Goal: Task Accomplishment & Management: Manage account settings

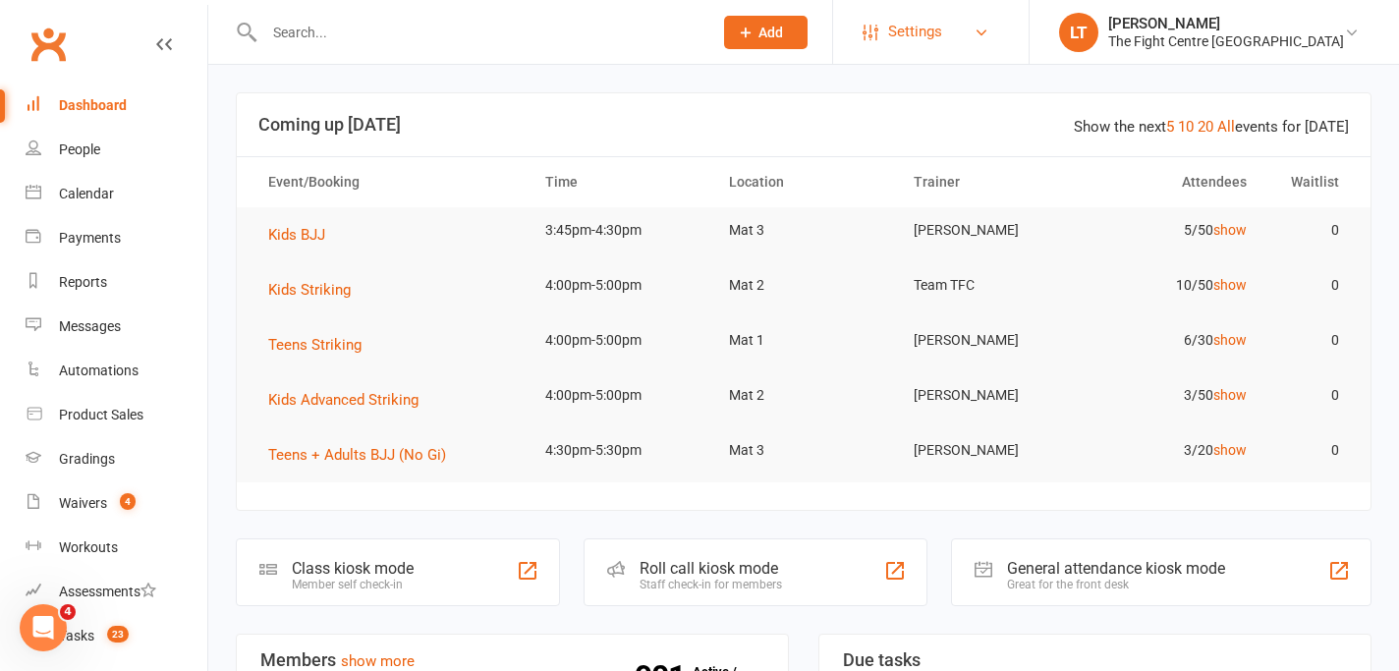
click at [999, 27] on link "Settings" at bounding box center [930, 32] width 137 height 44
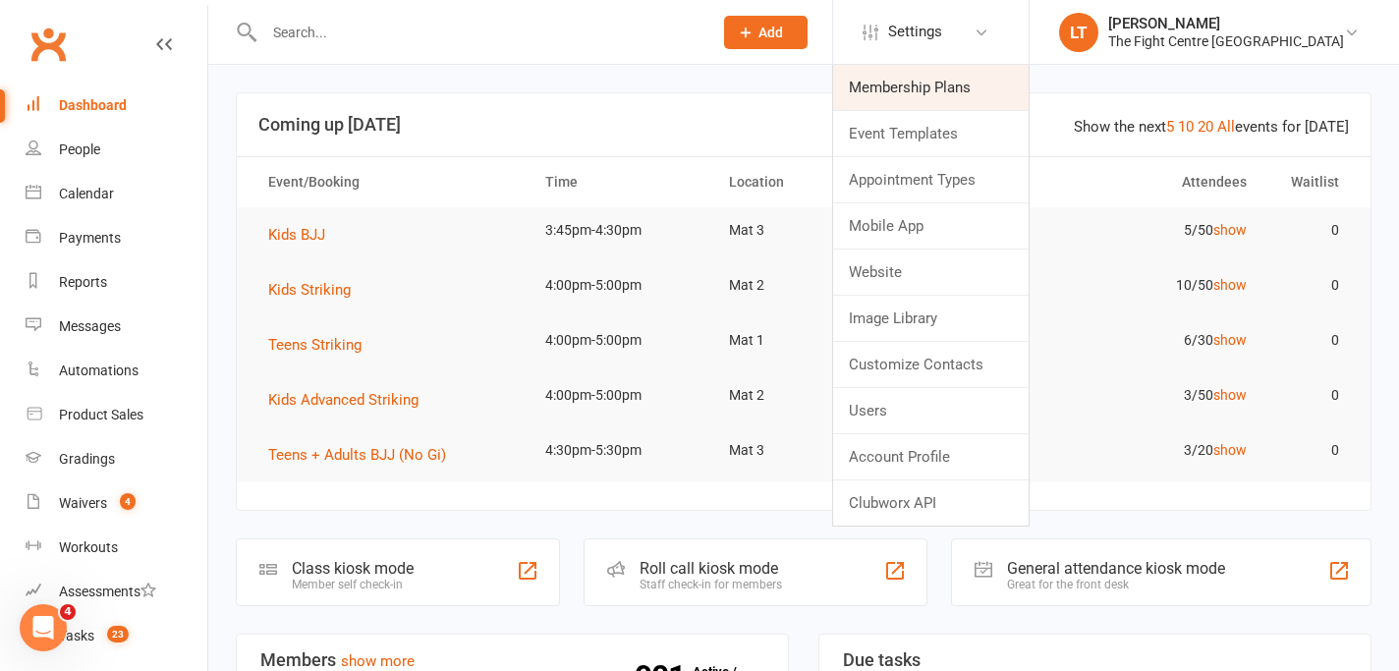
click at [1011, 95] on link "Membership Plans" at bounding box center [930, 87] width 195 height 45
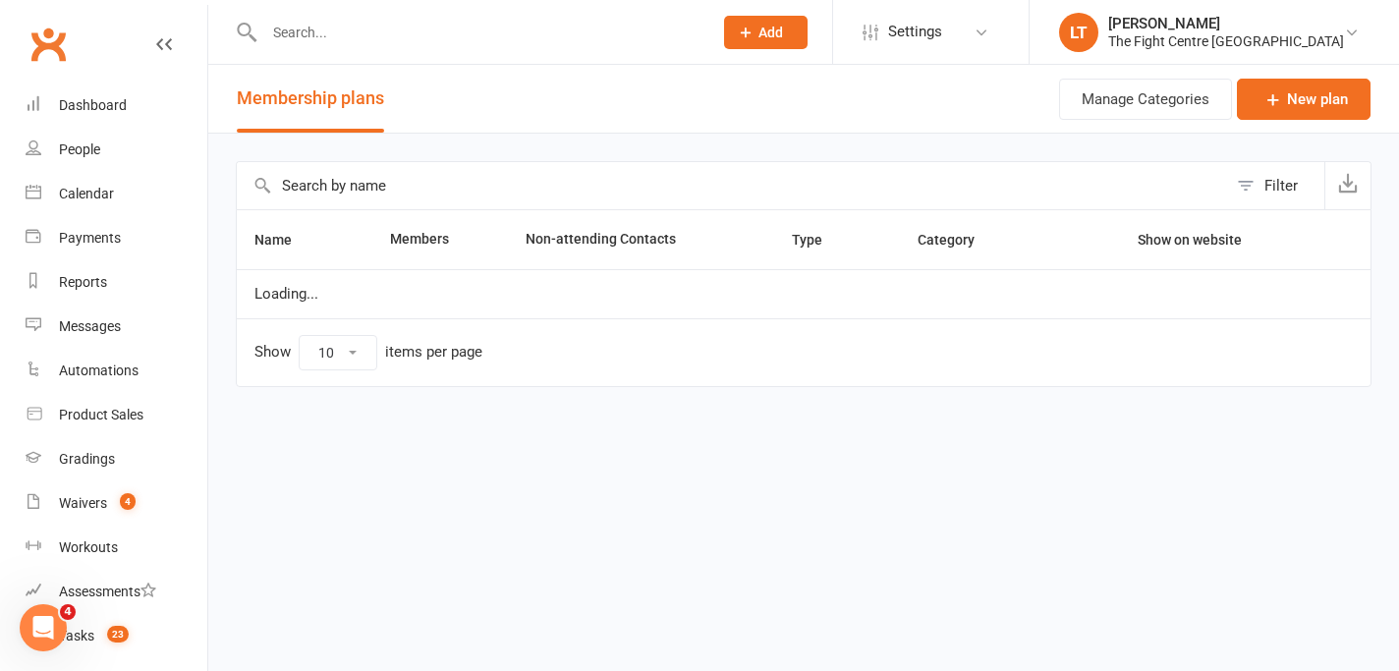
select select "100"
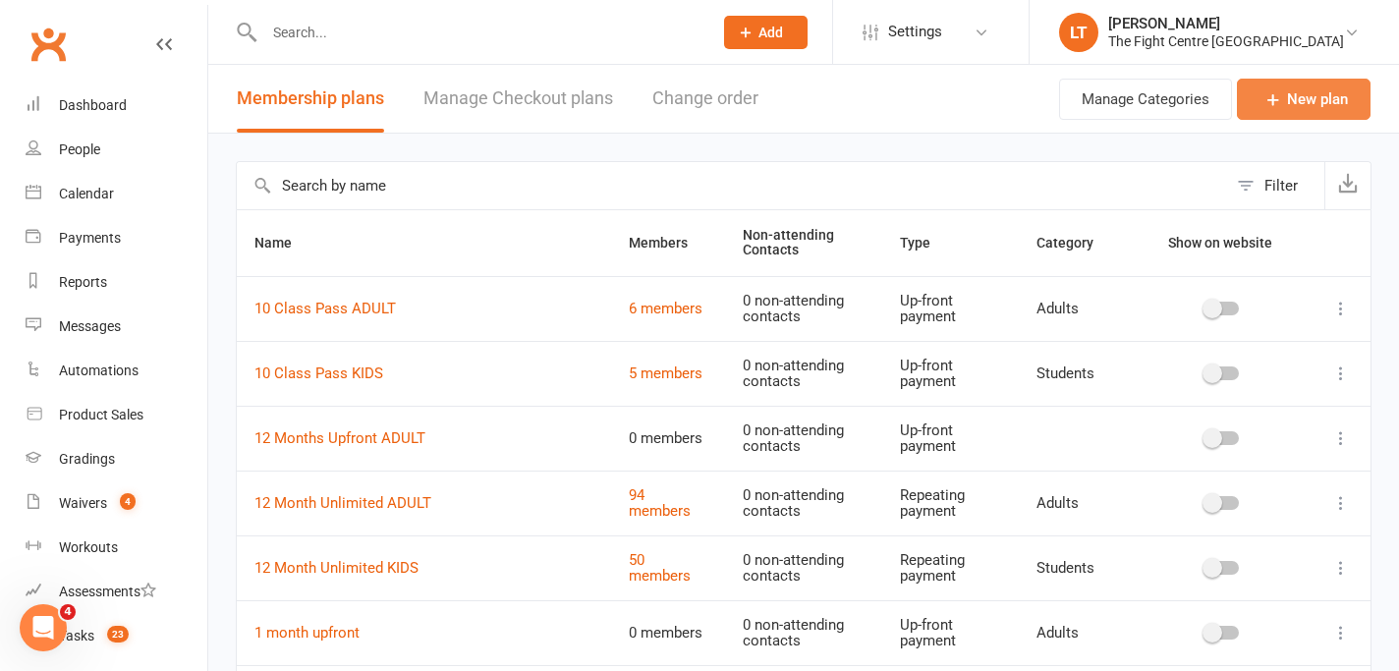
click at [1296, 102] on link "New plan" at bounding box center [1304, 99] width 134 height 41
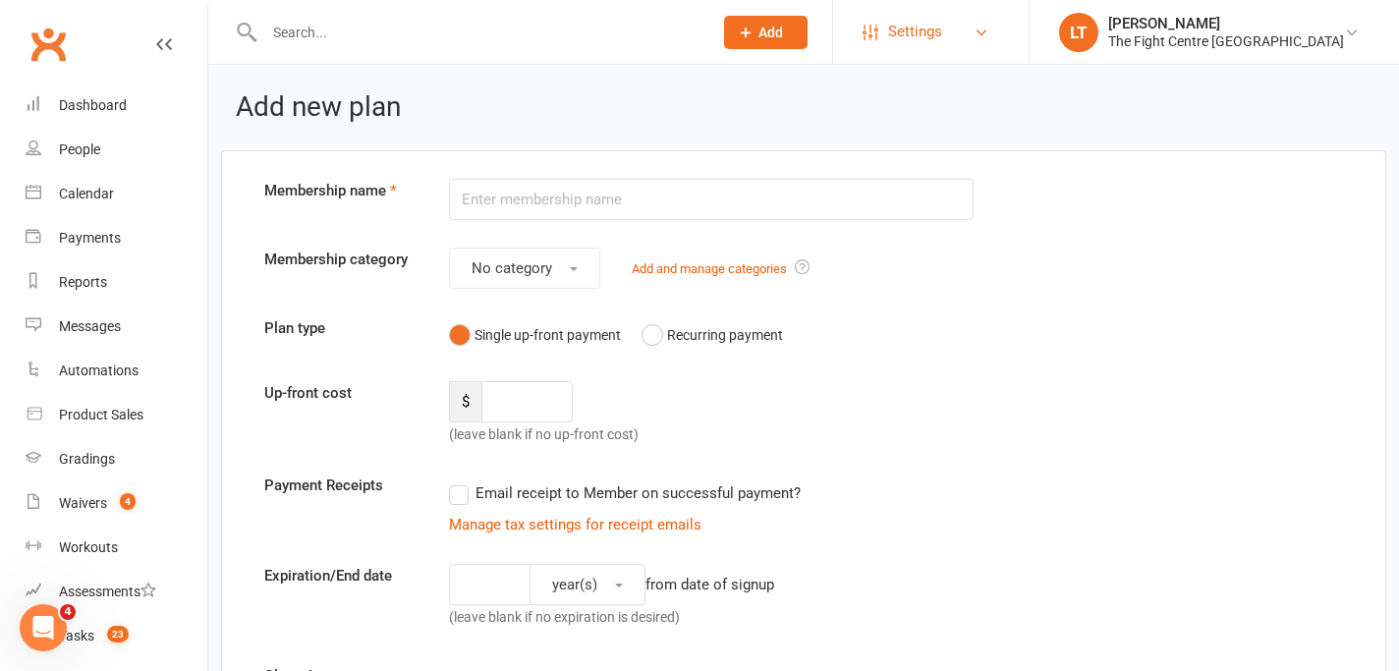
click at [942, 33] on span "Settings" at bounding box center [915, 32] width 54 height 44
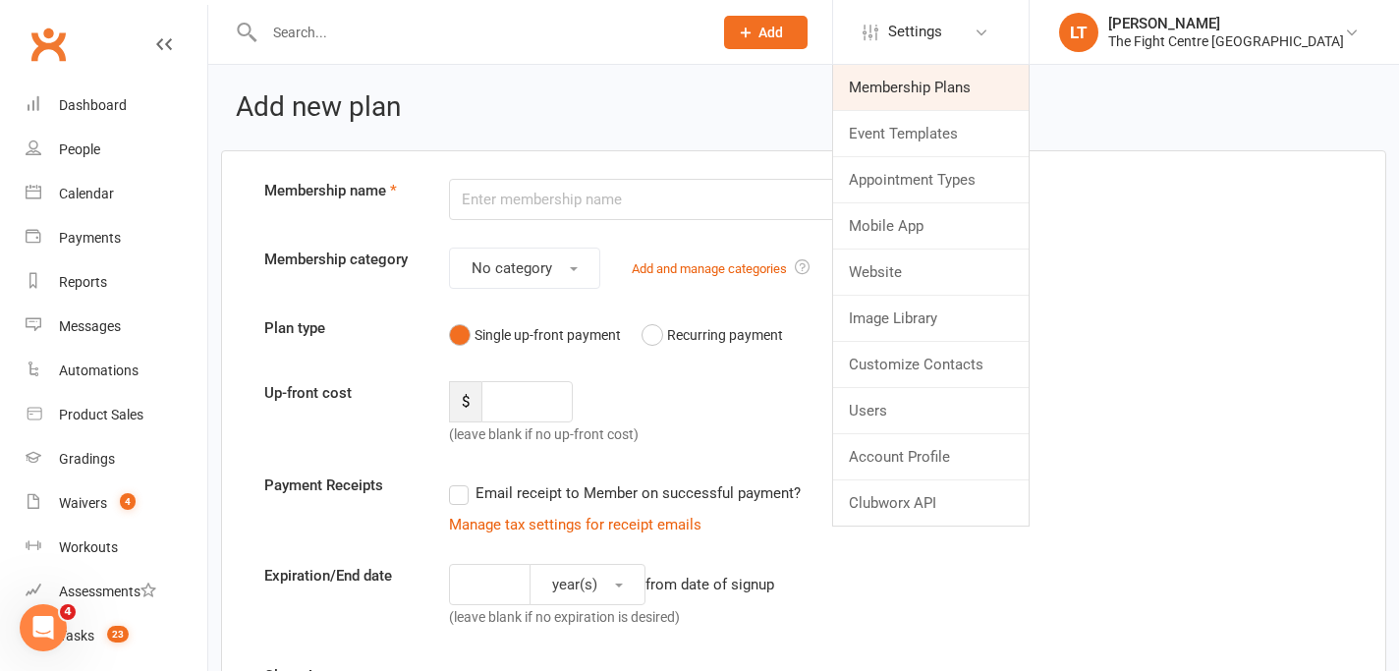
click at [970, 83] on link "Membership Plans" at bounding box center [930, 87] width 195 height 45
select select "100"
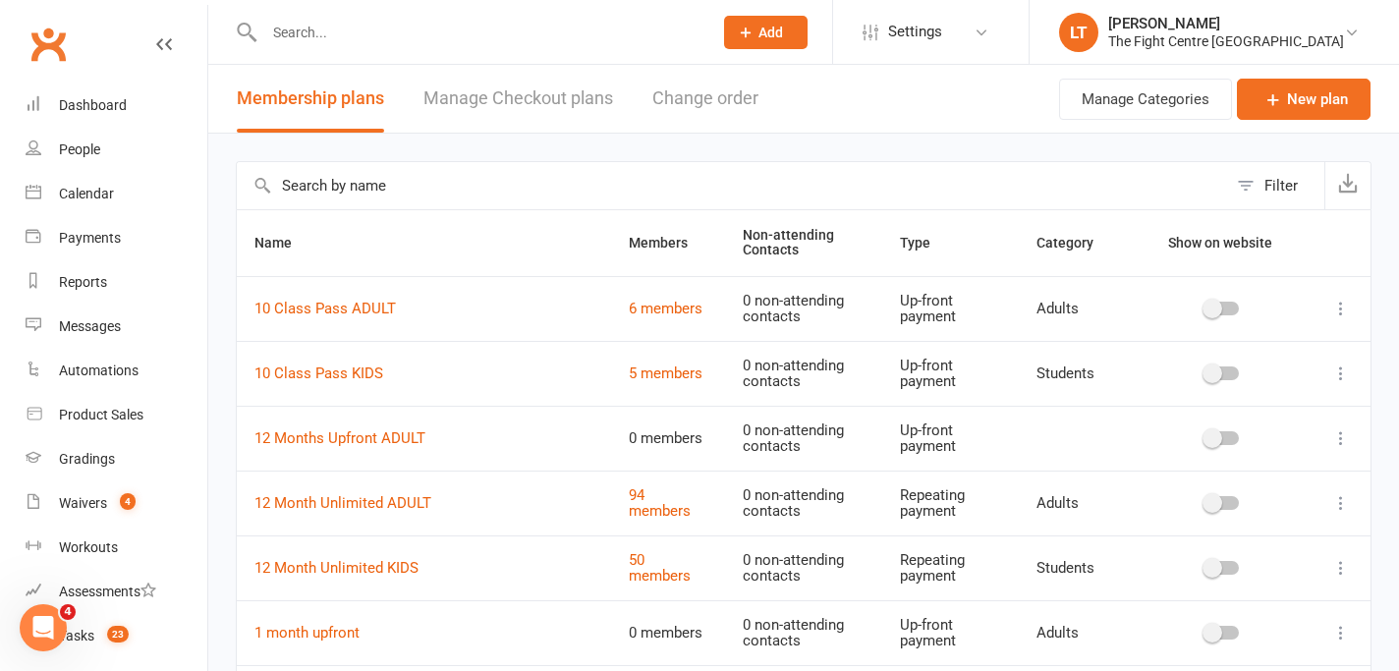
click at [348, 173] on input "text" at bounding box center [732, 185] width 990 height 47
type input "off season"
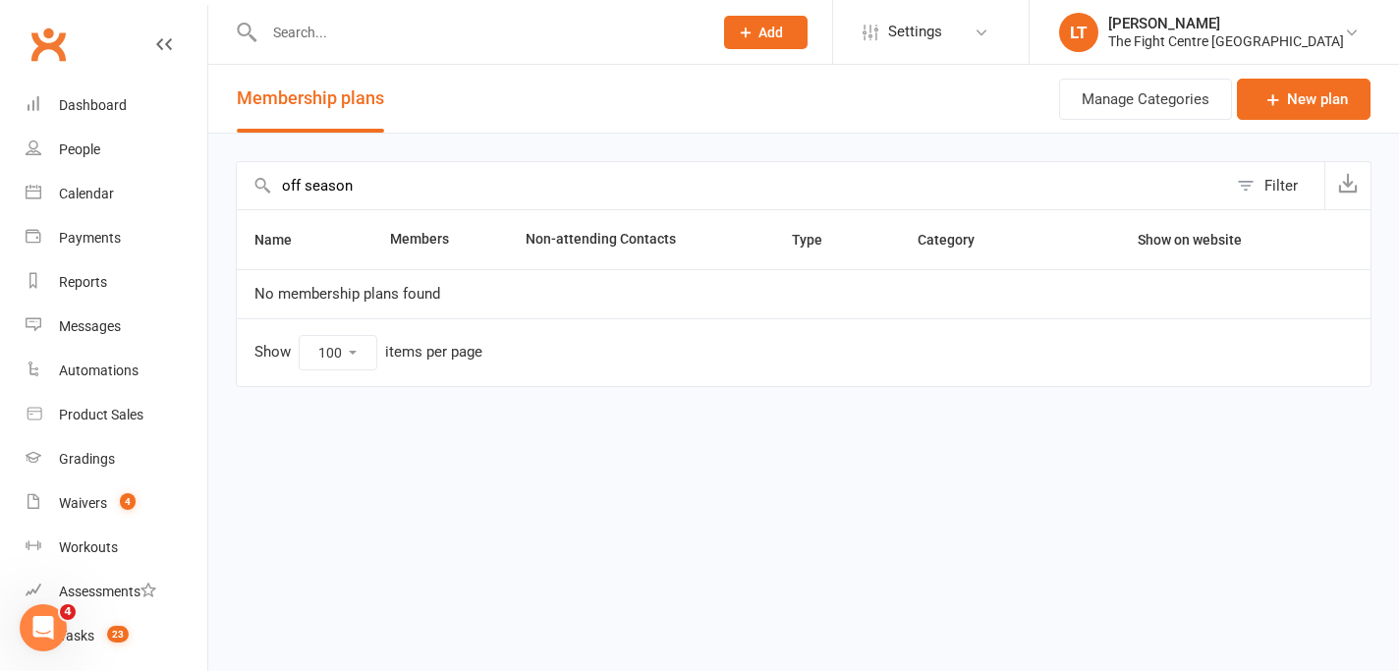
drag, startPoint x: 370, startPoint y: 185, endPoint x: 269, endPoint y: 151, distance: 106.5
click at [269, 151] on div "off season Filter Name Members Non-attending Contacts Type Category Show on web…" at bounding box center [803, 288] width 1190 height 308
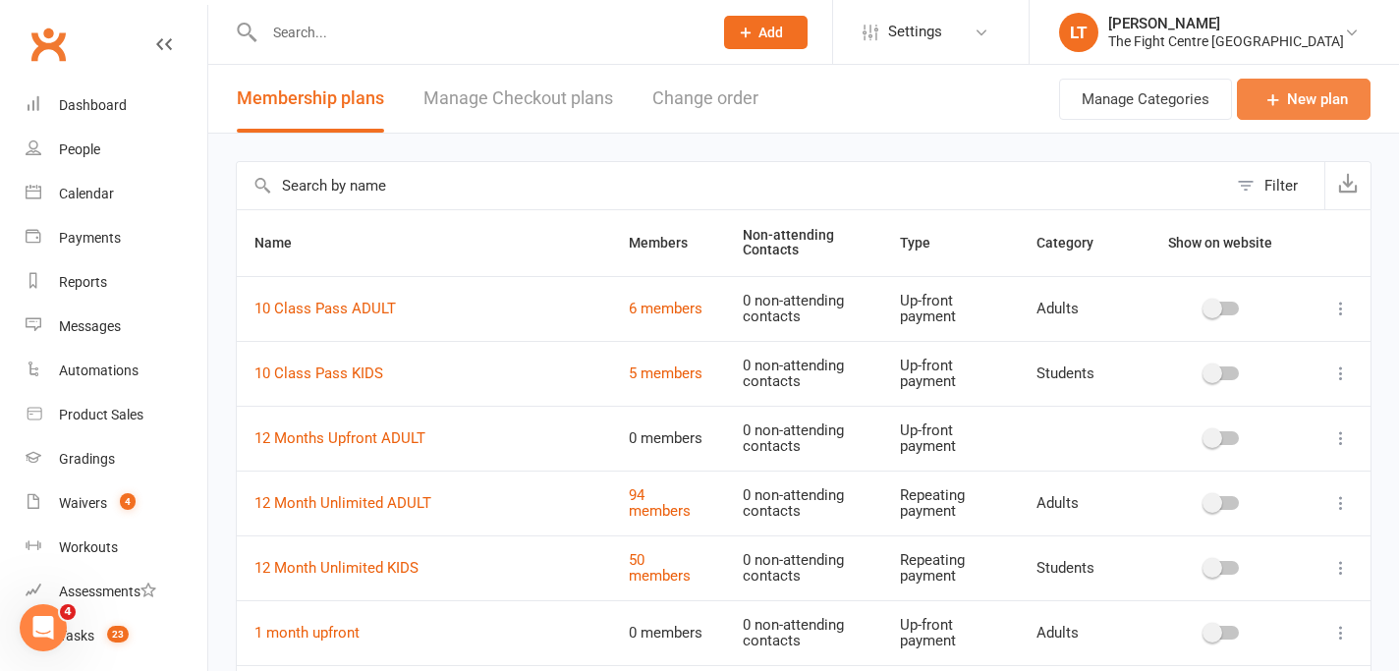
click at [1305, 94] on link "New plan" at bounding box center [1304, 99] width 134 height 41
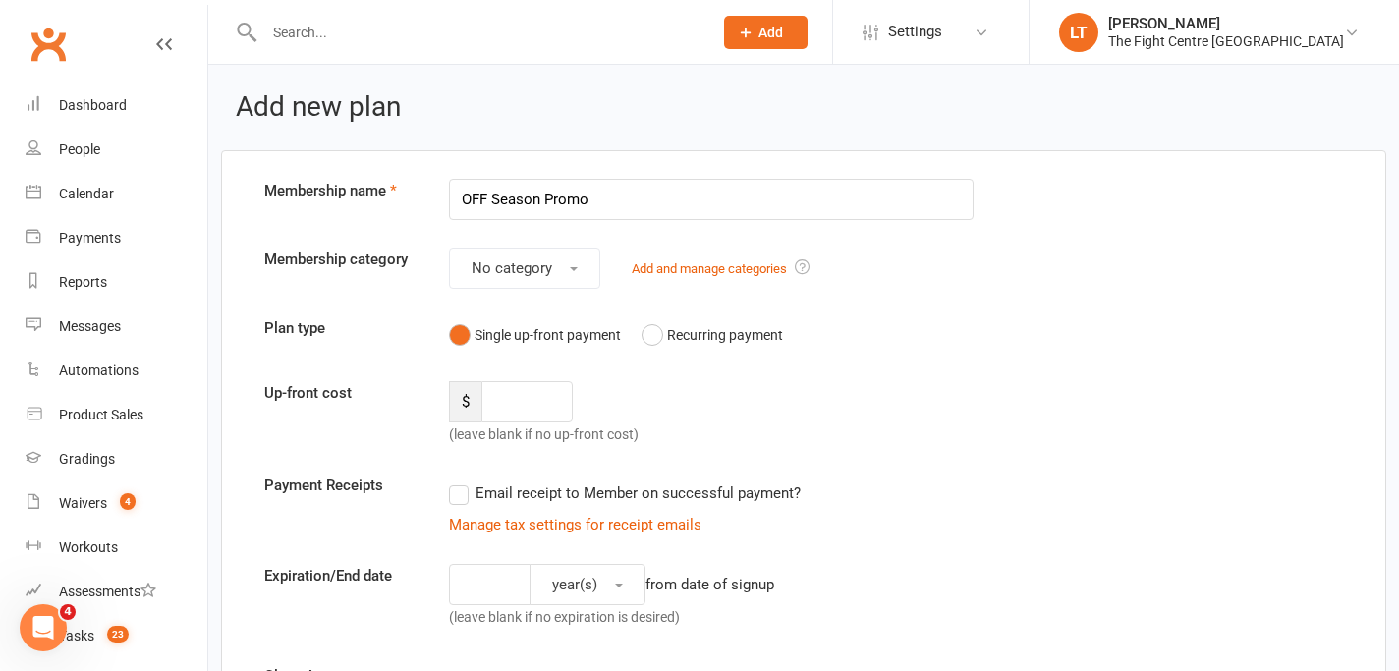
type input "OFF Season Promo"
click at [1183, 262] on div "Membership category No category Add and manage categories" at bounding box center [803, 268] width 1108 height 41
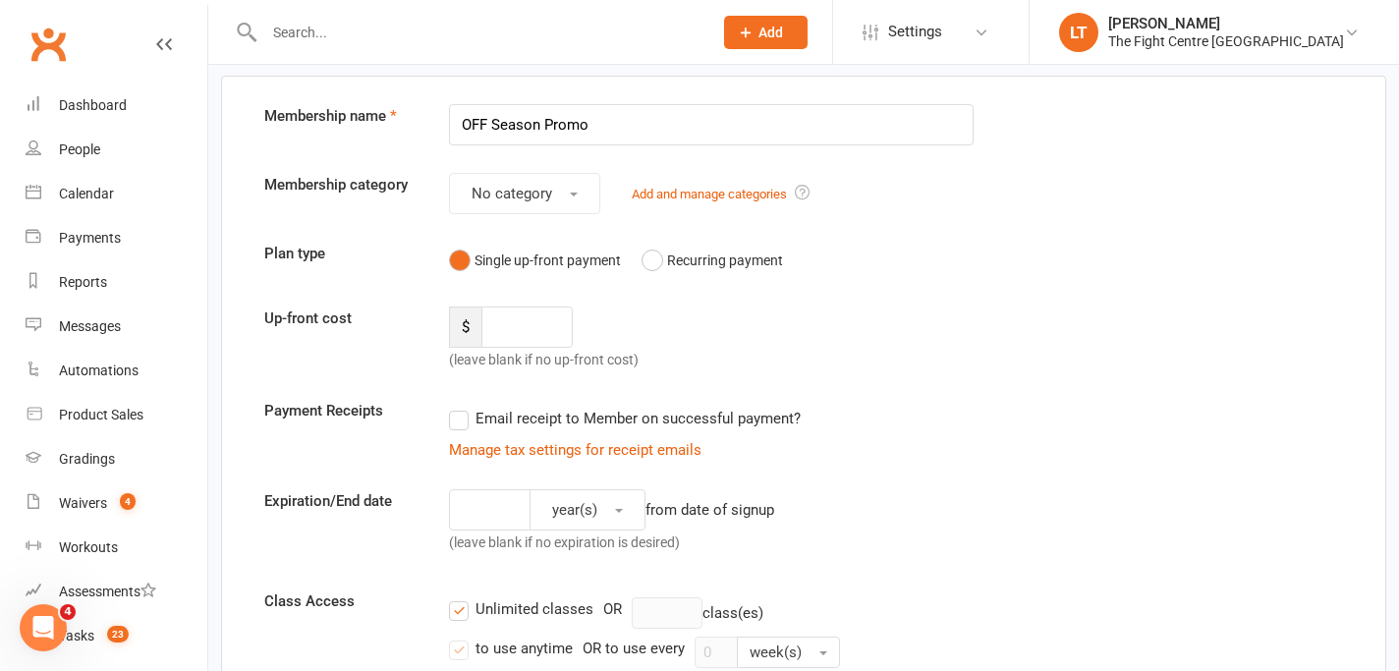
scroll to position [105, 0]
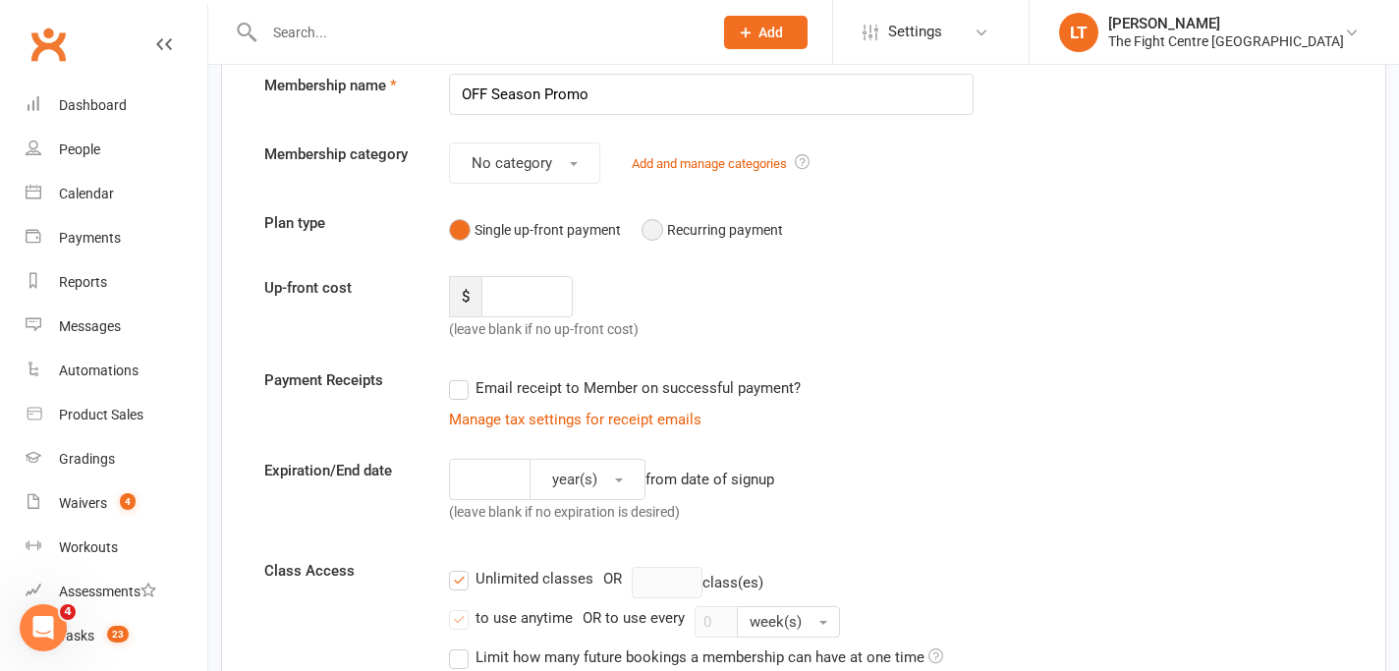
click at [649, 235] on button "Recurring payment" at bounding box center [711, 229] width 141 height 37
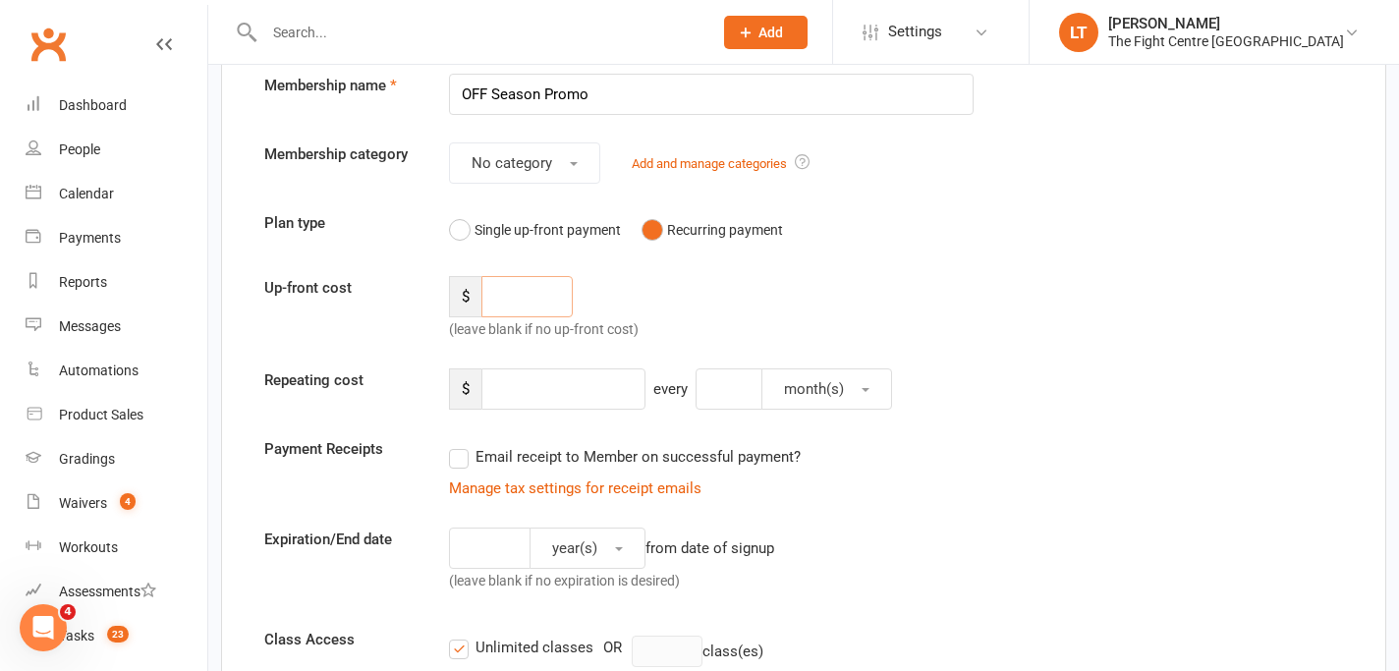
click at [521, 304] on input "number" at bounding box center [526, 296] width 91 height 41
click at [964, 298] on div "Up-front cost $ 48 (leave blank if no up-front cost)" at bounding box center [803, 308] width 1108 height 65
click at [538, 280] on input "48" at bounding box center [526, 296] width 91 height 41
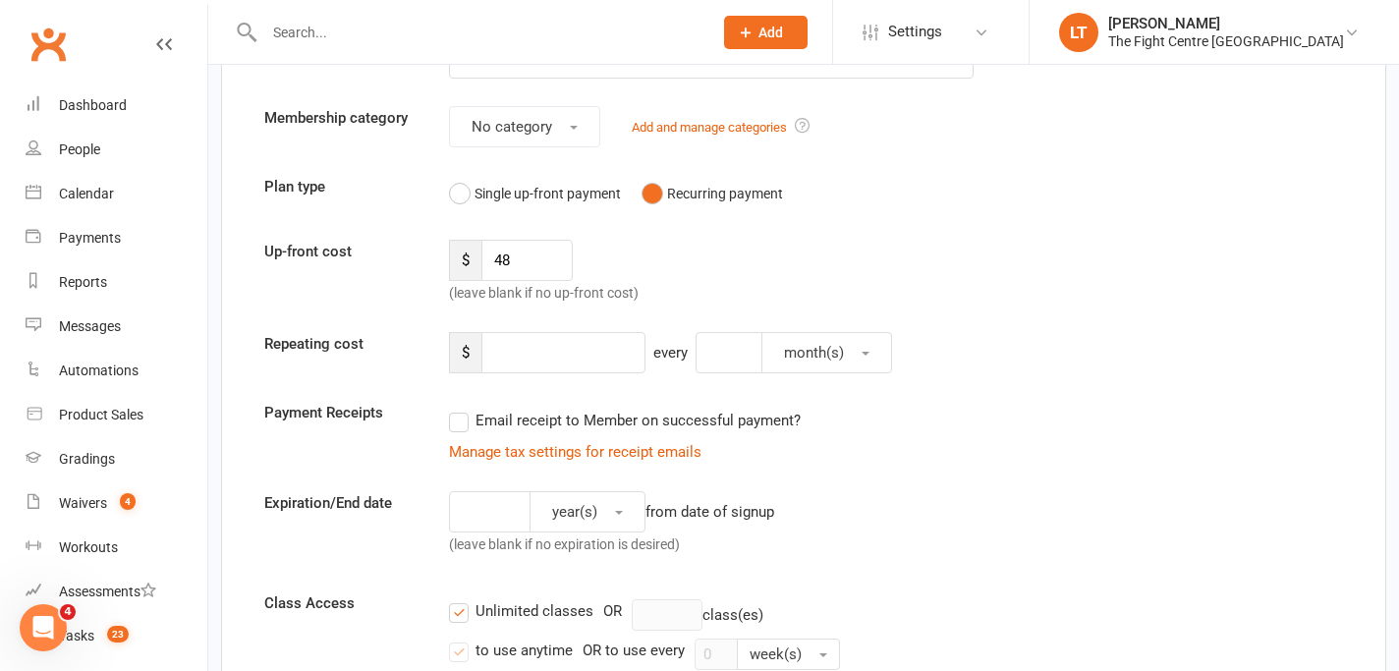
scroll to position [144, 0]
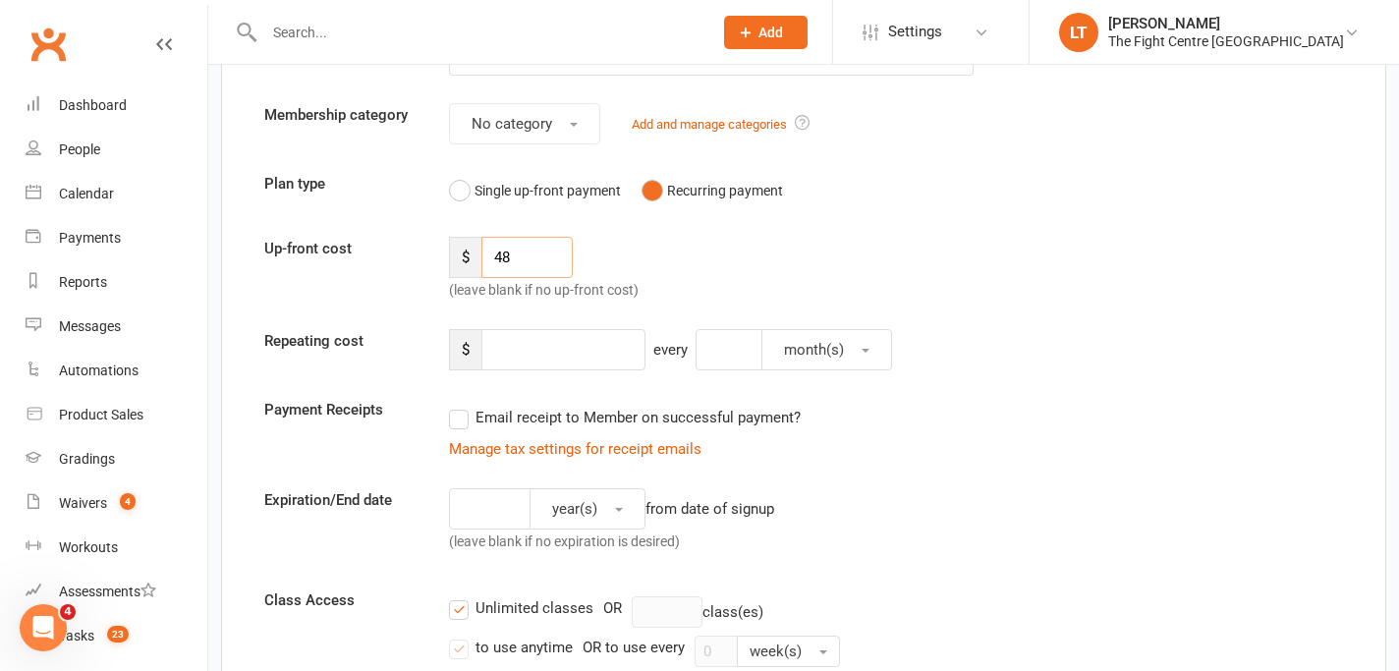
click at [526, 267] on input "48" at bounding box center [526, 257] width 91 height 41
type input "4"
click at [575, 362] on input "number" at bounding box center [563, 349] width 164 height 41
type input "48"
click at [851, 368] on button "month(s)" at bounding box center [826, 349] width 131 height 41
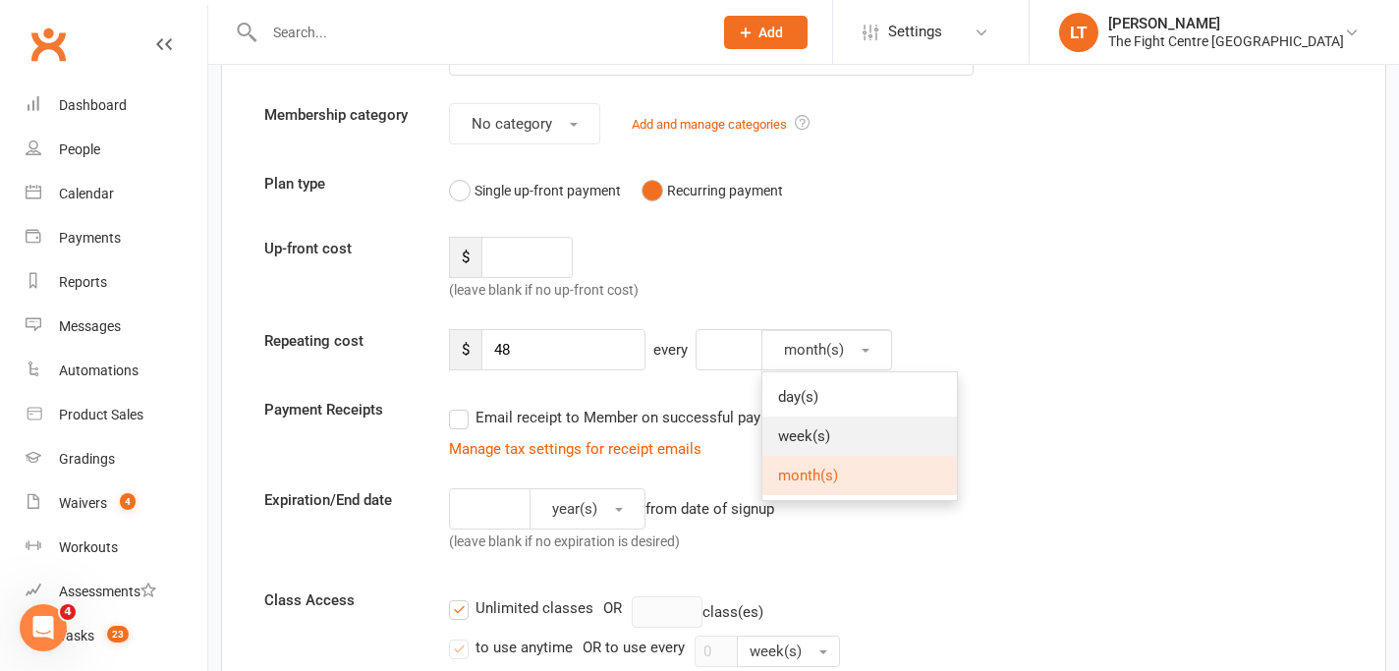
click at [811, 440] on span "week(s)" at bounding box center [804, 436] width 52 height 18
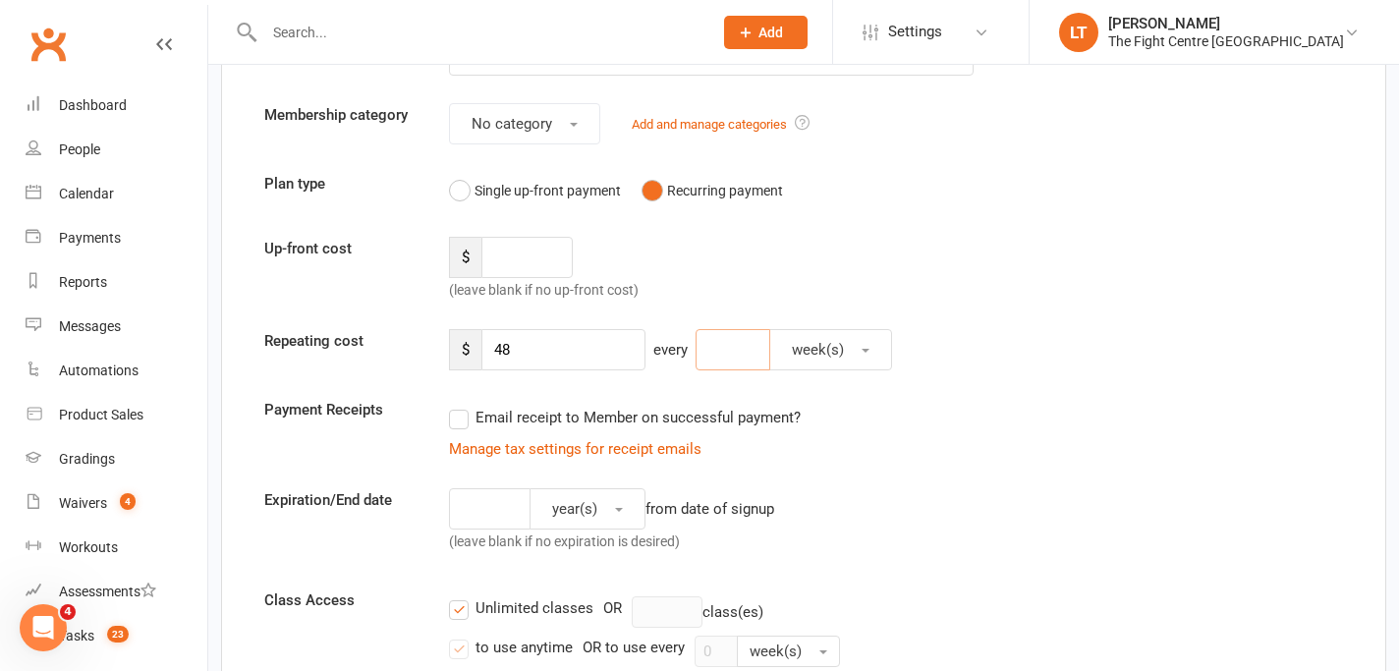
click at [738, 348] on input "number" at bounding box center [732, 349] width 75 height 41
type input "1"
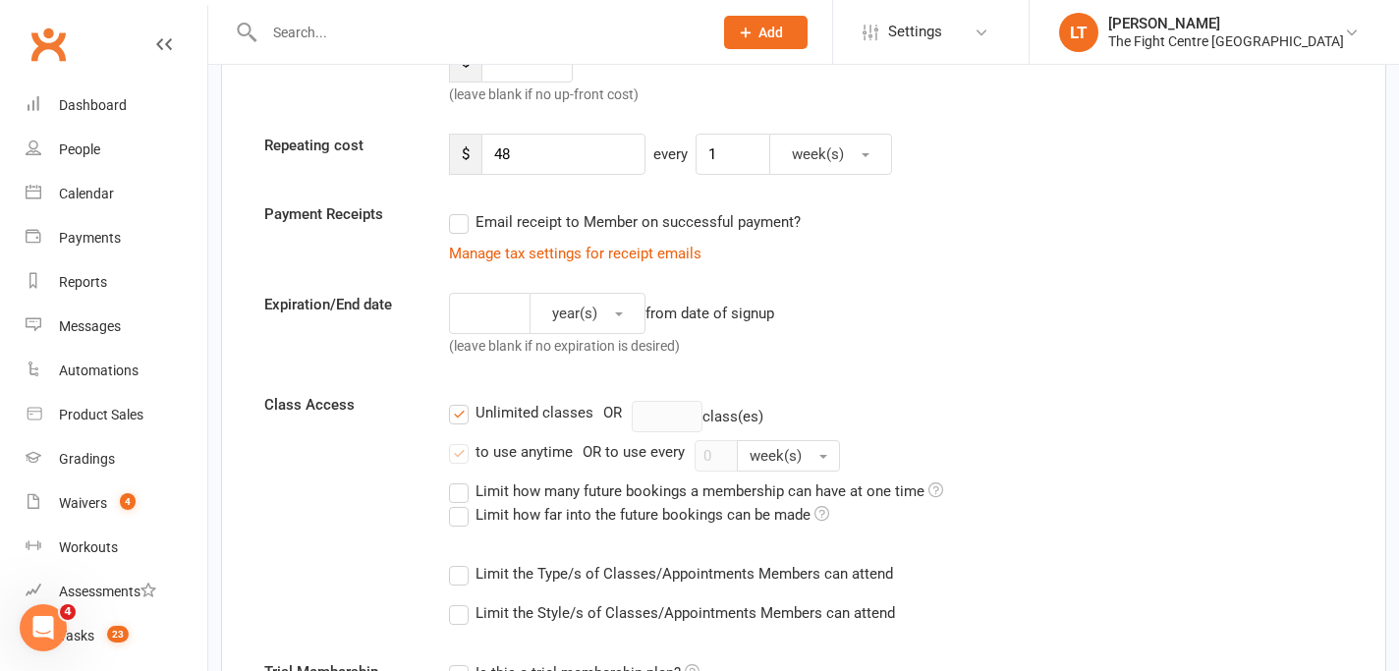
scroll to position [369, 0]
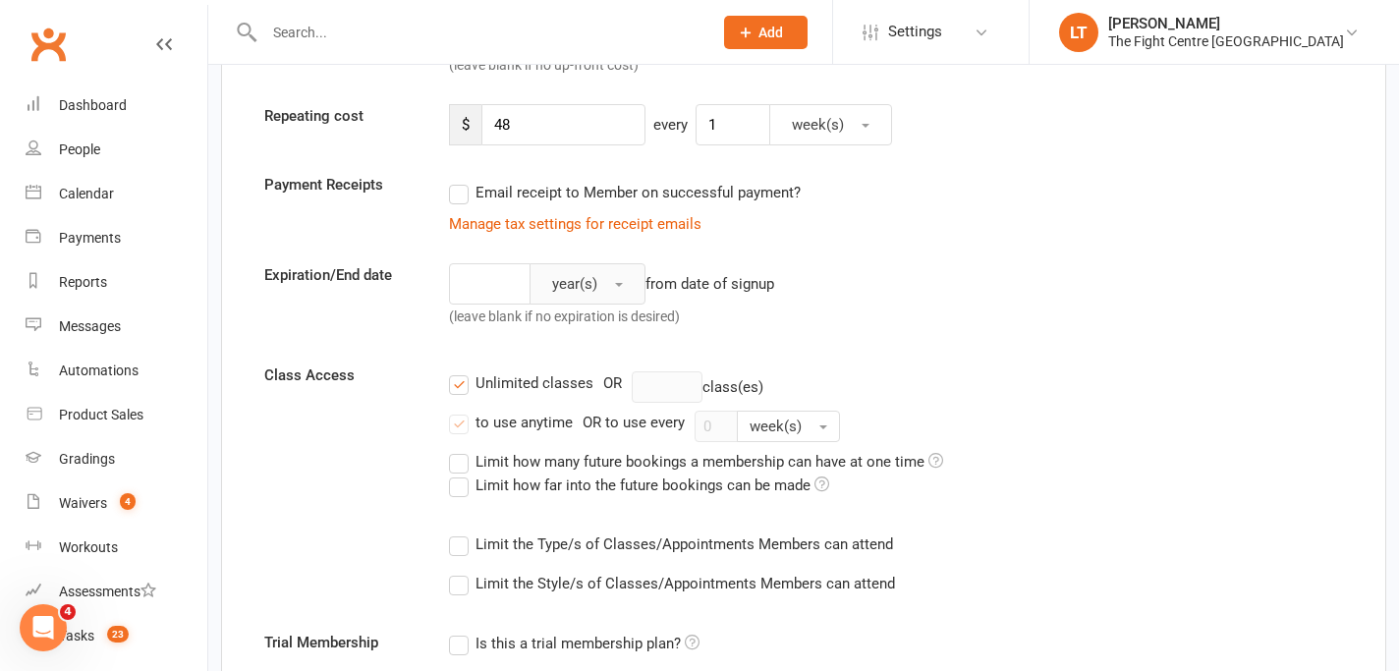
click at [609, 266] on button "year(s)" at bounding box center [587, 283] width 116 height 41
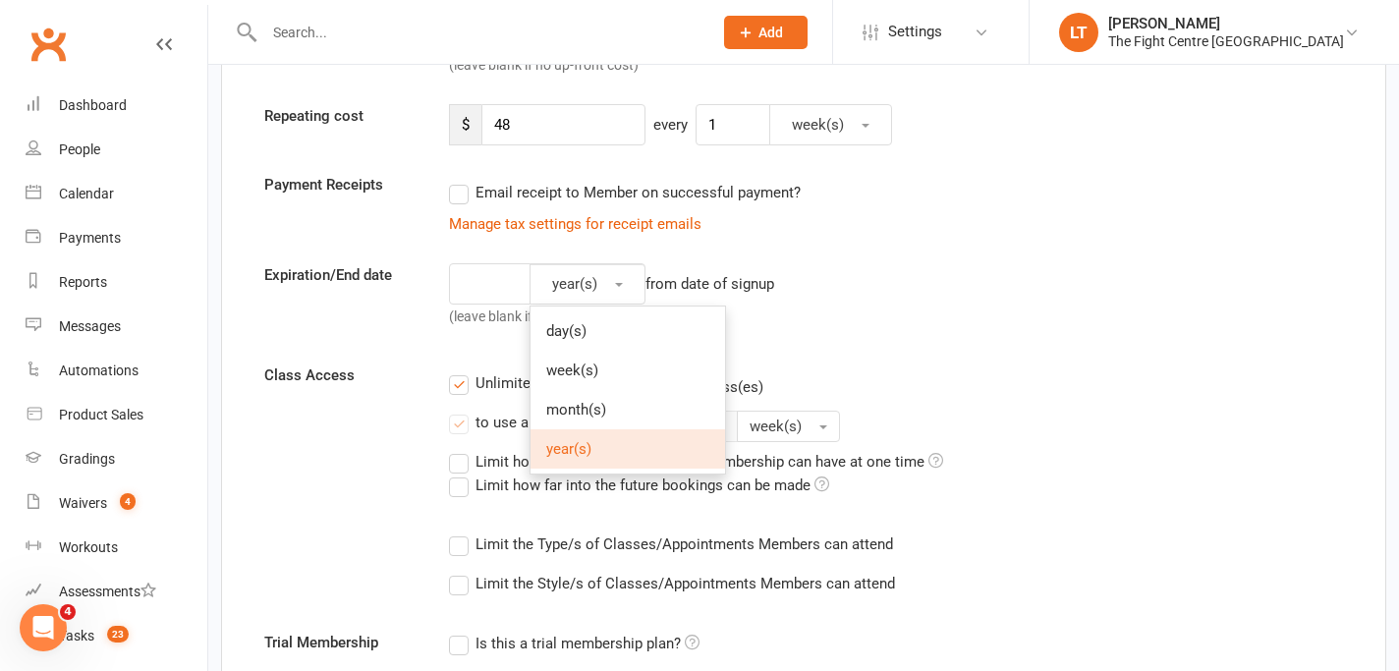
click at [952, 301] on div "year(s) day(s) week(s) month(s) year(s) from date of signup (leave blank if no …" at bounding box center [711, 299] width 554 height 73
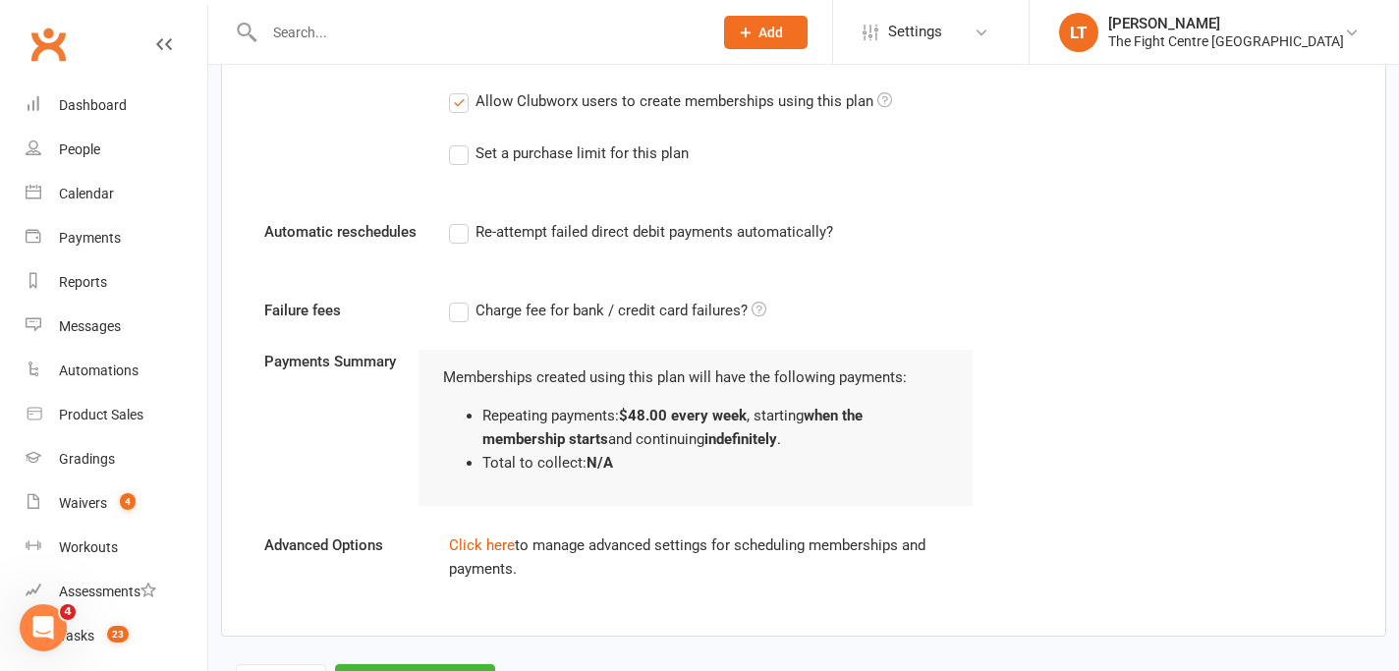
scroll to position [1180, 0]
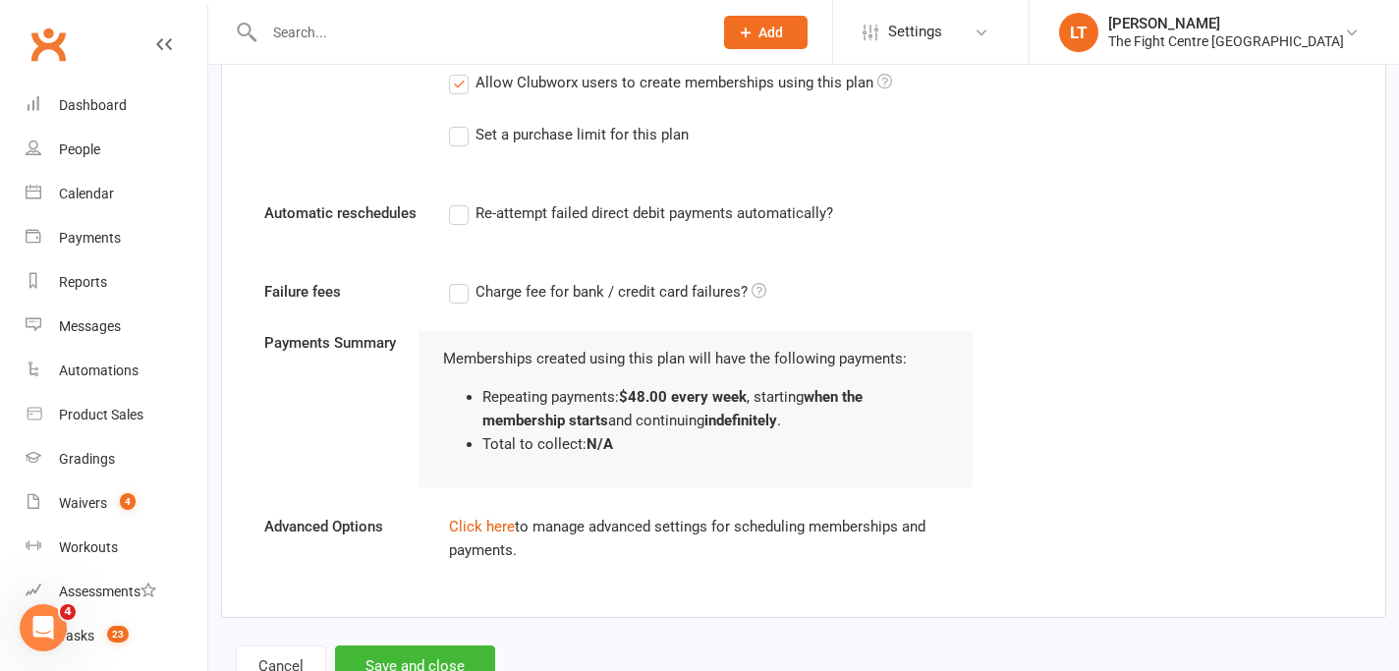
click at [449, 293] on label "Charge fee for bank / credit card failures?" at bounding box center [607, 292] width 317 height 24
click at [449, 280] on input "Charge fee for bank / credit card failures?" at bounding box center [607, 280] width 317 height 0
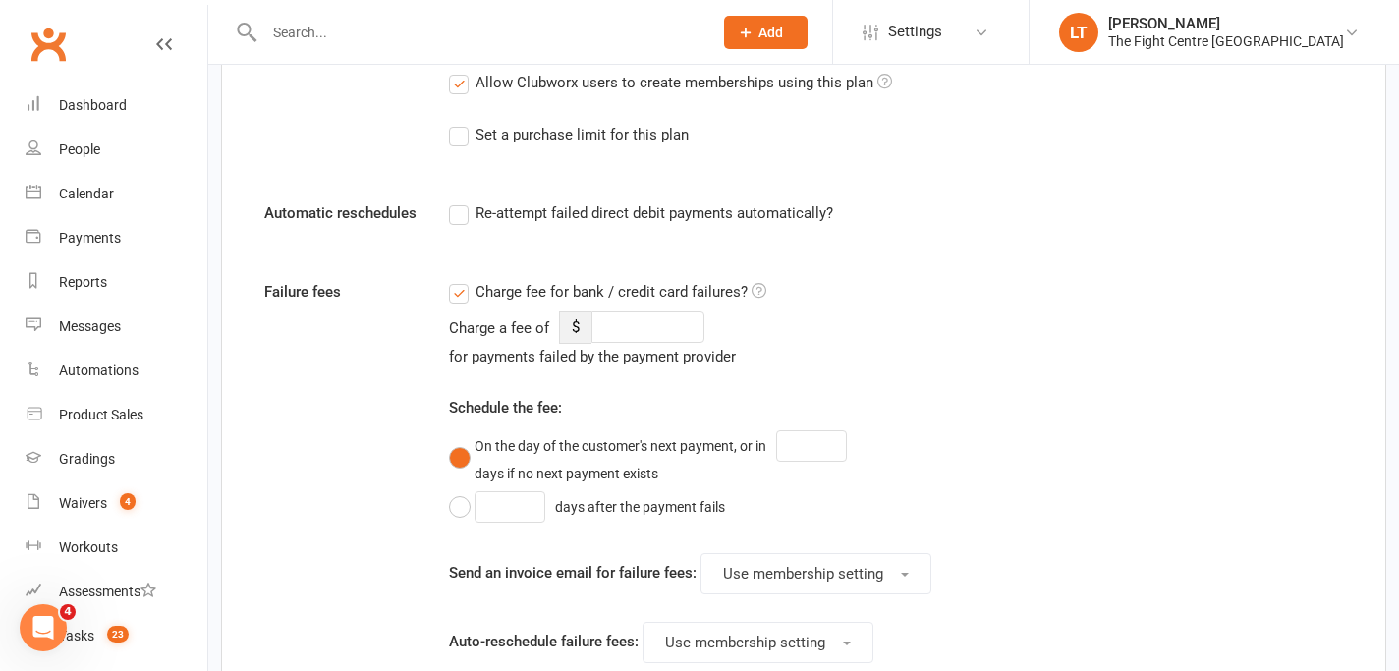
click at [460, 293] on label "Charge fee for bank / credit card failures?" at bounding box center [607, 292] width 317 height 24
click at [460, 280] on input "Charge fee for bank / credit card failures?" at bounding box center [607, 280] width 317 height 0
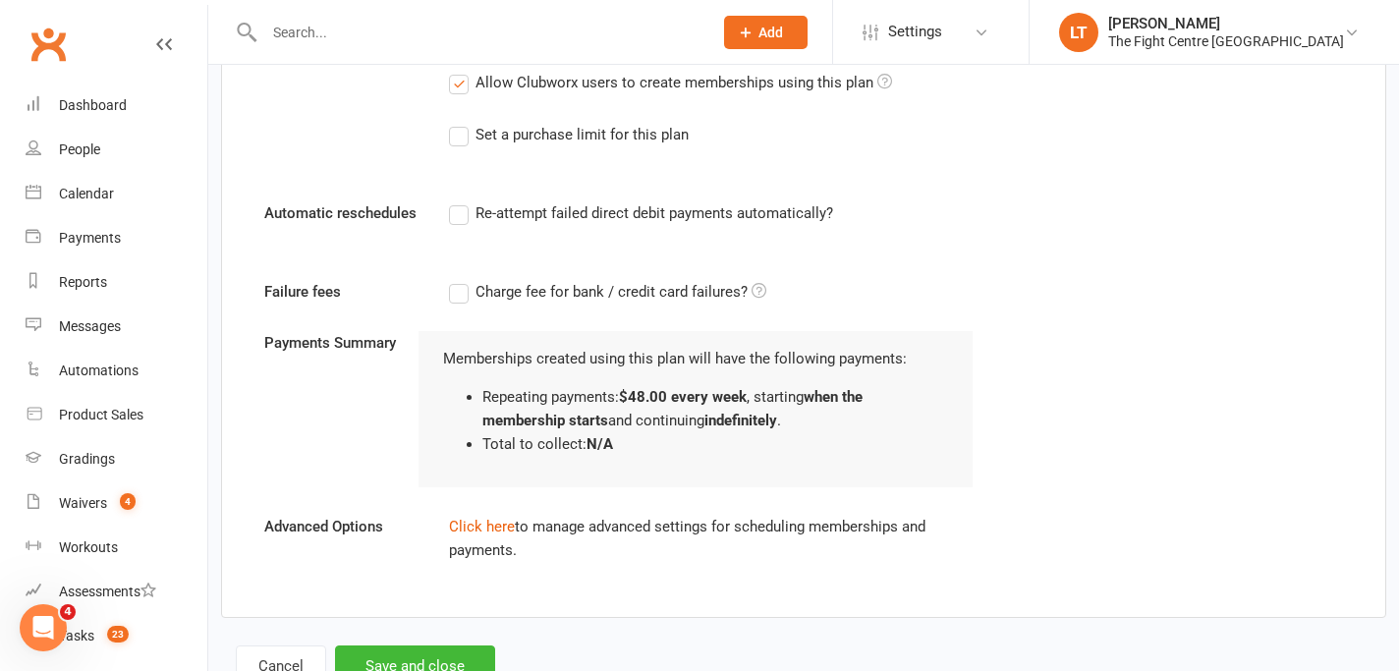
click at [460, 293] on label "Charge fee for bank / credit card failures?" at bounding box center [607, 292] width 317 height 24
click at [460, 280] on input "Charge fee for bank / credit card failures?" at bounding box center [607, 280] width 317 height 0
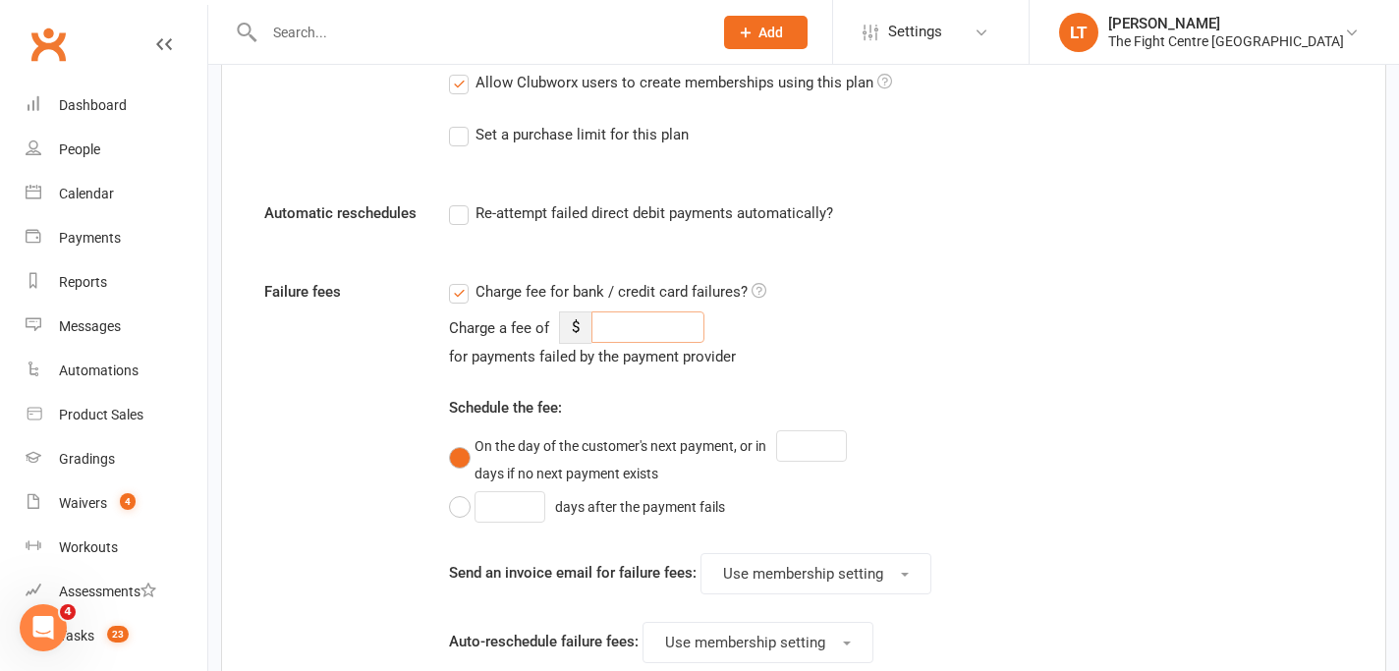
click at [645, 328] on input "number" at bounding box center [647, 326] width 113 height 31
type input "4.36"
click at [455, 502] on button "days after the payment fails" at bounding box center [592, 506] width 286 height 37
click at [534, 508] on input "number" at bounding box center [509, 506] width 71 height 31
type input "1"
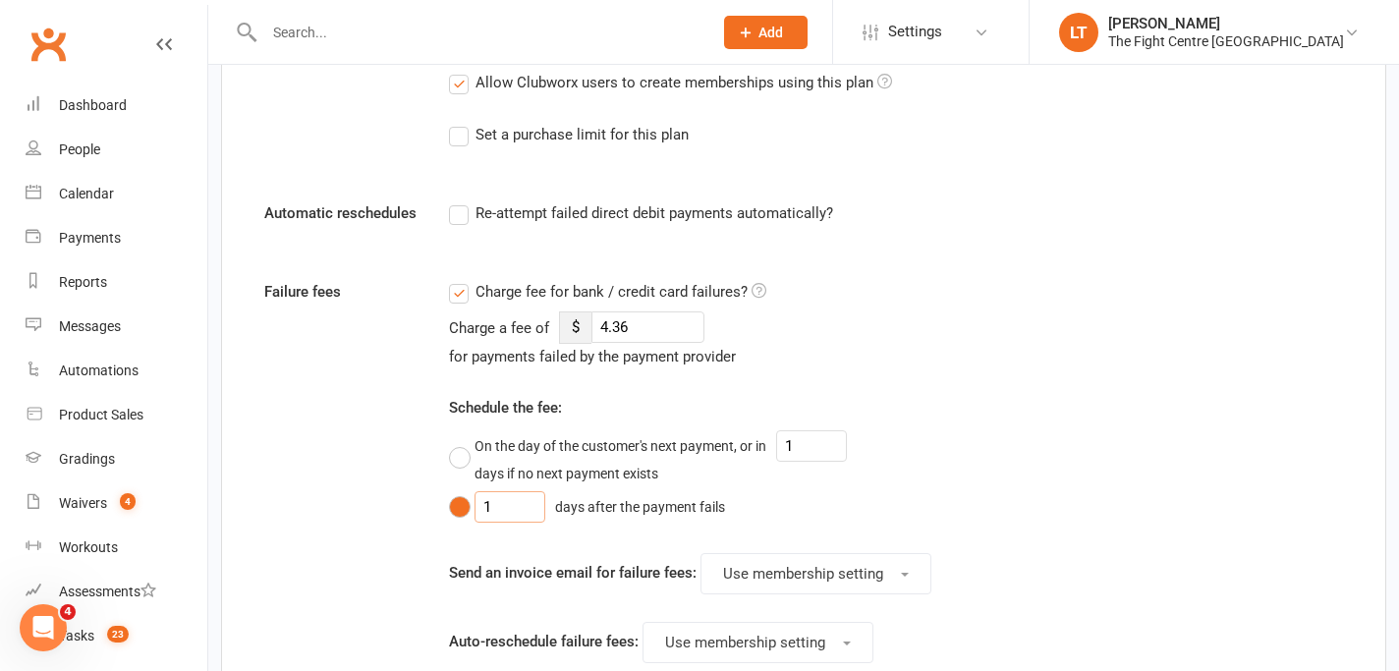
type input "1"
click at [1132, 450] on div "Failure fees Charge fee for bank / credit card failures? Charge a fee of $ 4.36…" at bounding box center [803, 499] width 1108 height 438
click at [1166, 565] on div "Failure fees Charge fee for bank / credit card failures? Charge a fee of $ 4.36…" at bounding box center [803, 499] width 1108 height 438
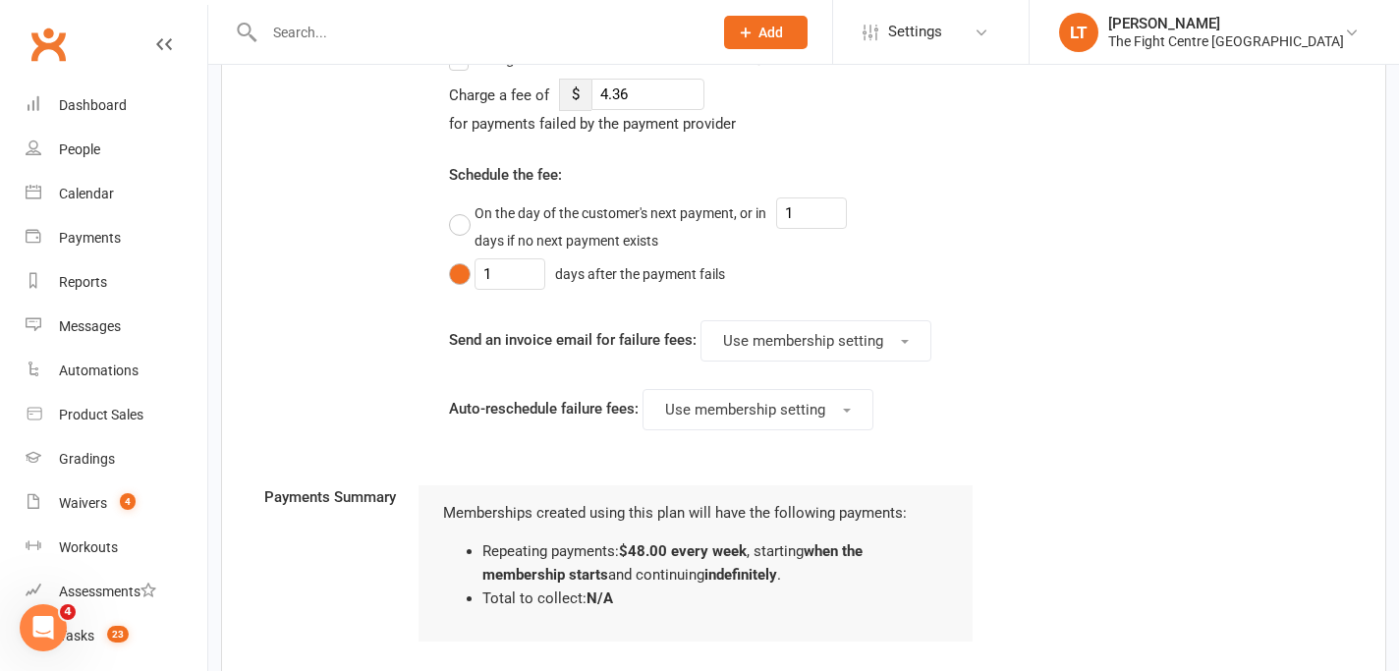
scroll to position [1416, 0]
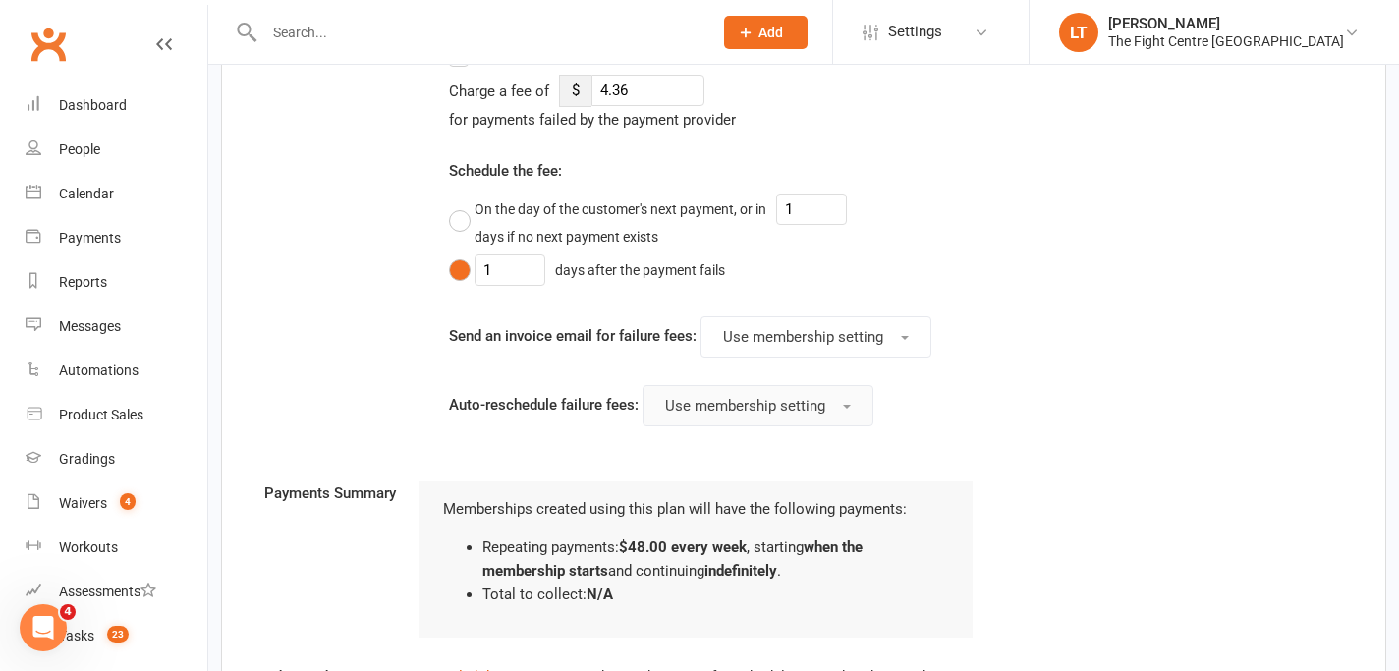
click at [771, 400] on span "Use membership setting" at bounding box center [745, 406] width 160 height 18
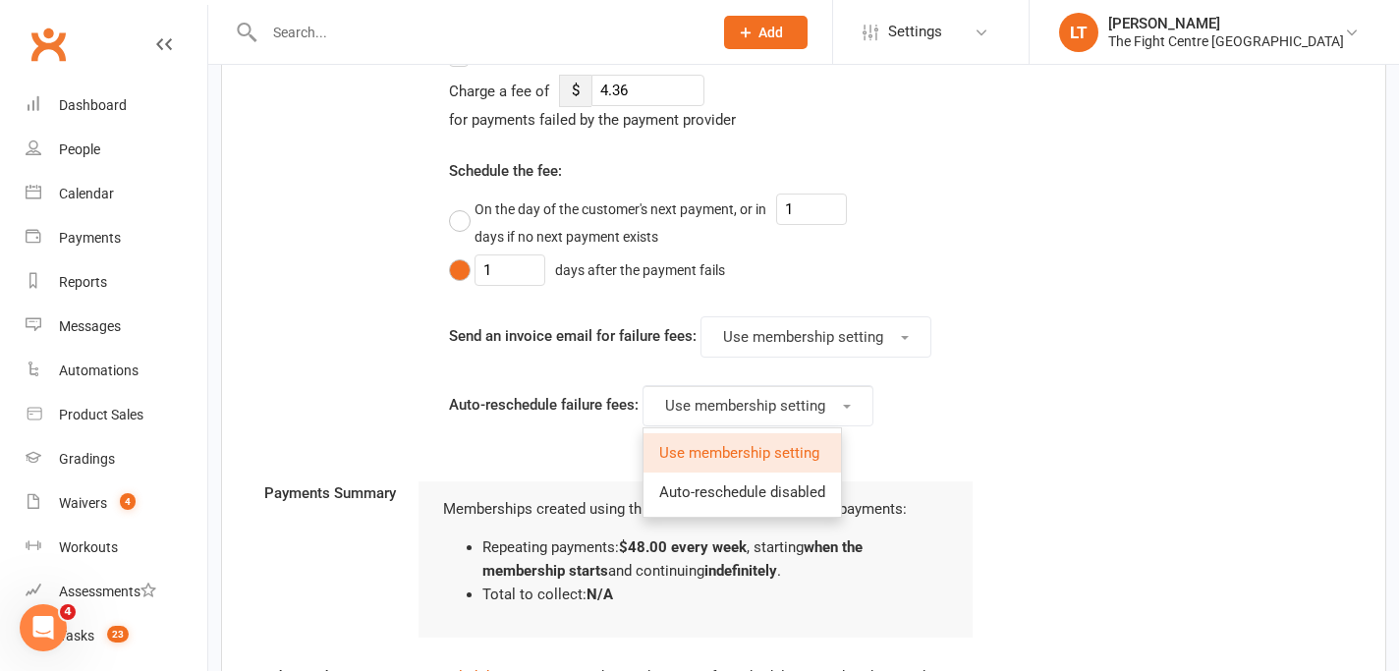
click at [1083, 388] on div "Failure fees Charge fee for bank / credit card failures? Charge a fee of $ 4.36…" at bounding box center [803, 262] width 1108 height 438
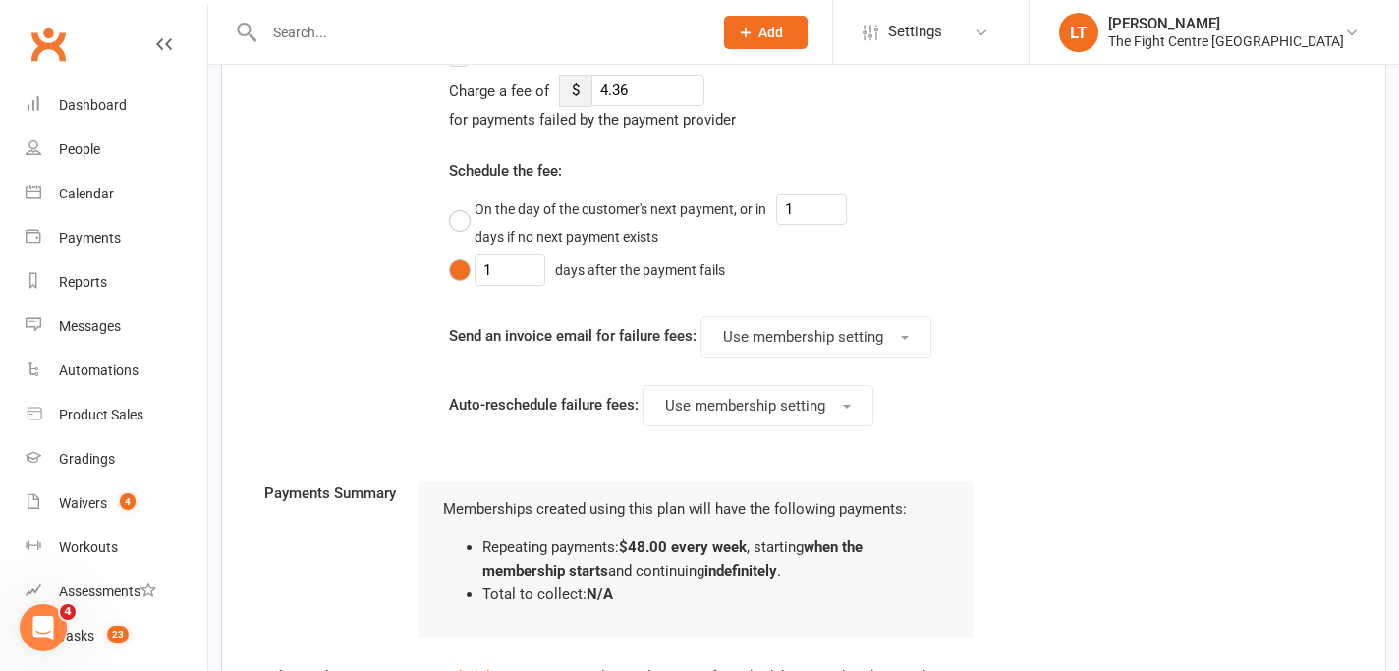
click at [1087, 371] on div "Failure fees Charge fee for bank / credit card failures? Charge a fee of $ 4.36…" at bounding box center [803, 262] width 1108 height 438
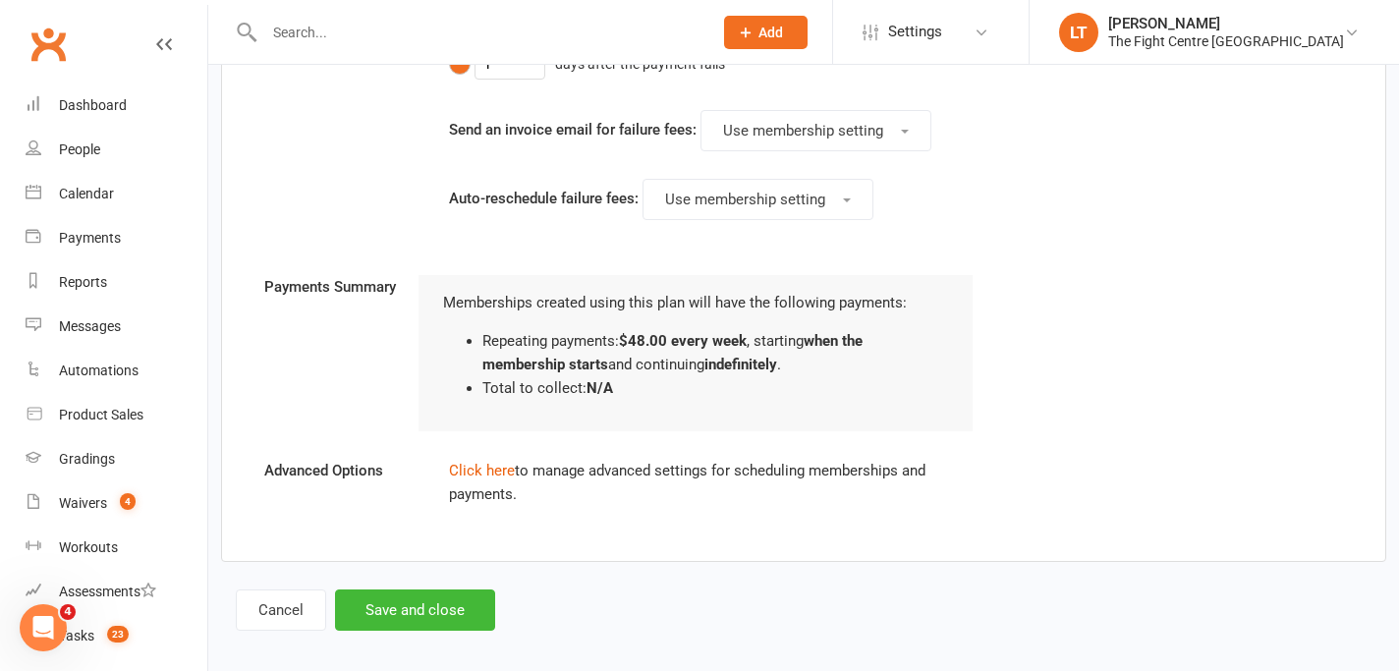
scroll to position [1629, 0]
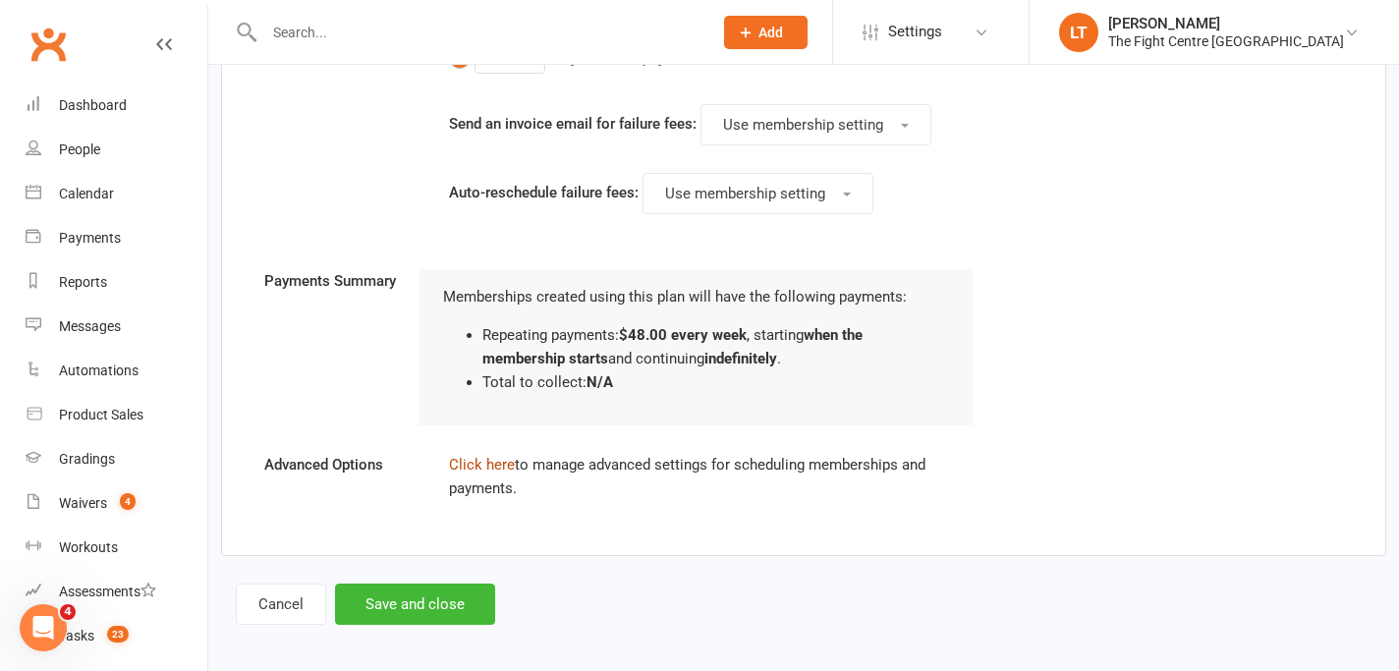
click at [472, 466] on link "Click here" at bounding box center [482, 465] width 66 height 18
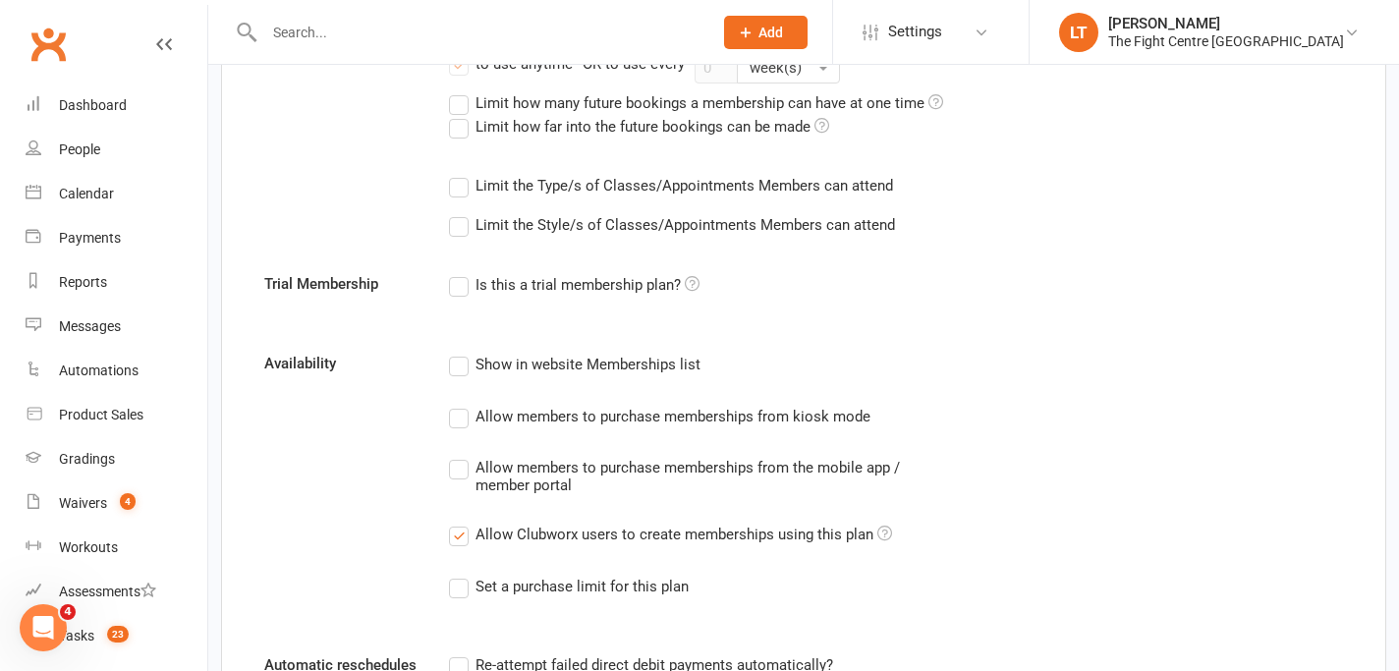
scroll to position [0, 0]
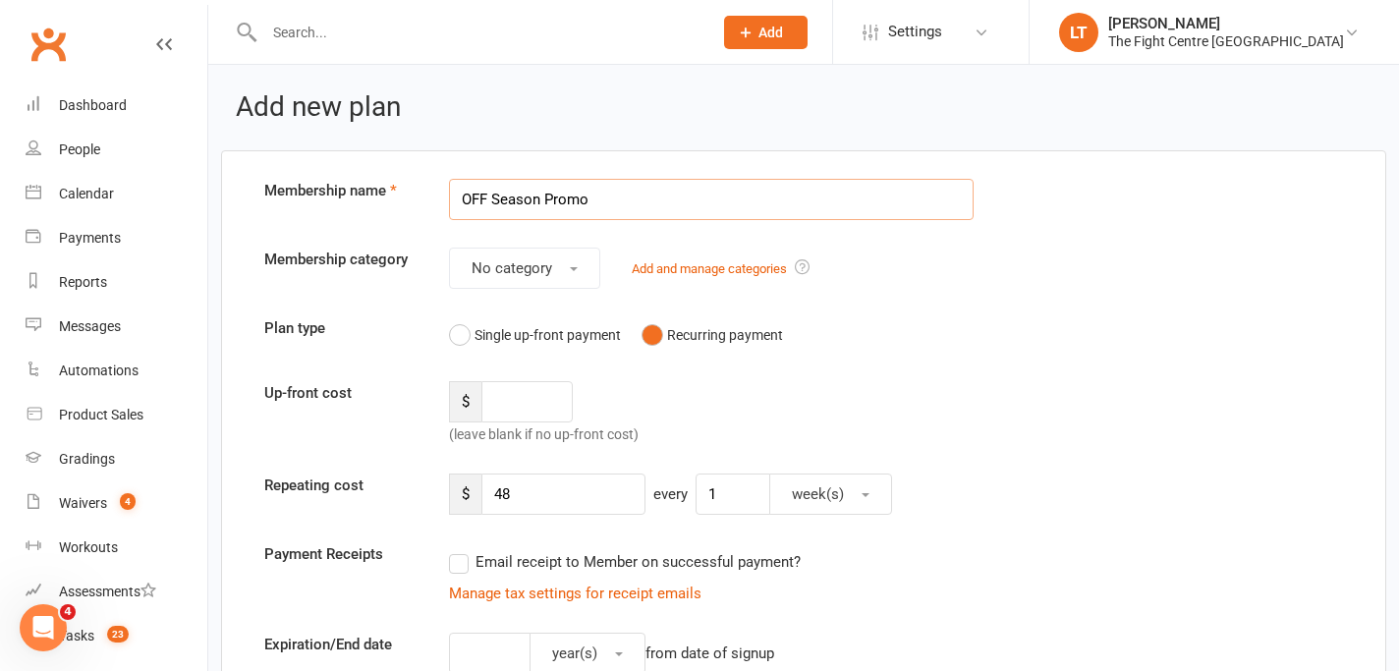
click at [599, 197] on input "OFF Season Promo" at bounding box center [711, 199] width 525 height 41
type input "OFF Season Promo 2025"
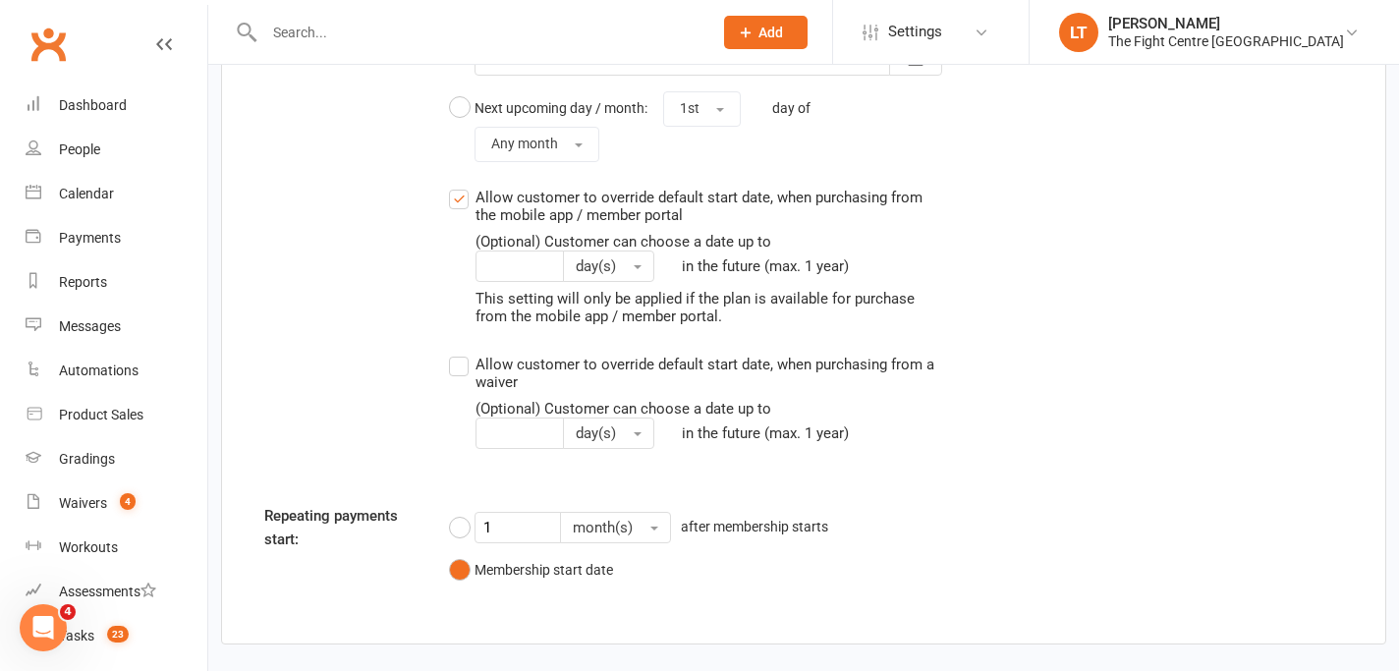
scroll to position [2294, 0]
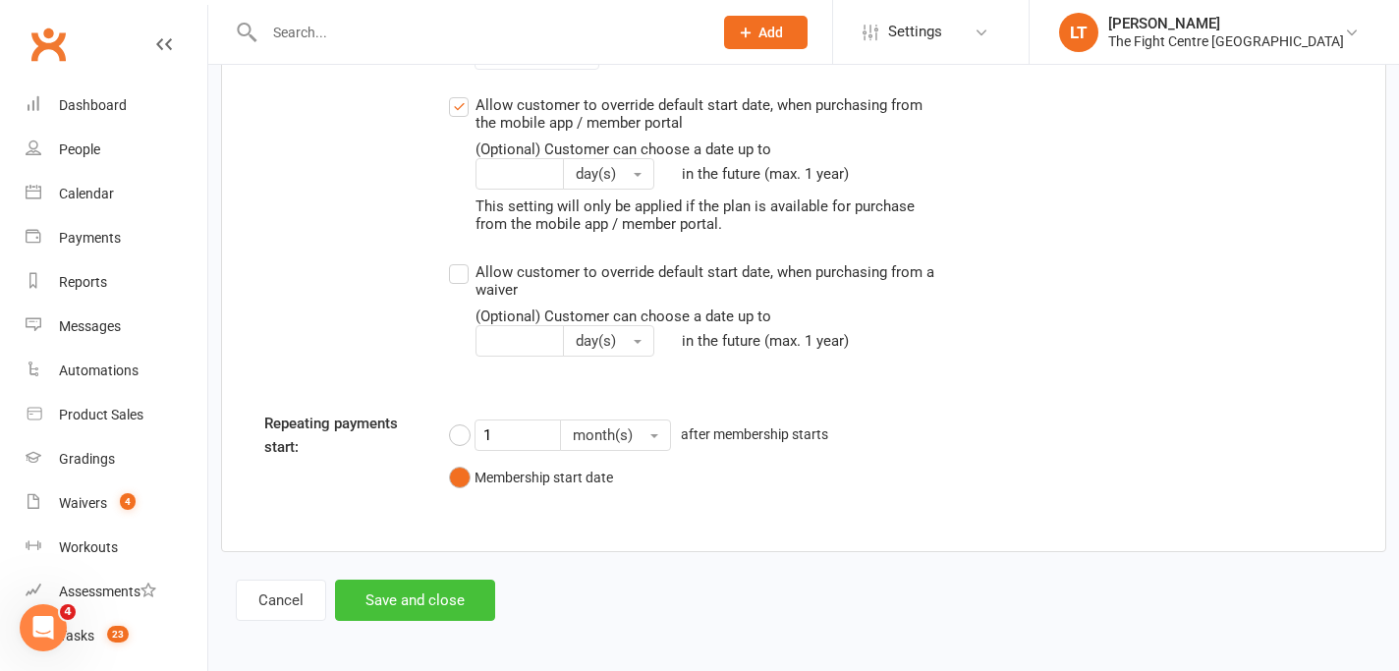
click at [388, 581] on button "Save and close" at bounding box center [415, 600] width 160 height 41
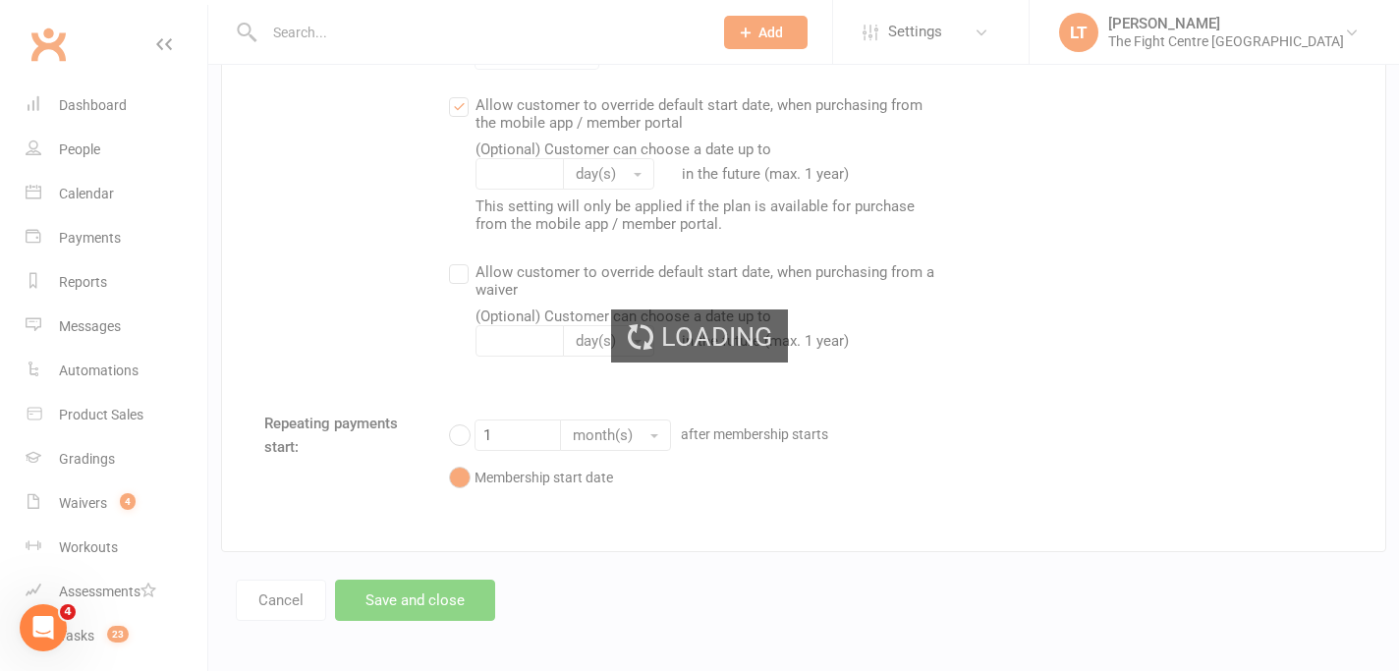
select select "100"
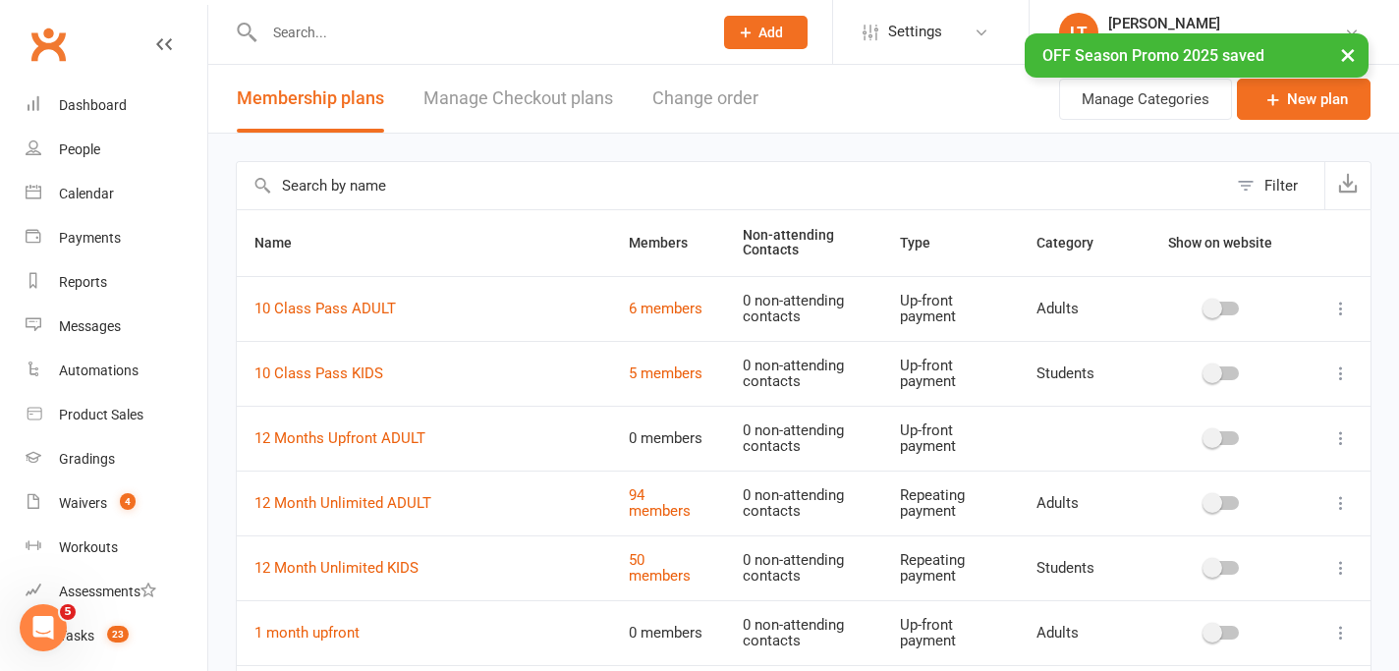
click at [1350, 52] on button "×" at bounding box center [1347, 54] width 35 height 42
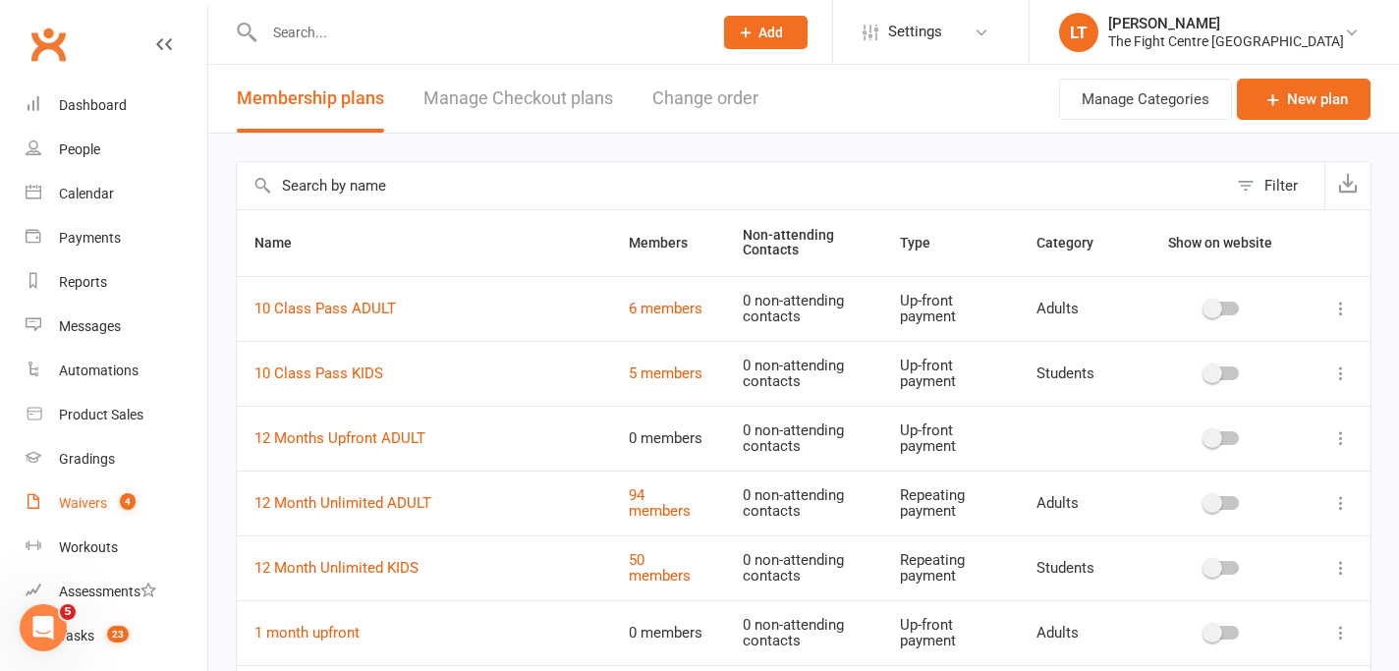
click at [106, 510] on div "Waivers" at bounding box center [83, 503] width 48 height 16
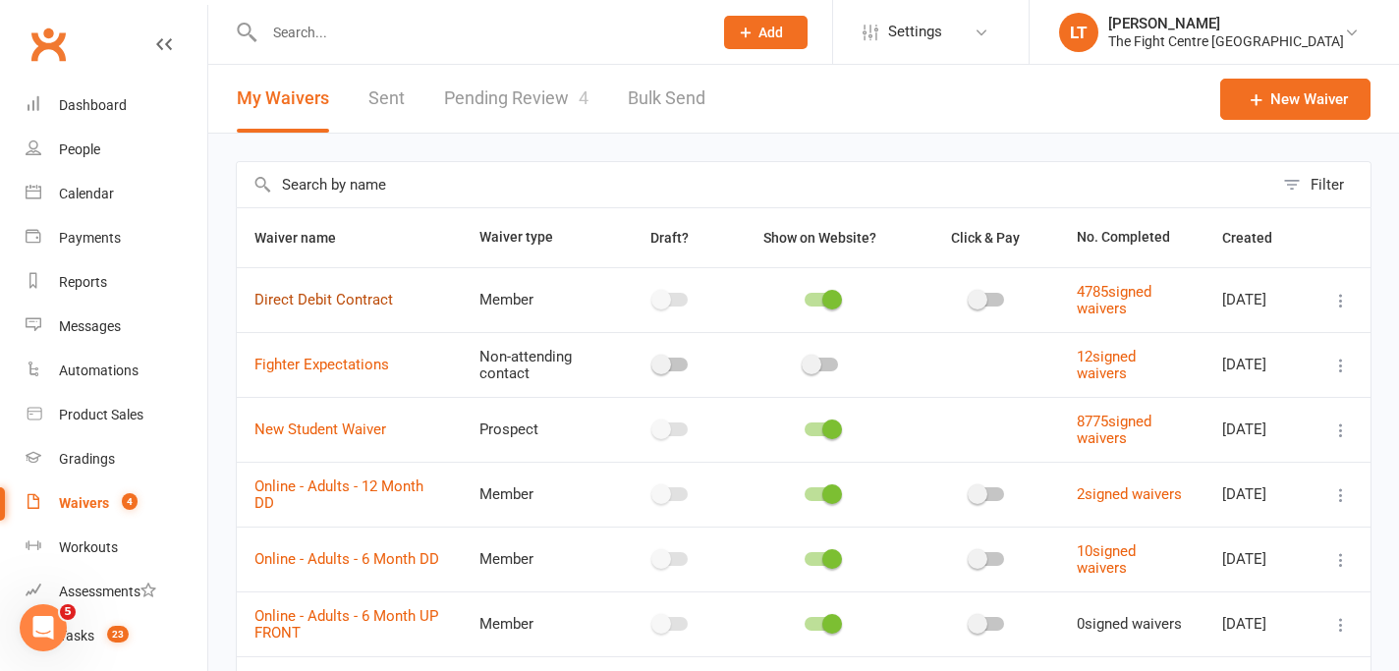
click at [322, 304] on link "Direct Debit Contract" at bounding box center [323, 300] width 138 height 18
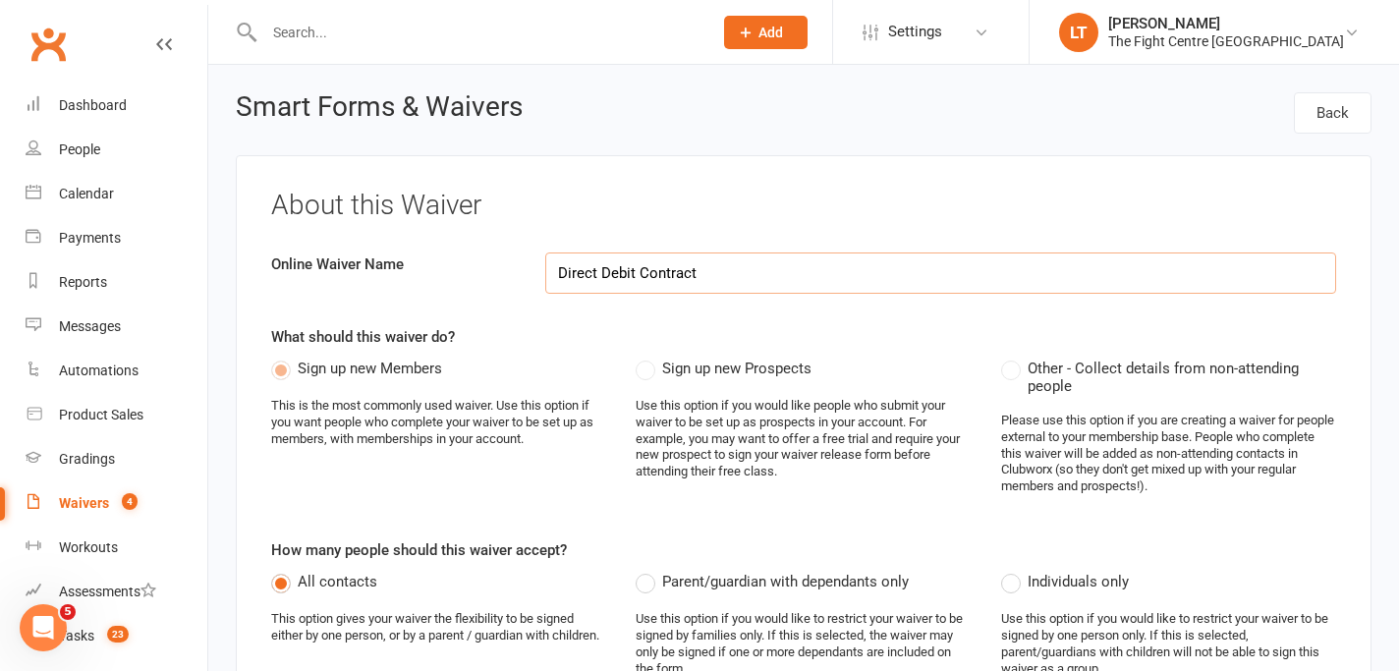
select select "applies_to_all_signees"
select select "checkbox"
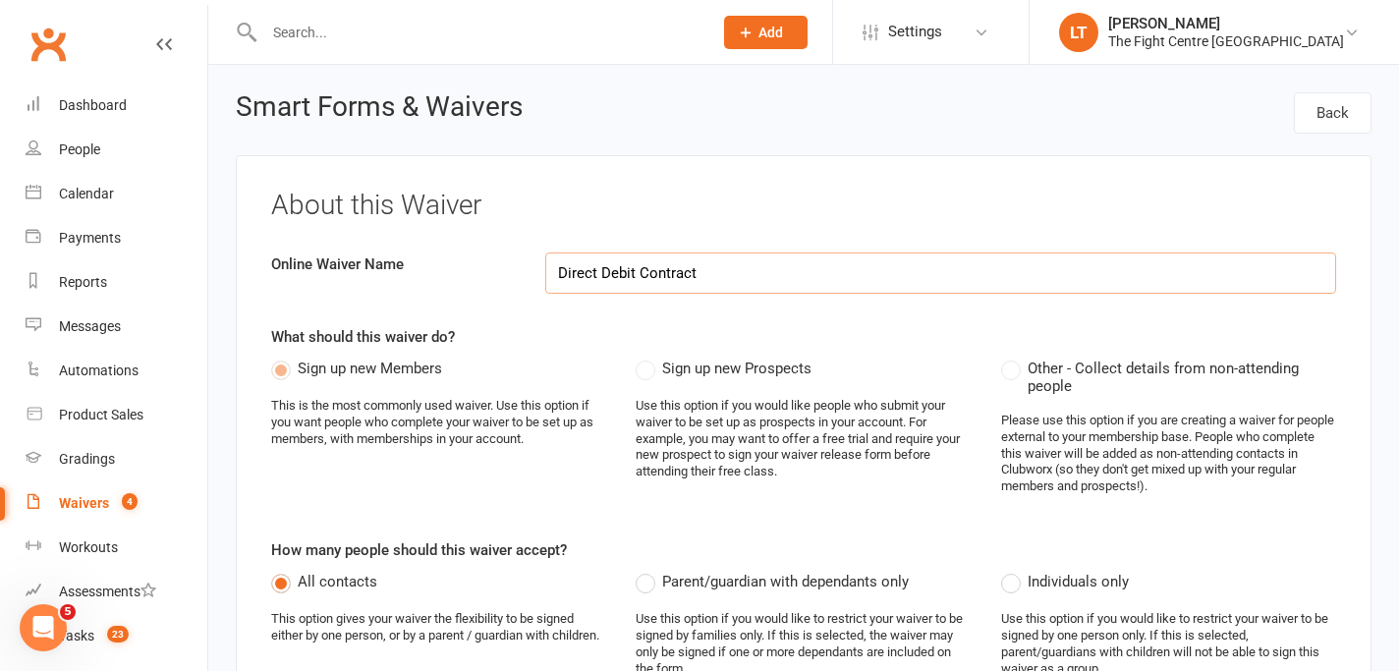
select select "checkbox"
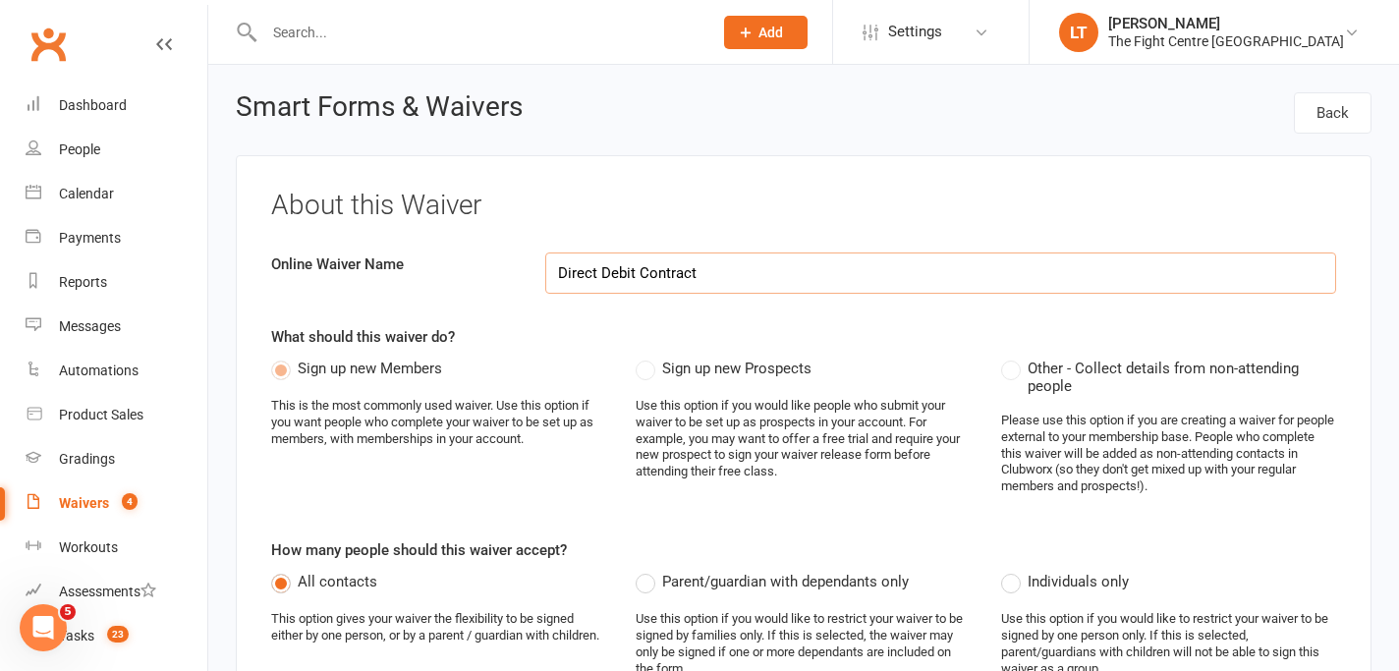
select select "checkbox"
select select "applies_to_attending_signees"
select select "select"
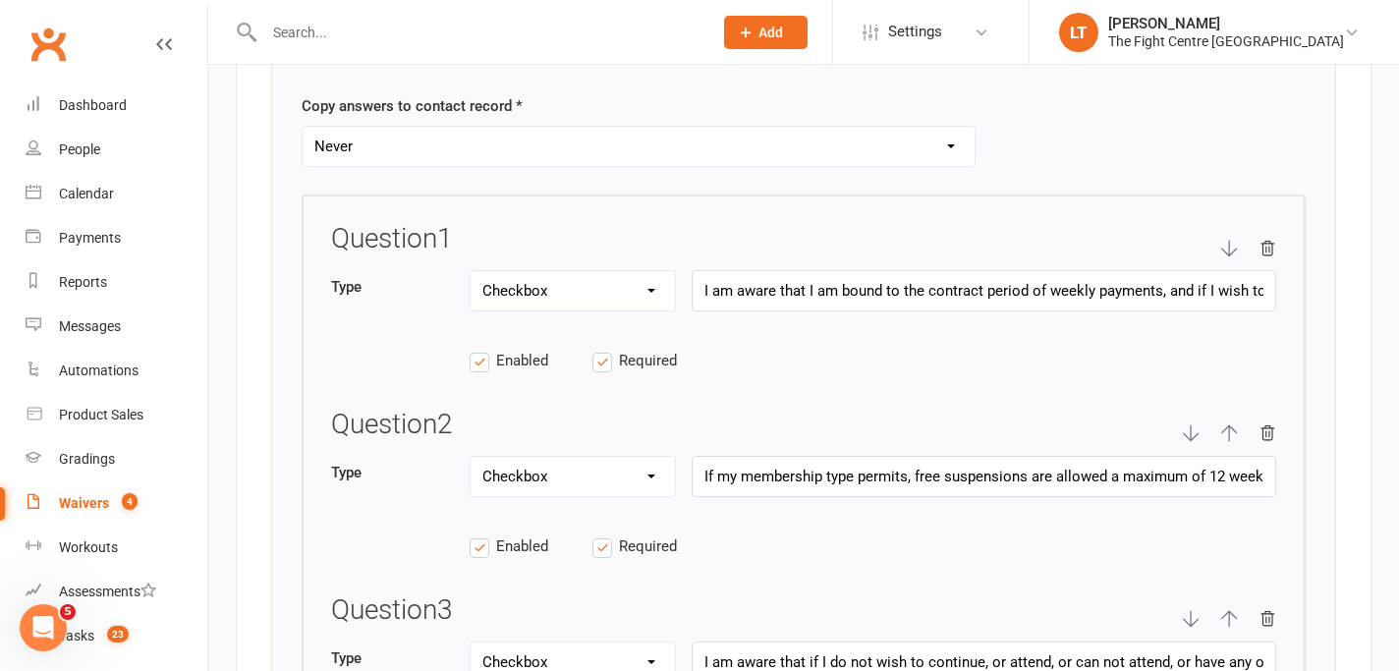
scroll to position [3167, 0]
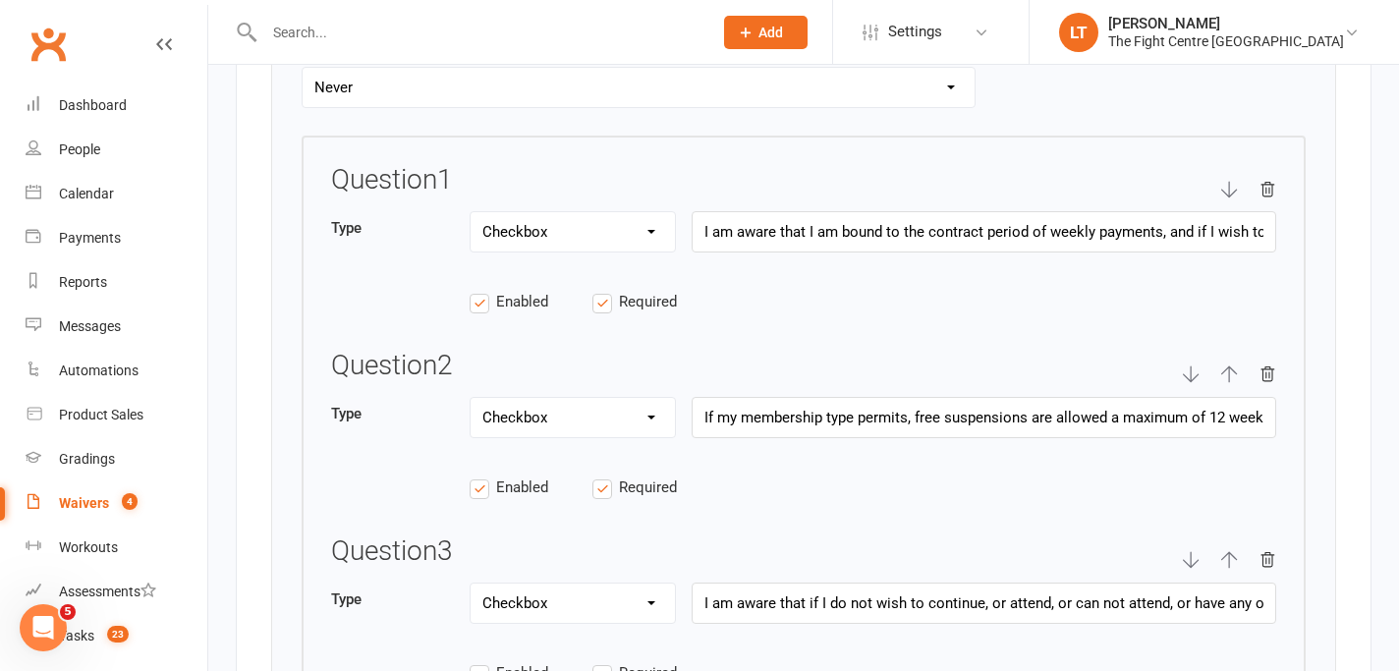
click at [692, 475] on div "Question 2 Type Text Select Checkbox If my membership type permits, free suspen…" at bounding box center [803, 436] width 945 height 170
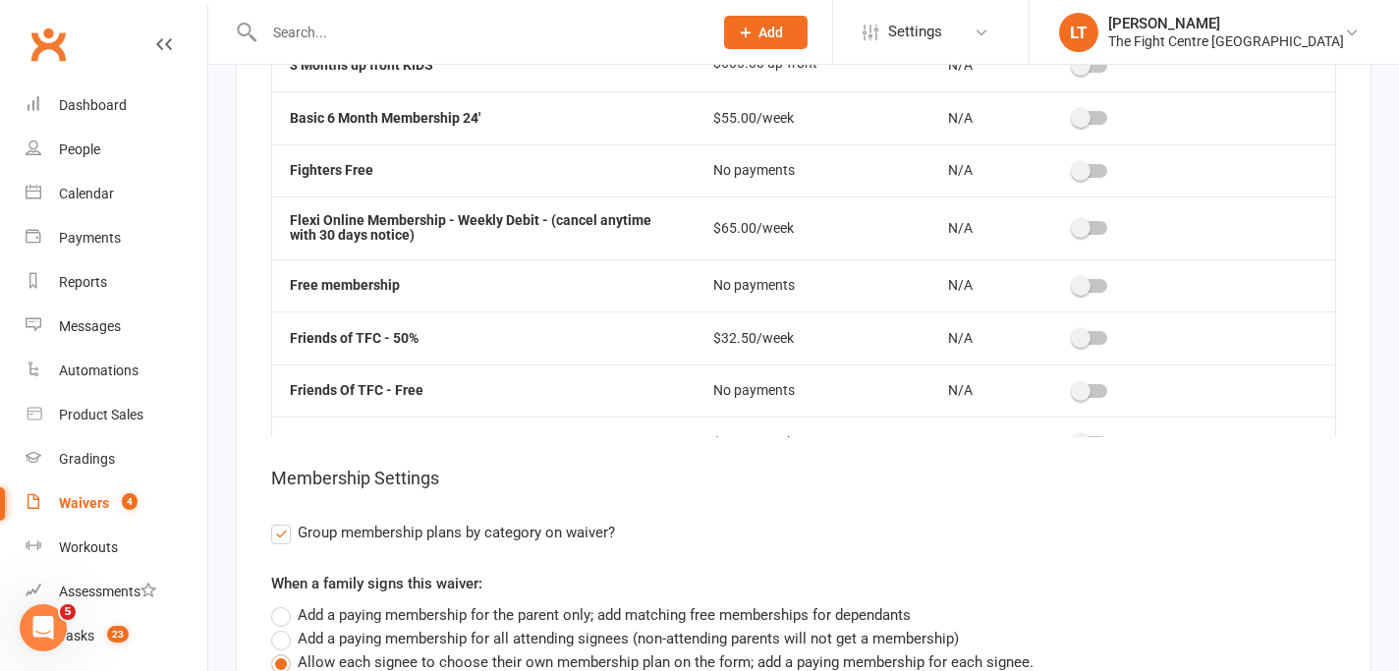
scroll to position [1429, 0]
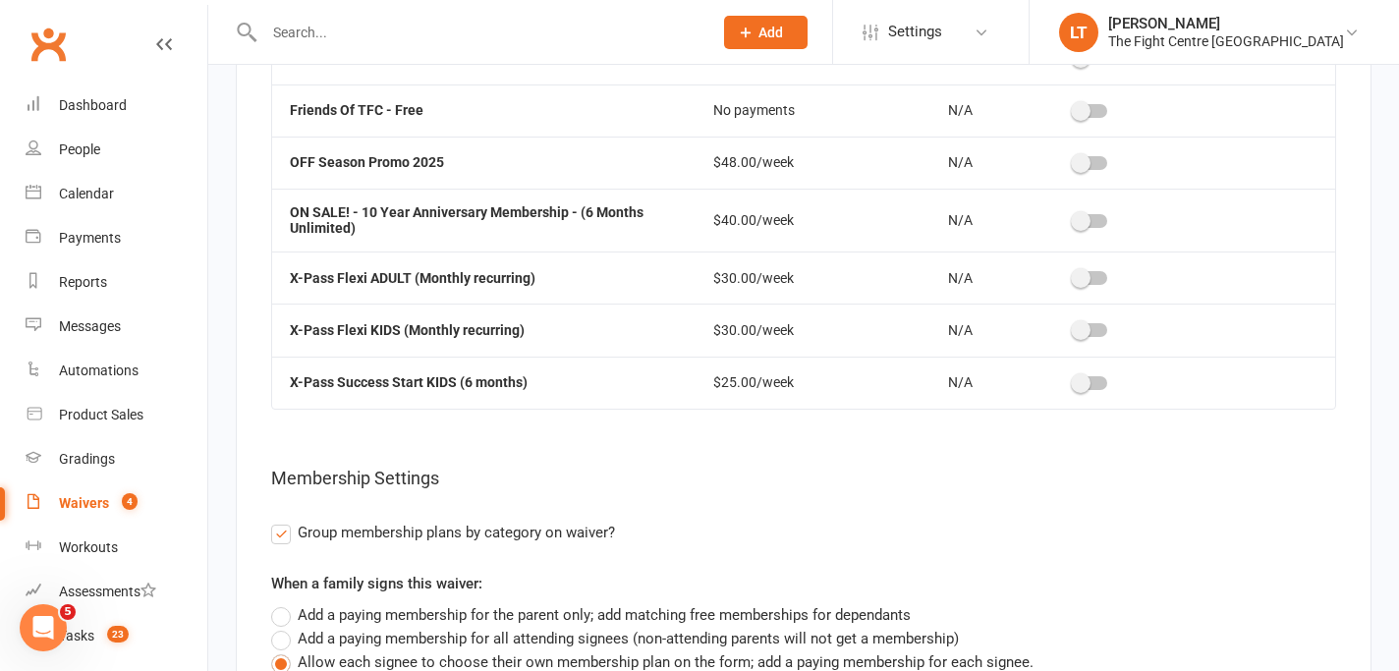
click at [1074, 171] on span at bounding box center [1081, 163] width 20 height 20
click at [1074, 160] on input "checkbox" at bounding box center [1074, 160] width 0 height 0
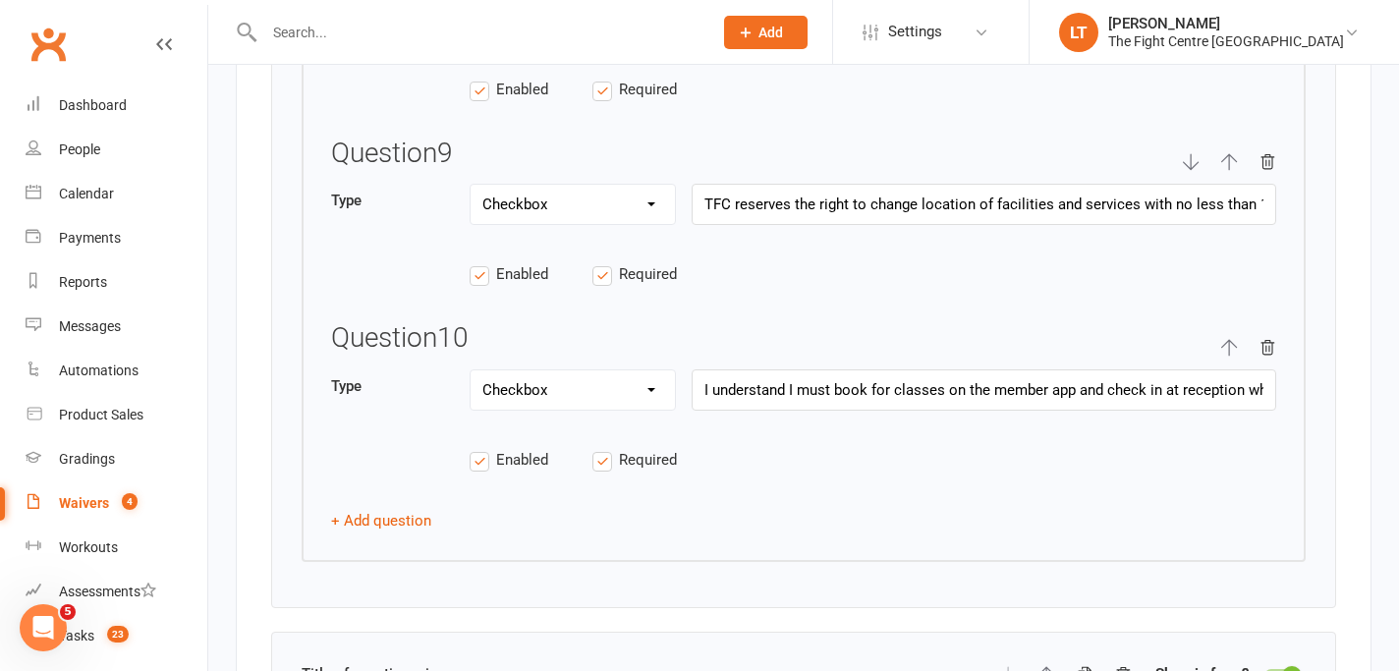
scroll to position [4654, 0]
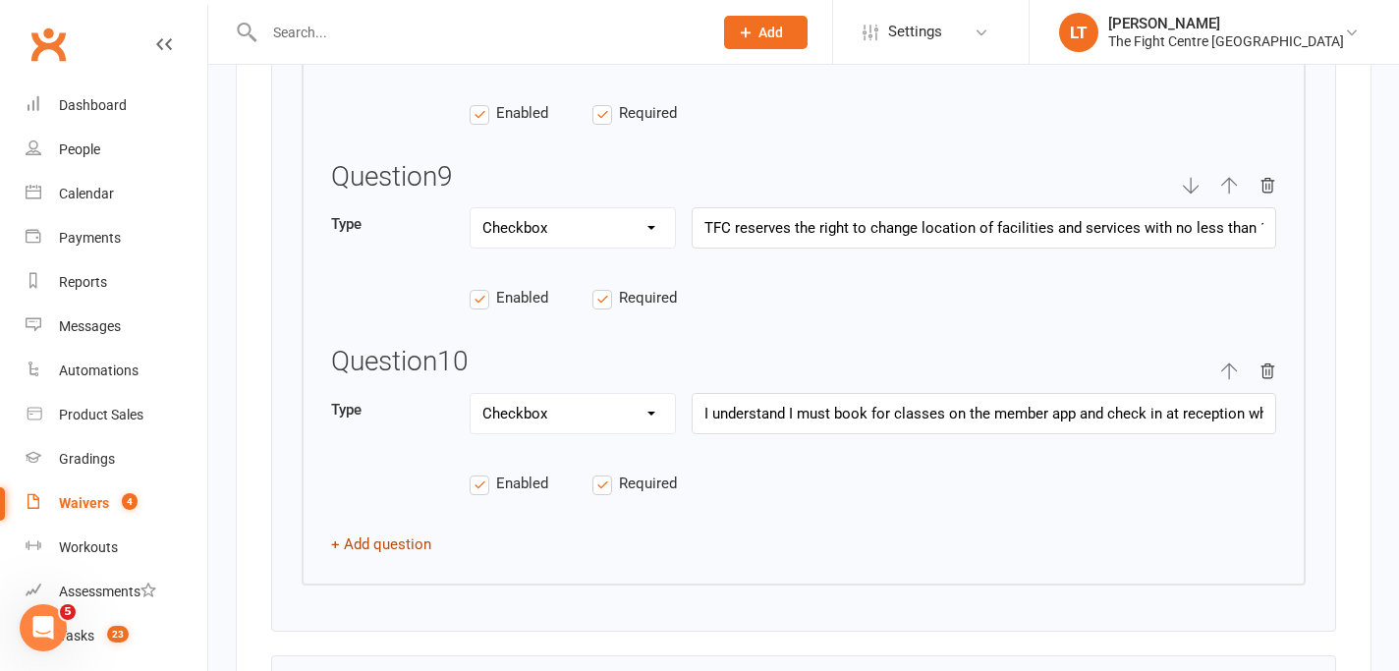
click at [380, 546] on button "+ Add question" at bounding box center [381, 544] width 100 height 24
click at [552, 613] on select "Text Select Checkbox" at bounding box center [572, 599] width 204 height 39
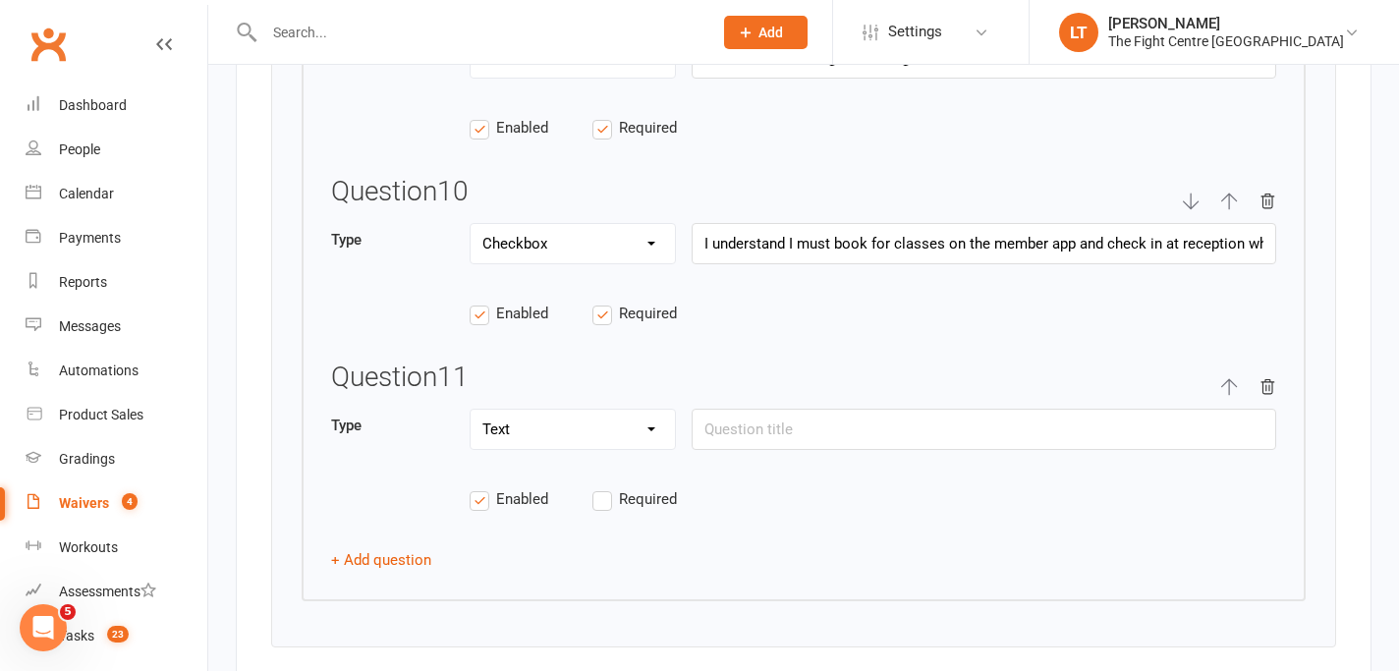
scroll to position [4917, 0]
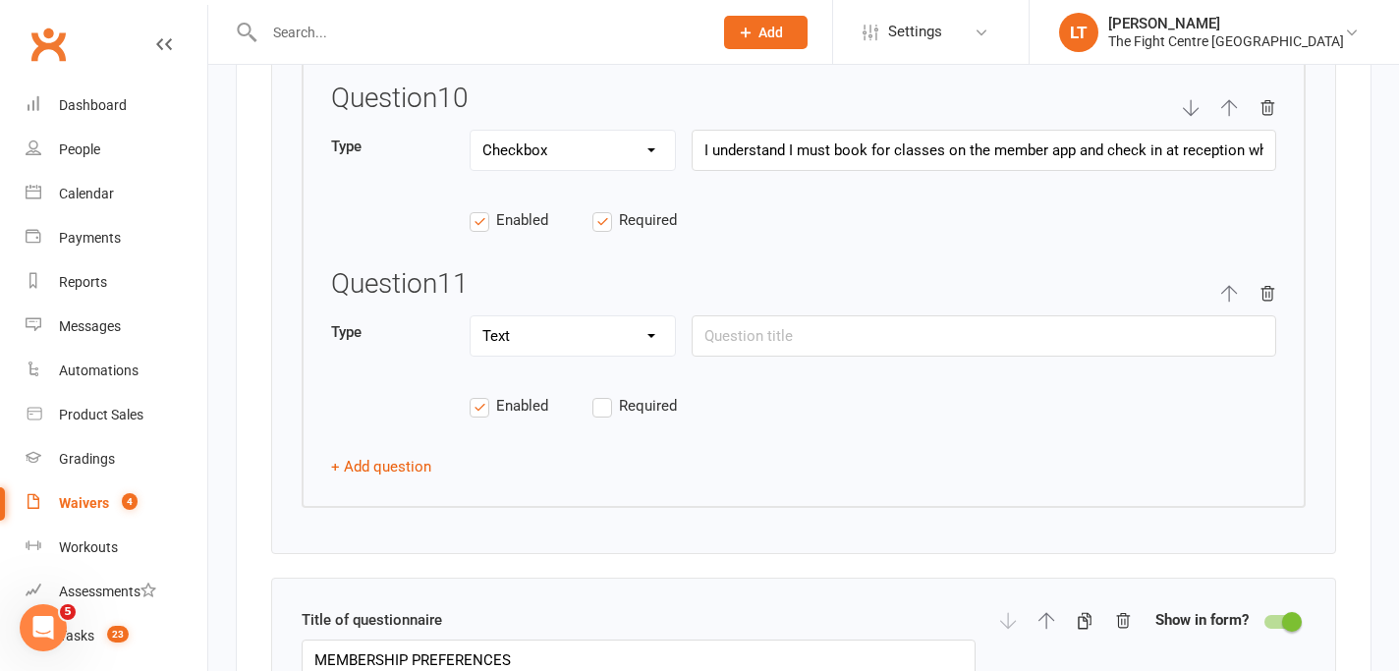
click at [531, 351] on select "Text Select Checkbox" at bounding box center [572, 335] width 204 height 39
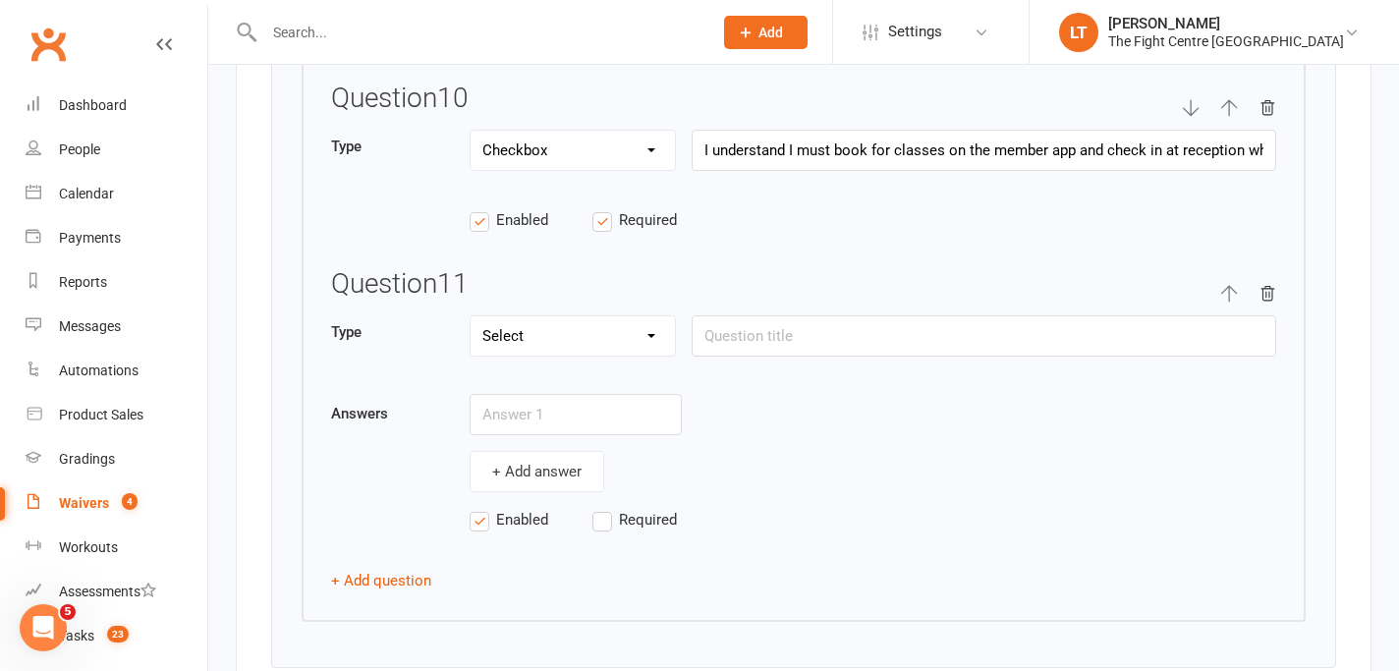
click at [543, 339] on select "Text Select Checkbox" at bounding box center [572, 335] width 204 height 39
click at [556, 370] on div "Type Text Select Checkbox" at bounding box center [803, 346] width 945 height 63
click at [556, 337] on select "Text Select Checkbox" at bounding box center [572, 335] width 204 height 39
select select "checkbox"
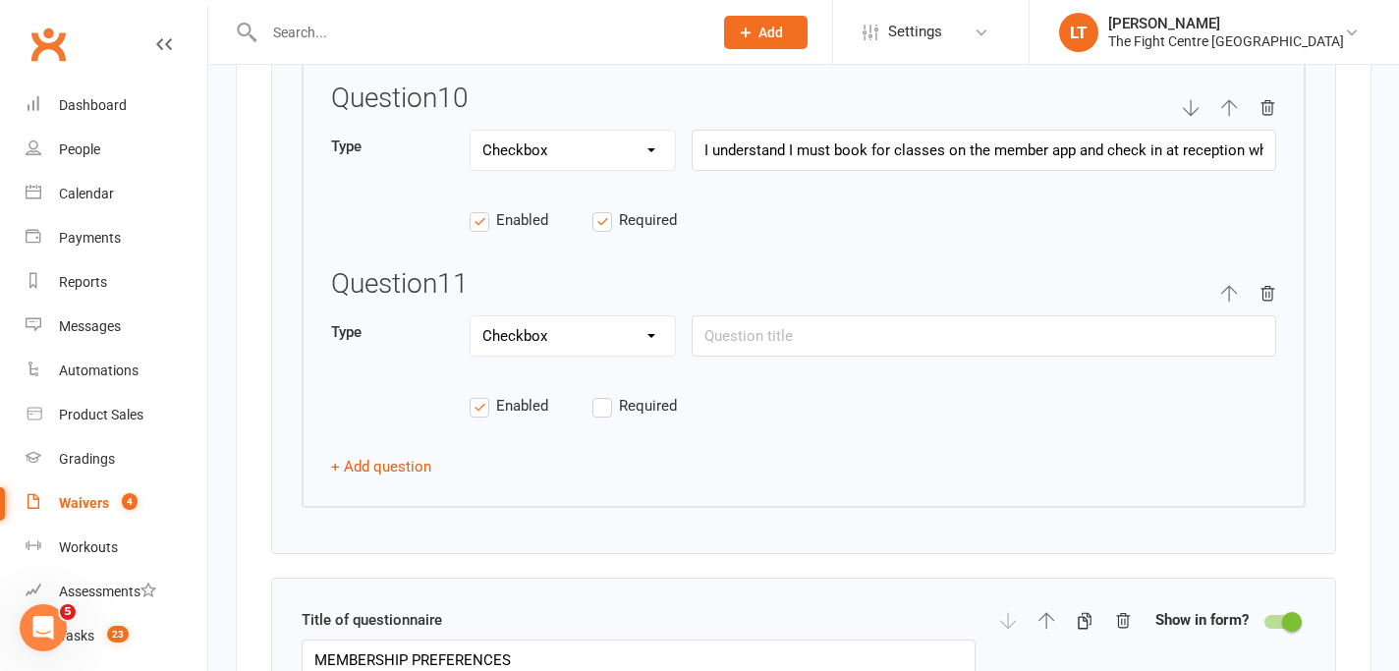
click at [598, 415] on label "Required" at bounding box center [653, 406] width 123 height 24
click at [598, 394] on input "Required" at bounding box center [653, 394] width 123 height 0
click at [734, 345] on input "text" at bounding box center [984, 335] width 584 height 41
drag, startPoint x: 1052, startPoint y: 343, endPoint x: 857, endPoint y: 339, distance: 195.5
click at [857, 339] on input "OFF SEASON PROMO - Available to kids only" at bounding box center [984, 335] width 584 height 41
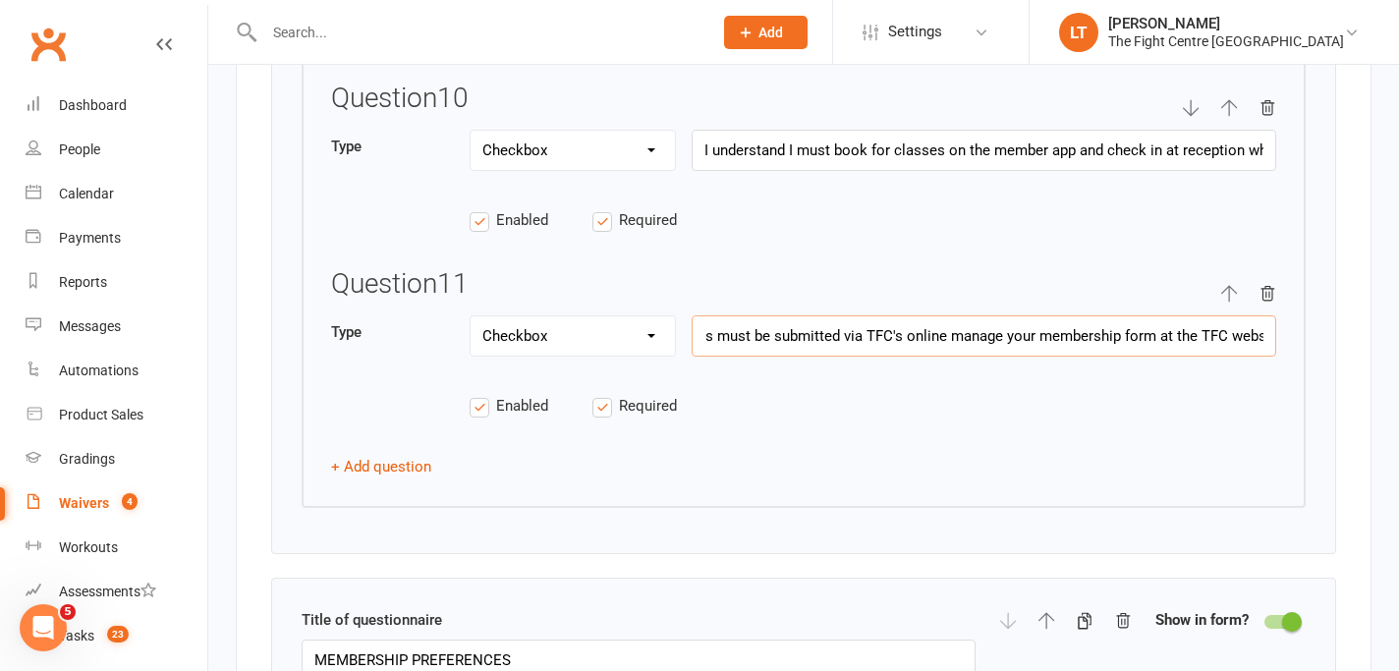
scroll to position [0, 1688]
click at [1133, 338] on input "OFF SEASON PROMO PASS - for athletes who wish to train in the off-season you ar…" at bounding box center [984, 335] width 584 height 41
click at [1187, 341] on input "OFF SEASON PROMO PASS - for athletes who wish to train in the off-season you ar…" at bounding box center [984, 335] width 584 height 41
click at [981, 345] on input "OFF SEASON PROMO PASS - for athletes who wish to train in the off-season you ar…" at bounding box center [984, 335] width 584 height 41
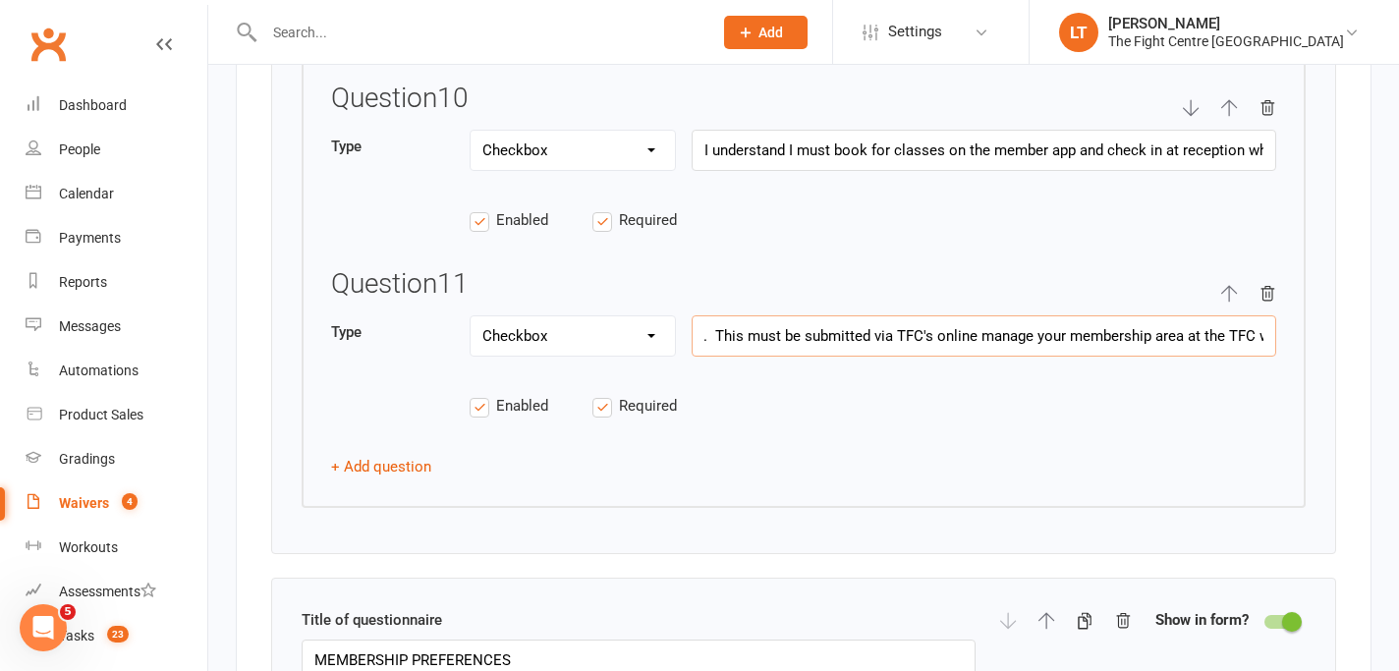
drag, startPoint x: 1165, startPoint y: 343, endPoint x: 971, endPoint y: 340, distance: 193.5
click at [971, 340] on input "OFF SEASON PROMO PASS - for athletes who wish to train in the off-season you ar…" at bounding box center [984, 335] width 584 height 41
click at [1207, 343] on input "OFF SEASON PROMO PASS - for athletes who wish to train in the off-season you ar…" at bounding box center [984, 335] width 584 height 41
click at [1247, 343] on input "OFF SEASON PROMO PASS - for athletes who wish to train in the off-season you ar…" at bounding box center [984, 335] width 584 height 41
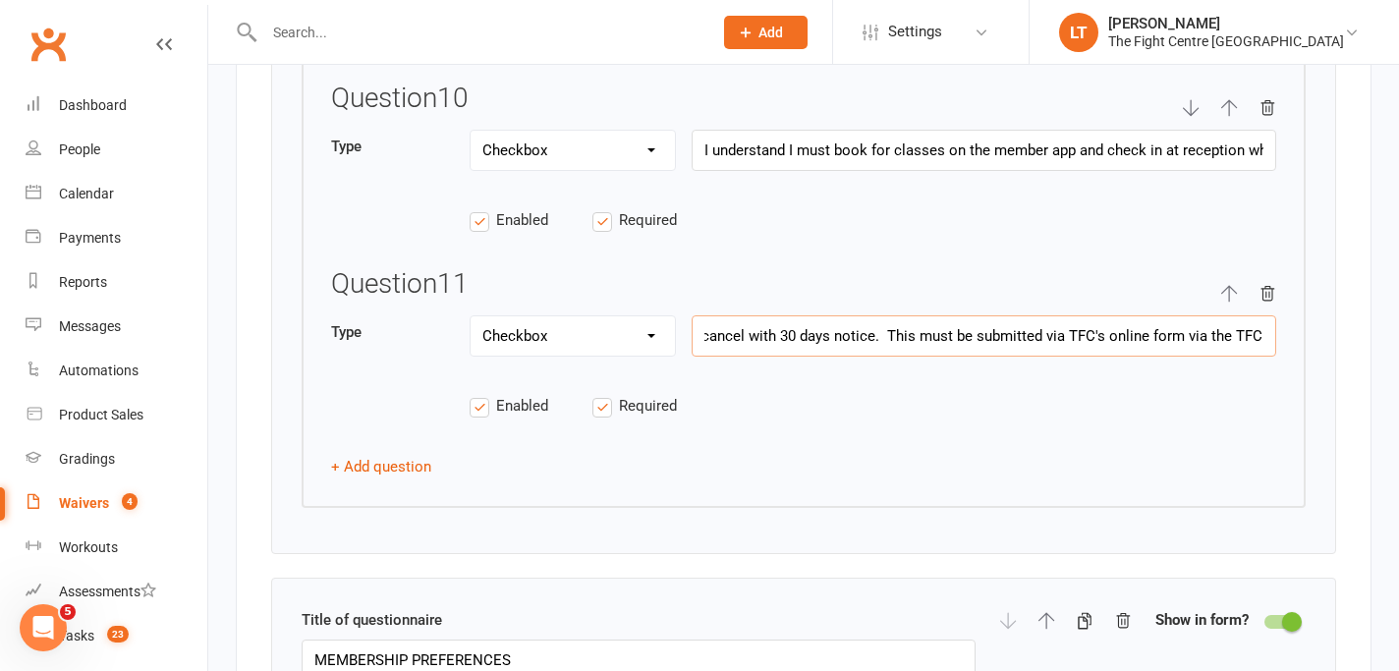
type input "OFF SEASON PROMO PASS - for athletes who wish to train in the off-season you ar…"
click at [931, 354] on input "OFF SEASON PROMO PASS - for athletes who wish to train in the off-season you ar…" at bounding box center [984, 335] width 584 height 41
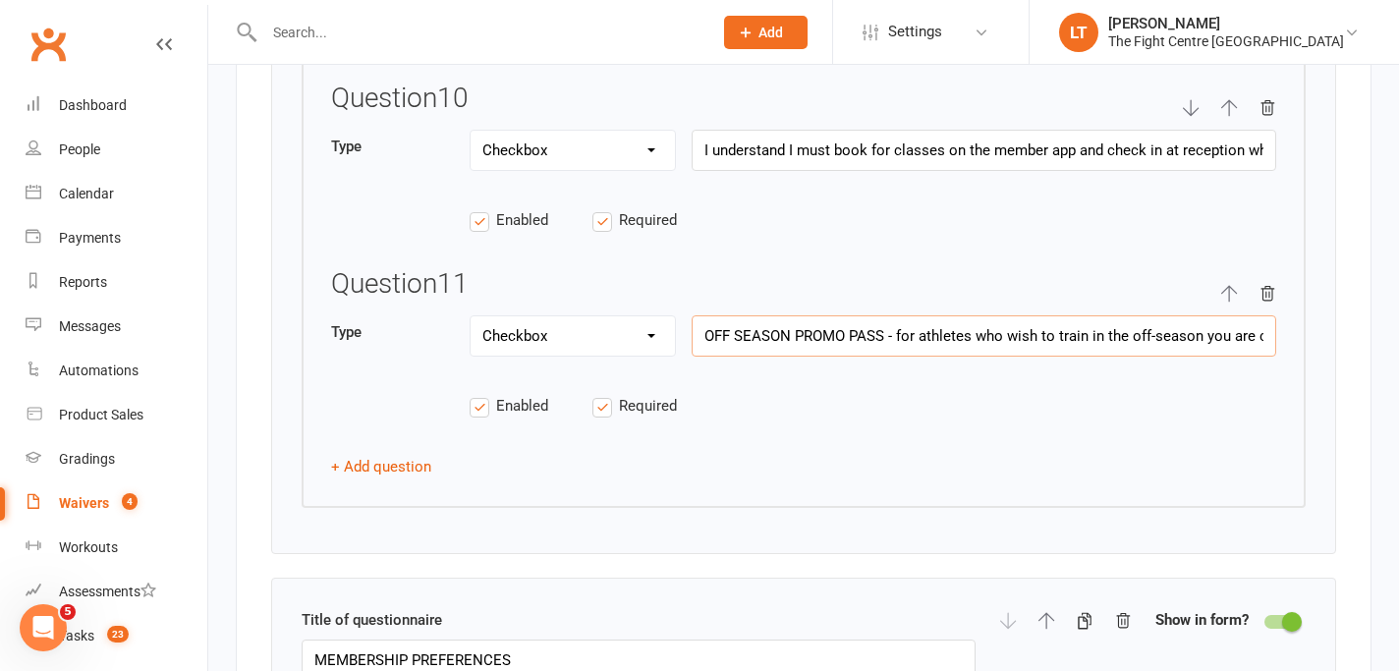
click at [1138, 338] on input "OFF SEASON PROMO PASS - for athletes who wish to train in the off-season you ar…" at bounding box center [984, 335] width 584 height 41
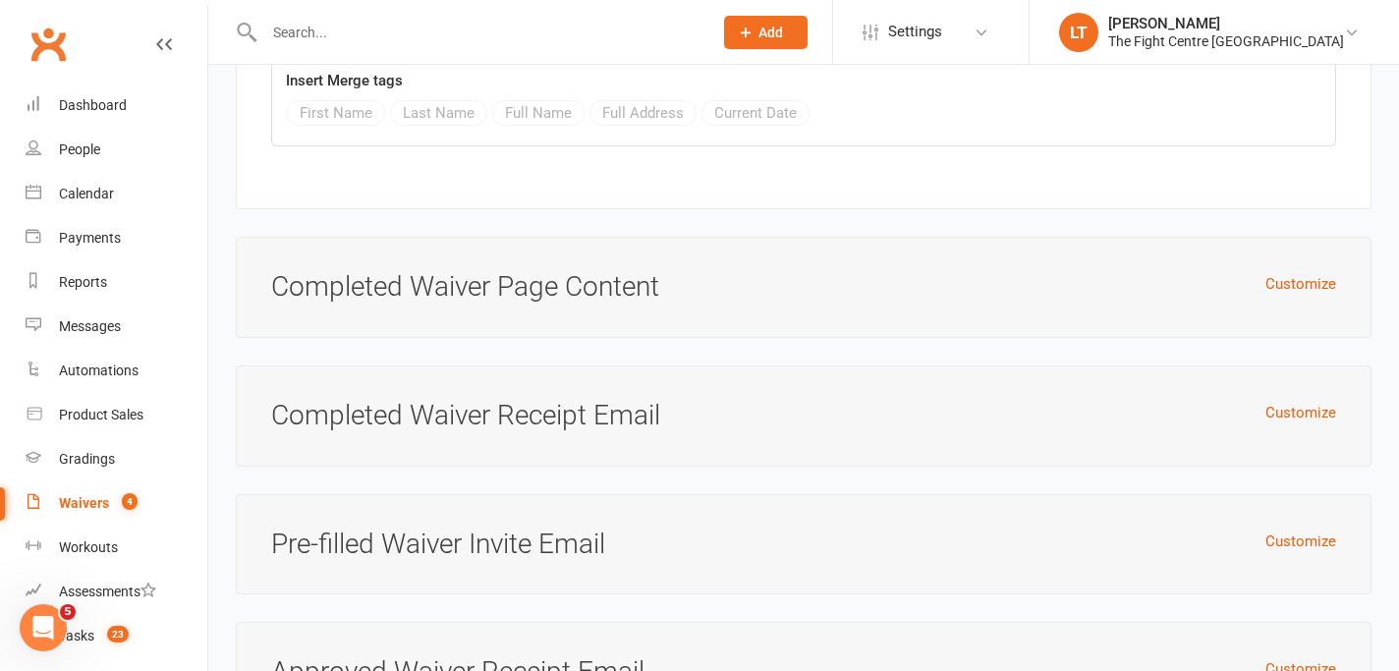
scroll to position [12627, 0]
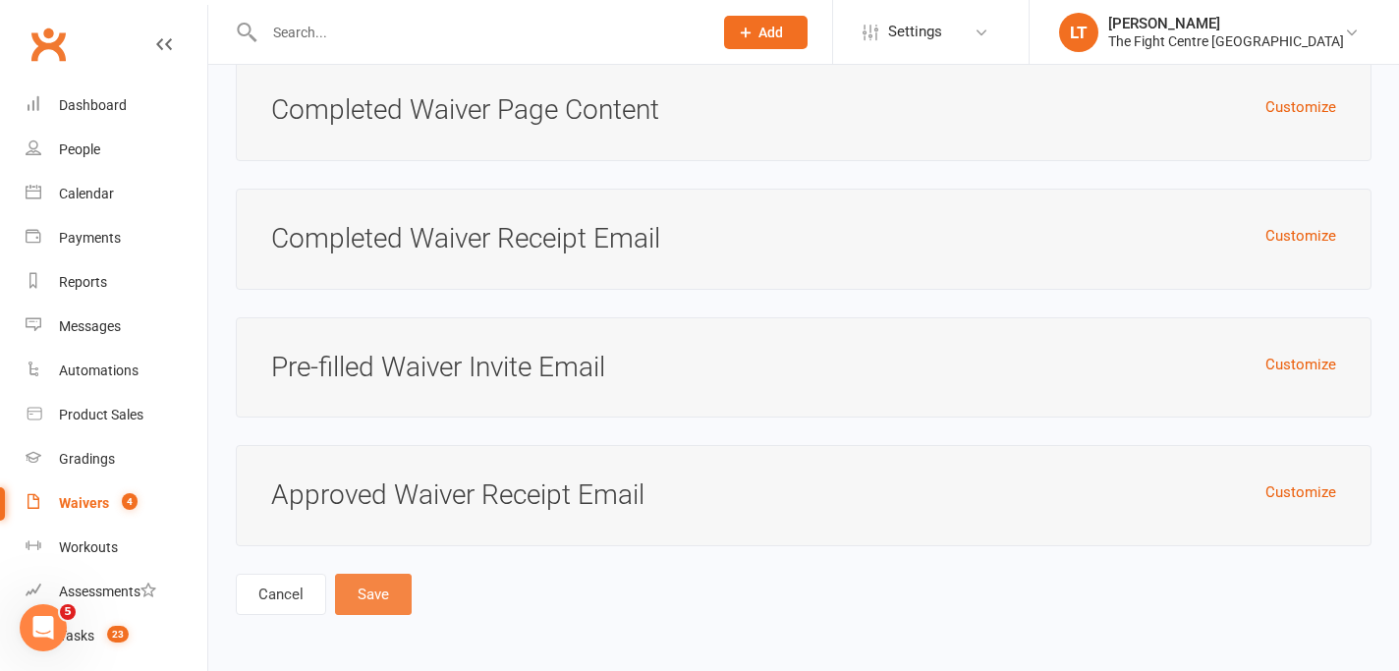
click at [379, 599] on button "Save" at bounding box center [373, 594] width 77 height 41
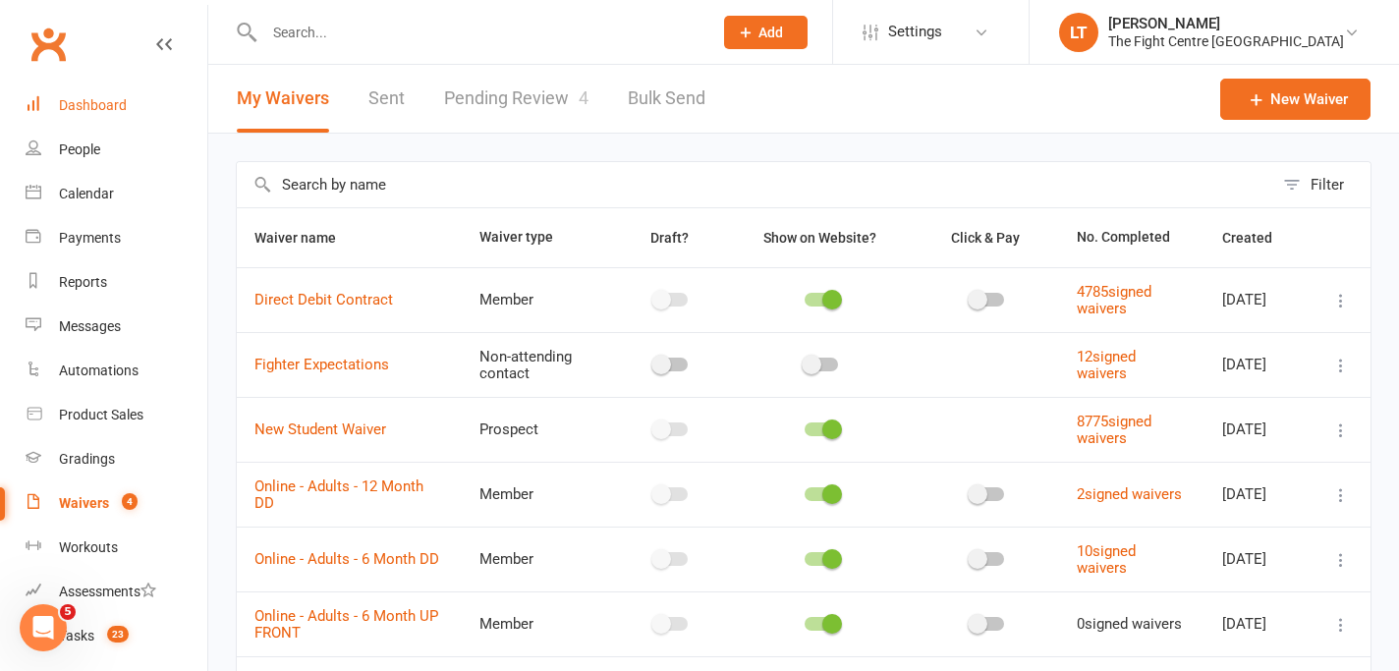
click at [105, 101] on div "Dashboard" at bounding box center [93, 105] width 68 height 16
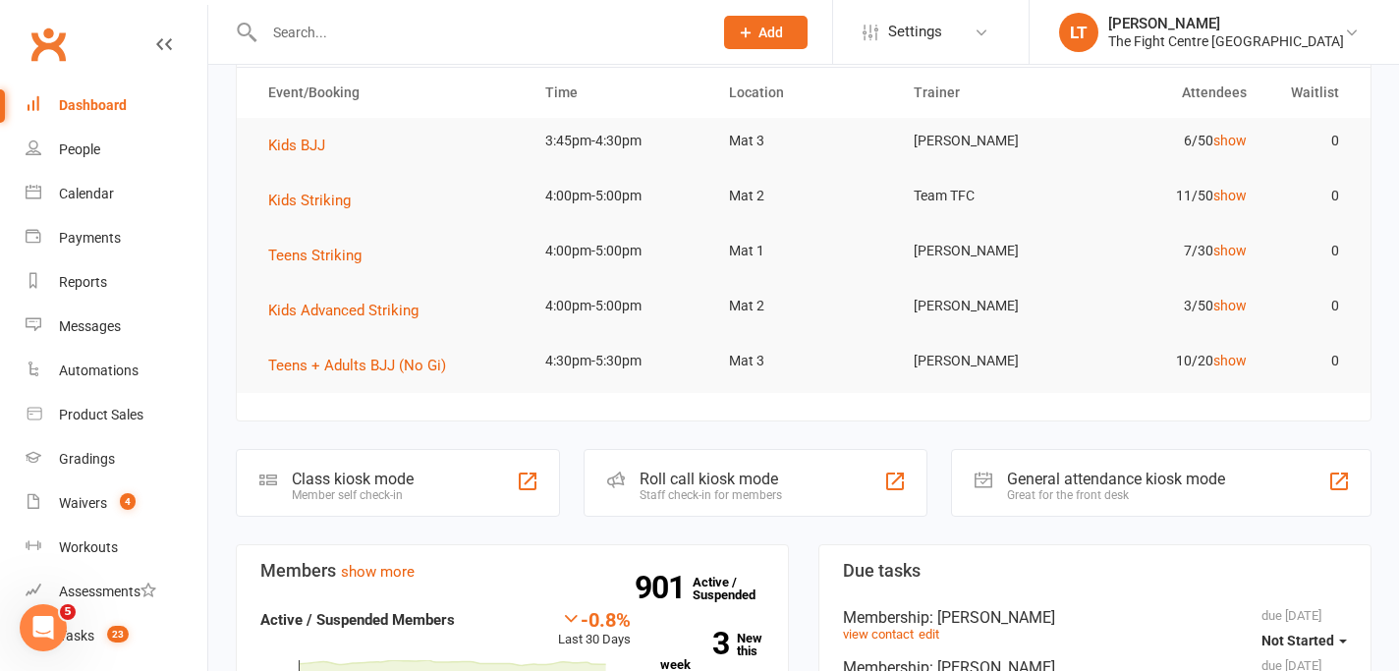
scroll to position [192, 0]
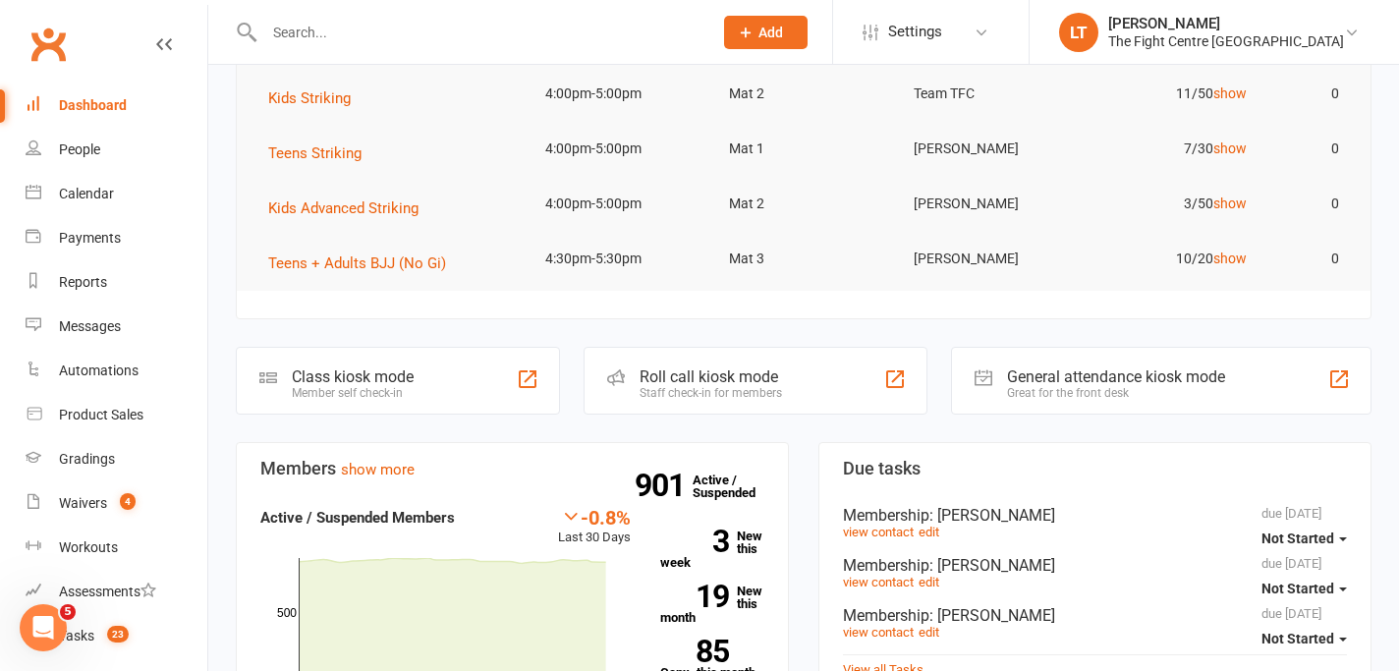
click at [467, 30] on input "text" at bounding box center [478, 33] width 440 height 28
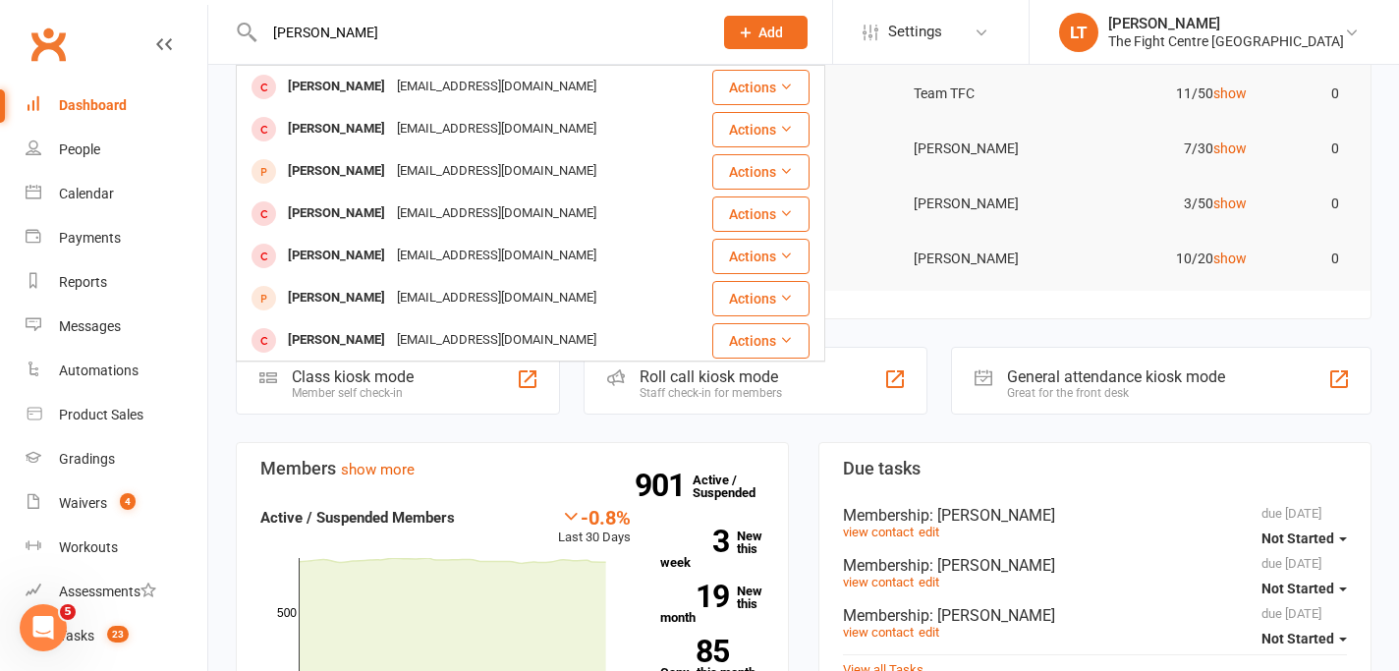
click at [377, 37] on input "[PERSON_NAME]" at bounding box center [478, 33] width 440 height 28
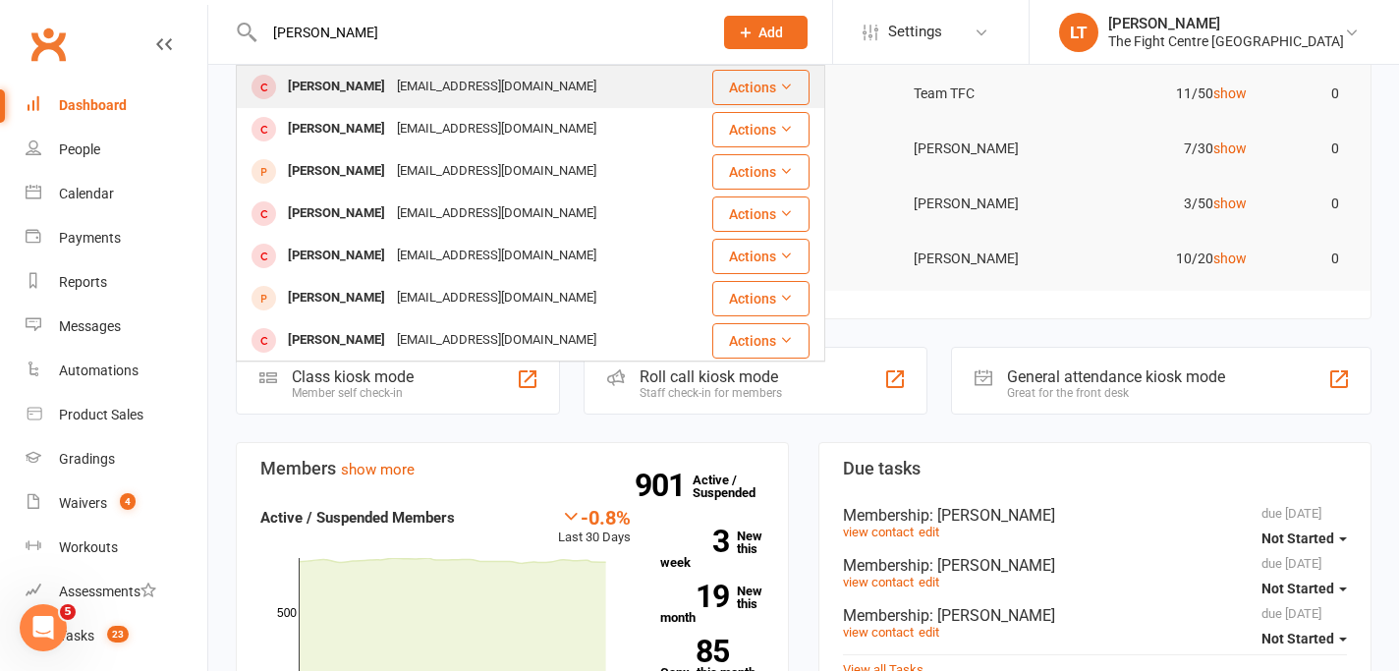
type input "[PERSON_NAME]"
click at [391, 80] on div "[EMAIL_ADDRESS][DOMAIN_NAME]" at bounding box center [496, 87] width 211 height 28
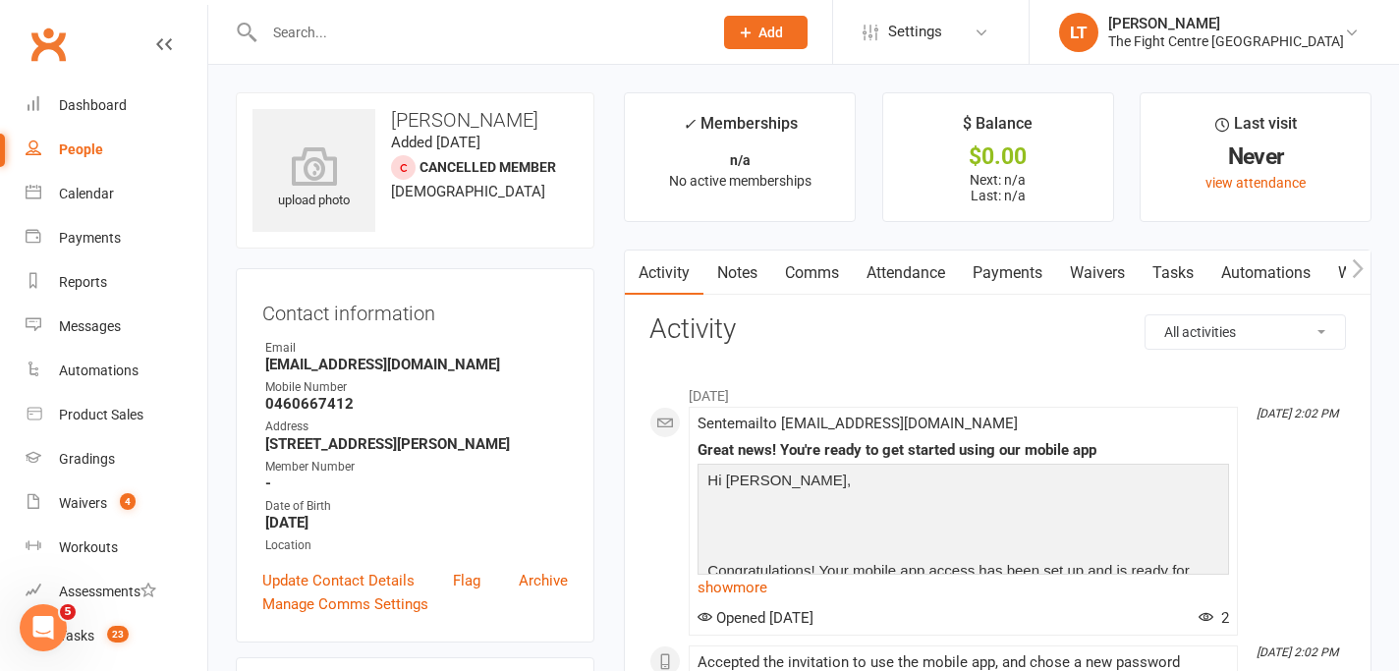
click at [739, 272] on link "Notes" at bounding box center [737, 272] width 68 height 45
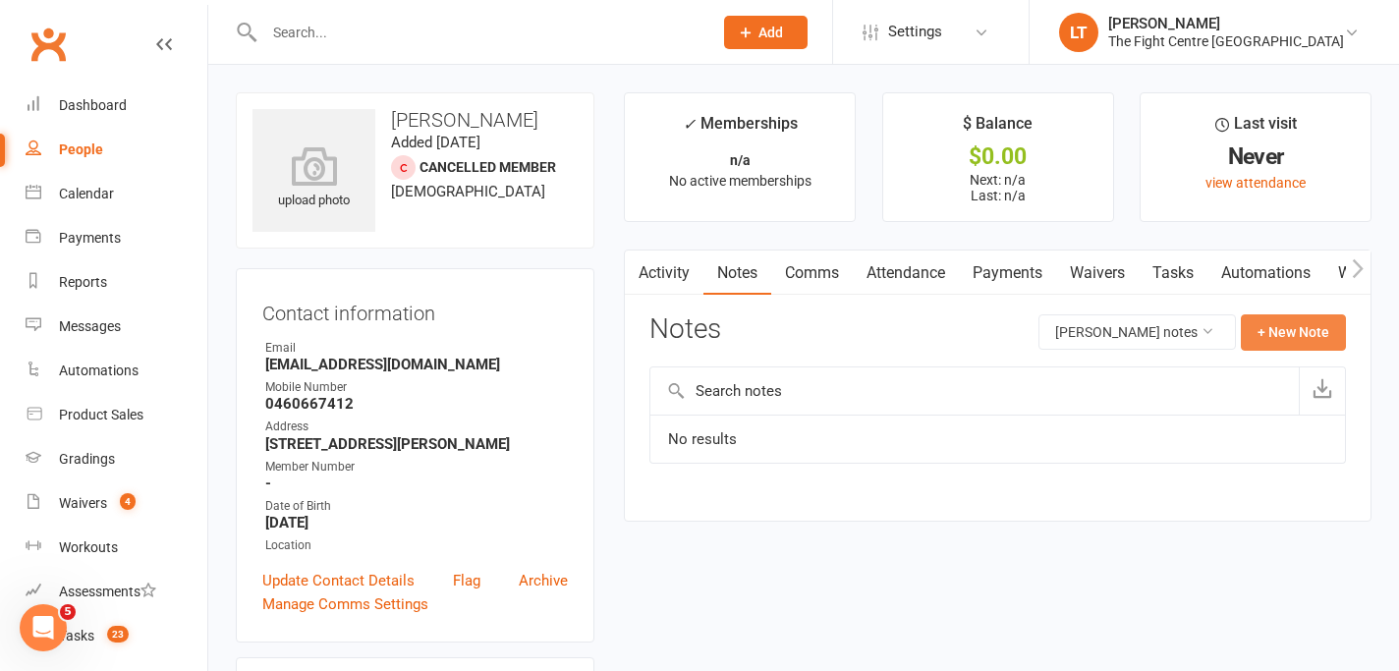
click at [1301, 320] on button "+ New Note" at bounding box center [1293, 331] width 105 height 35
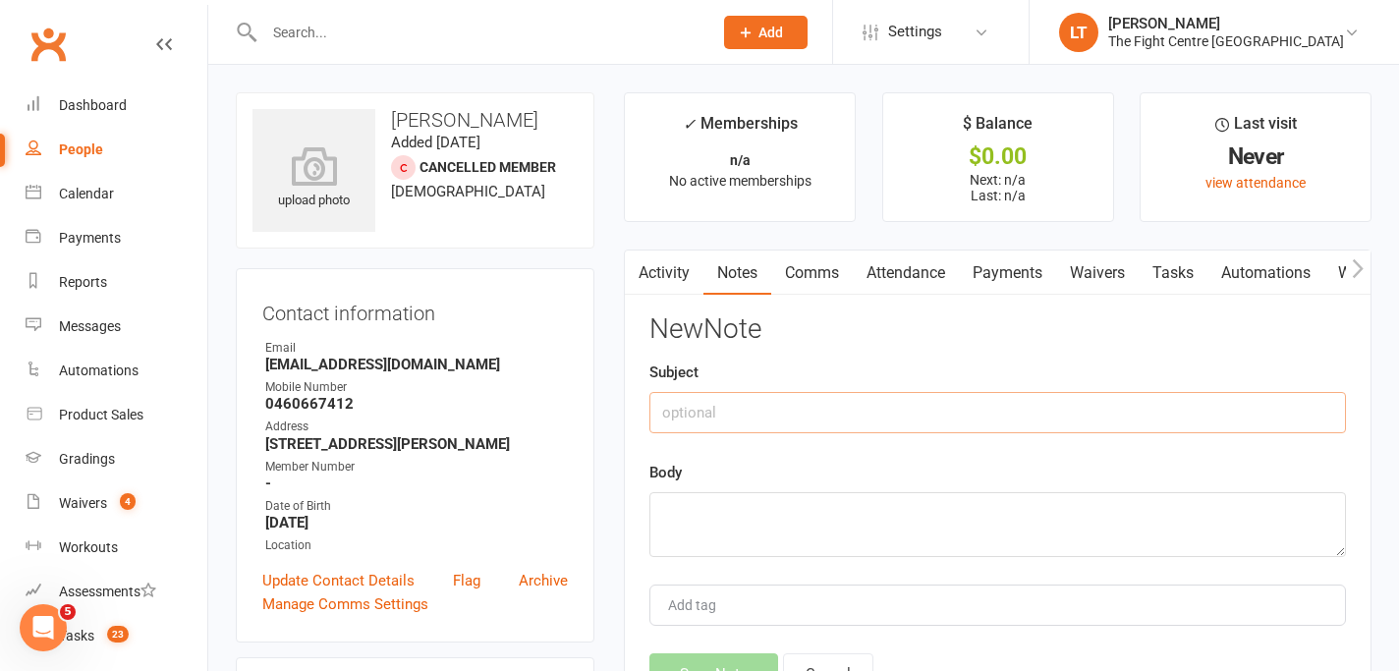
click at [793, 401] on input "text" at bounding box center [997, 412] width 696 height 41
type input "Missed call - Return Call"
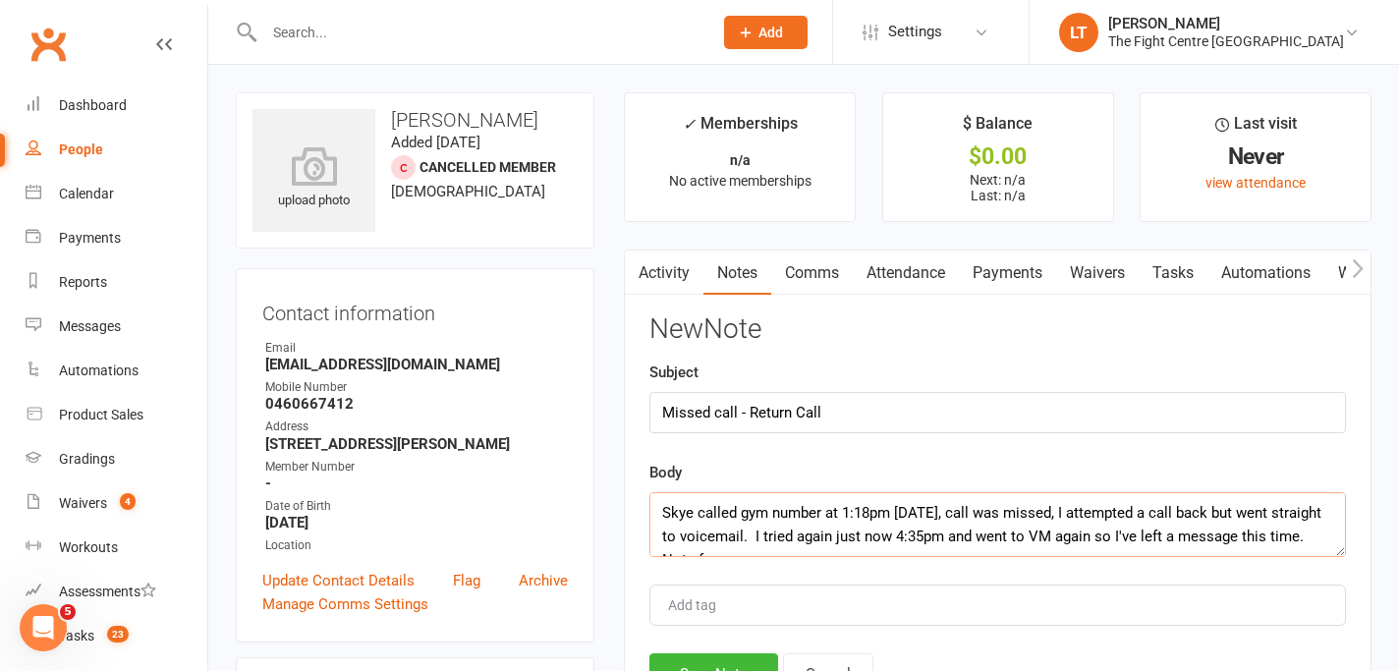
scroll to position [12, 0]
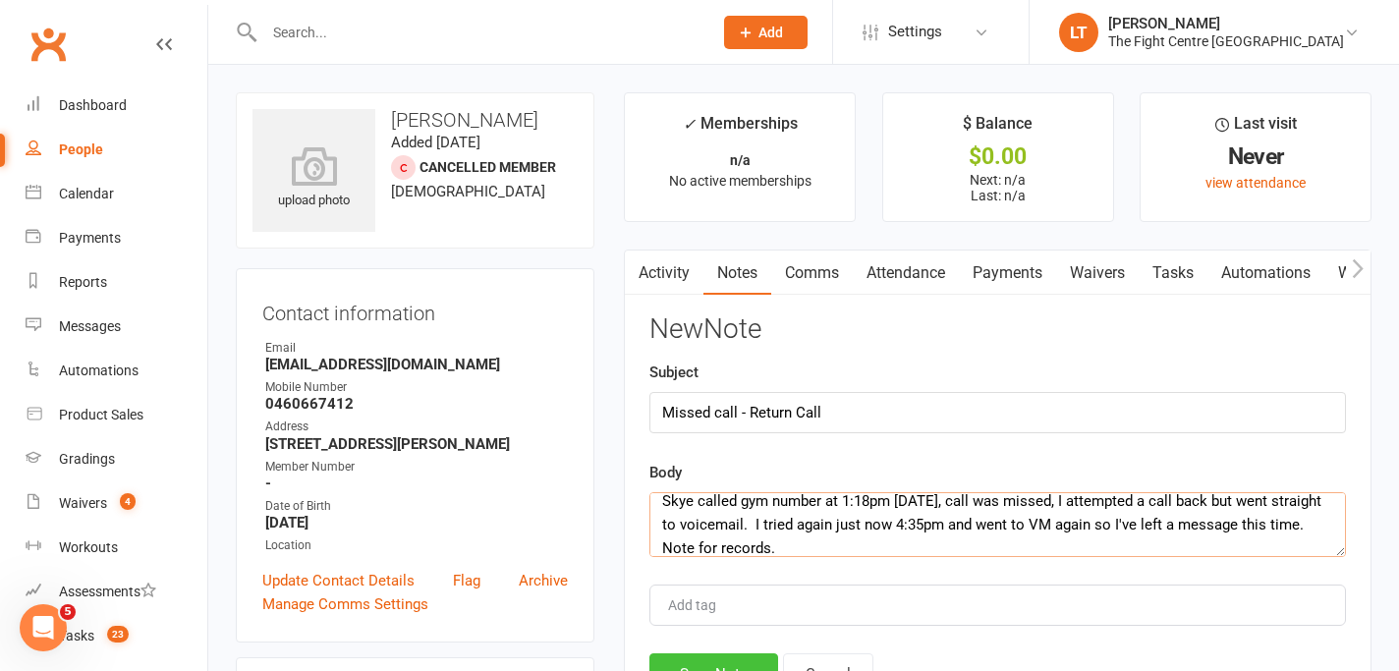
type textarea "Skye called gym number at 1:18pm [DATE], call was missed, I attempted a call ba…"
click at [700, 658] on button "Save Note" at bounding box center [713, 673] width 129 height 41
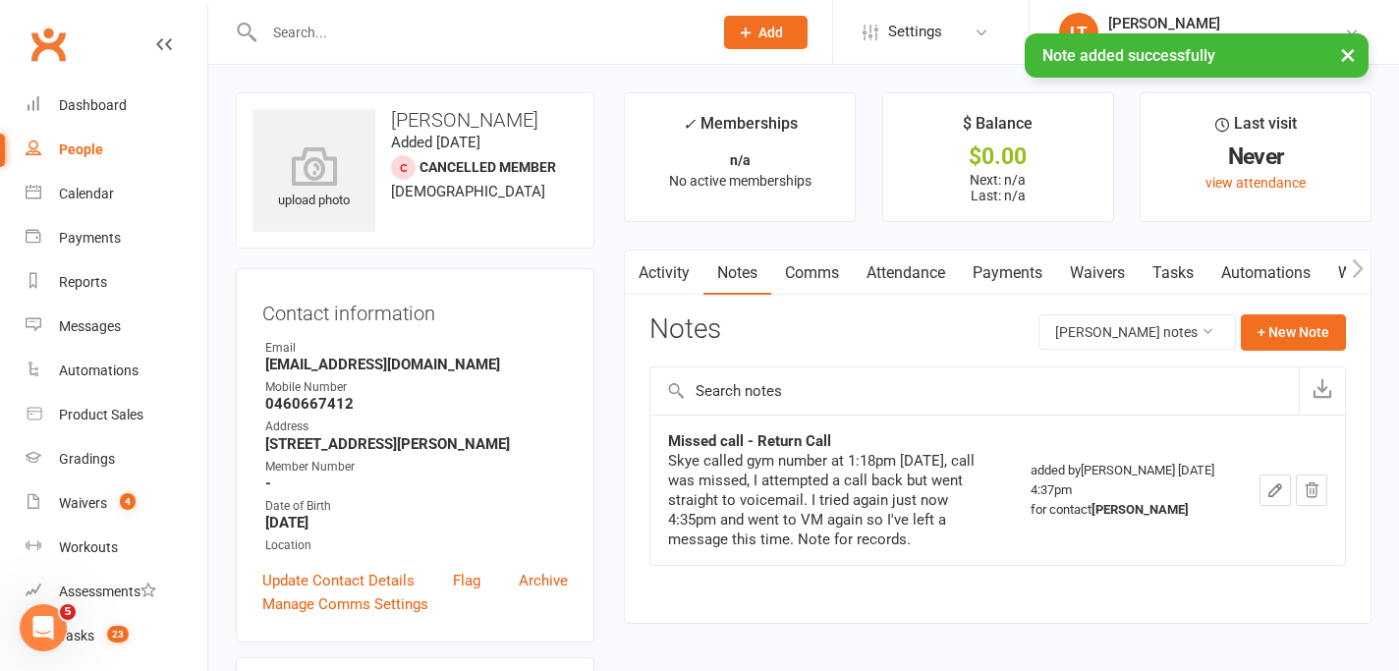
click at [1345, 56] on button "×" at bounding box center [1347, 54] width 35 height 42
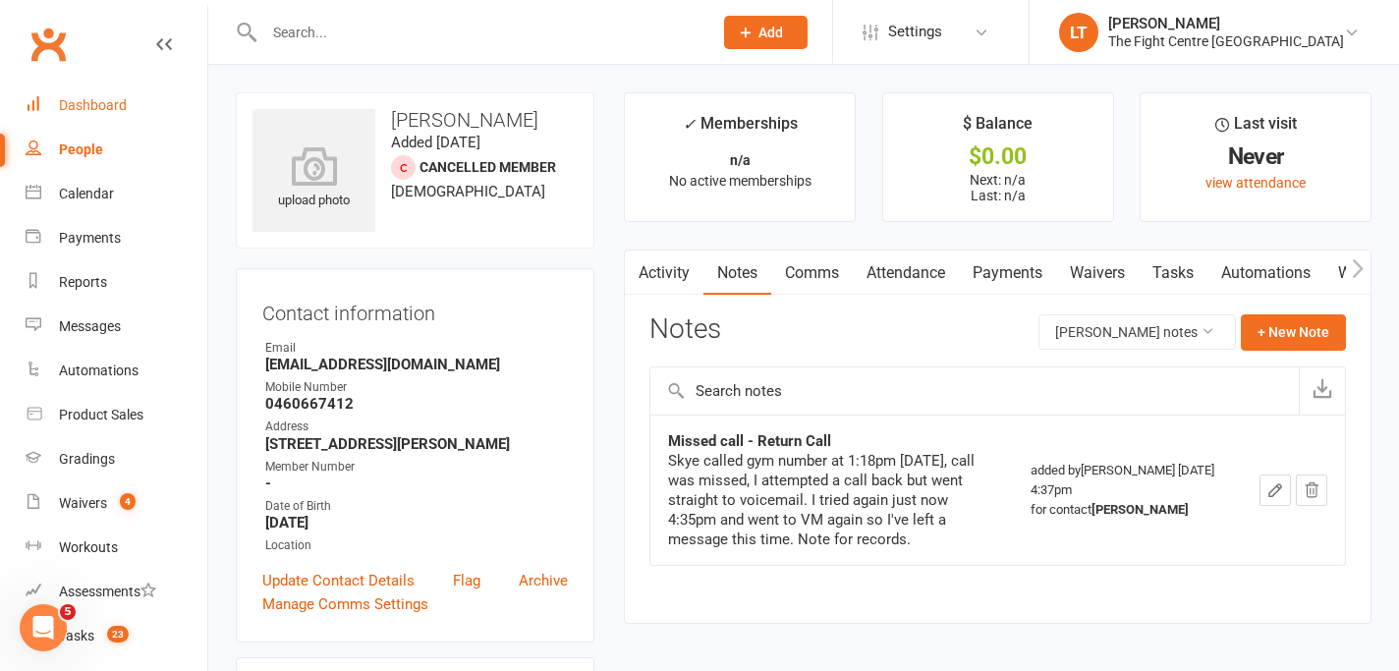
click at [83, 123] on link "Dashboard" at bounding box center [117, 105] width 182 height 44
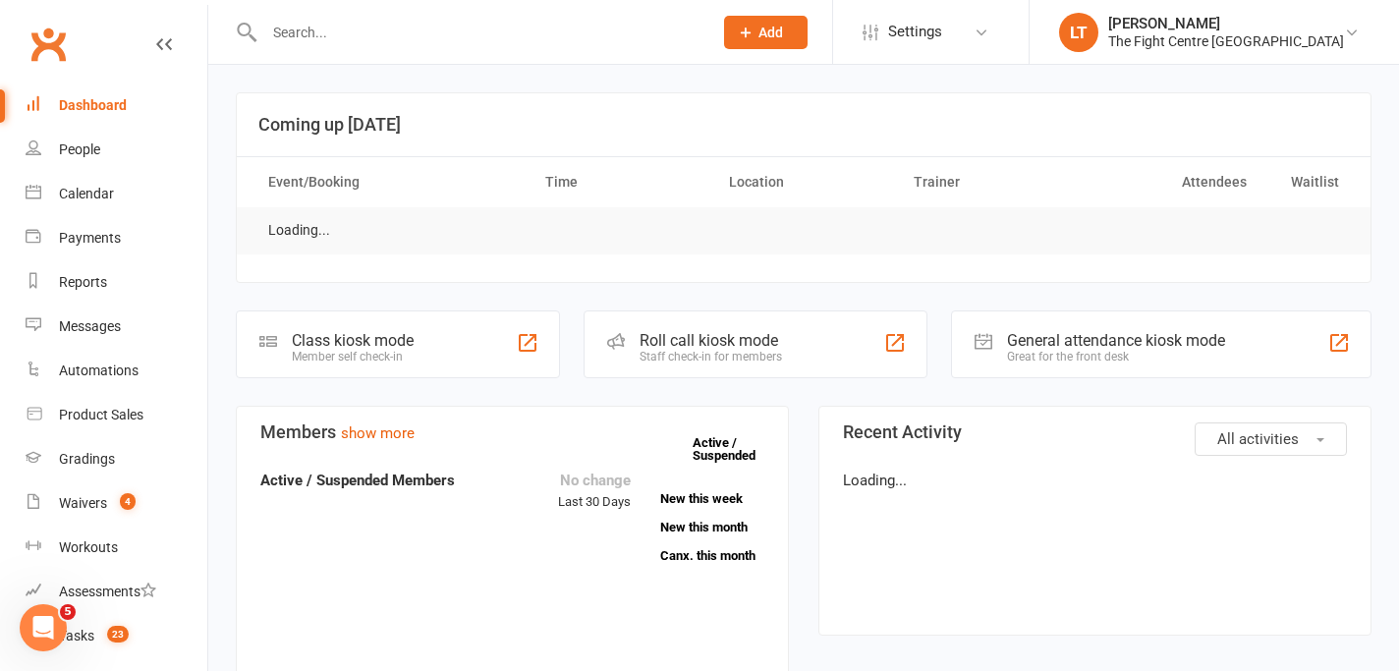
click at [94, 107] on div "Dashboard" at bounding box center [93, 105] width 68 height 16
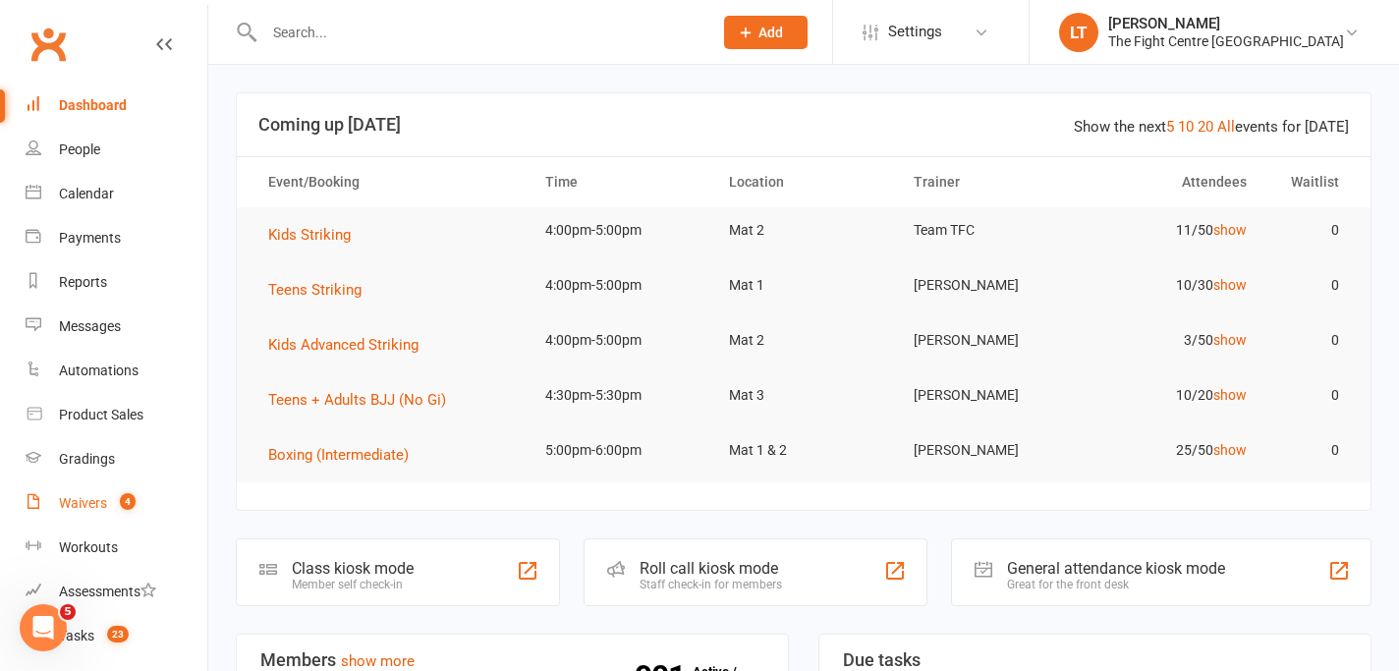
click at [115, 504] on count-badge "4" at bounding box center [123, 503] width 26 height 16
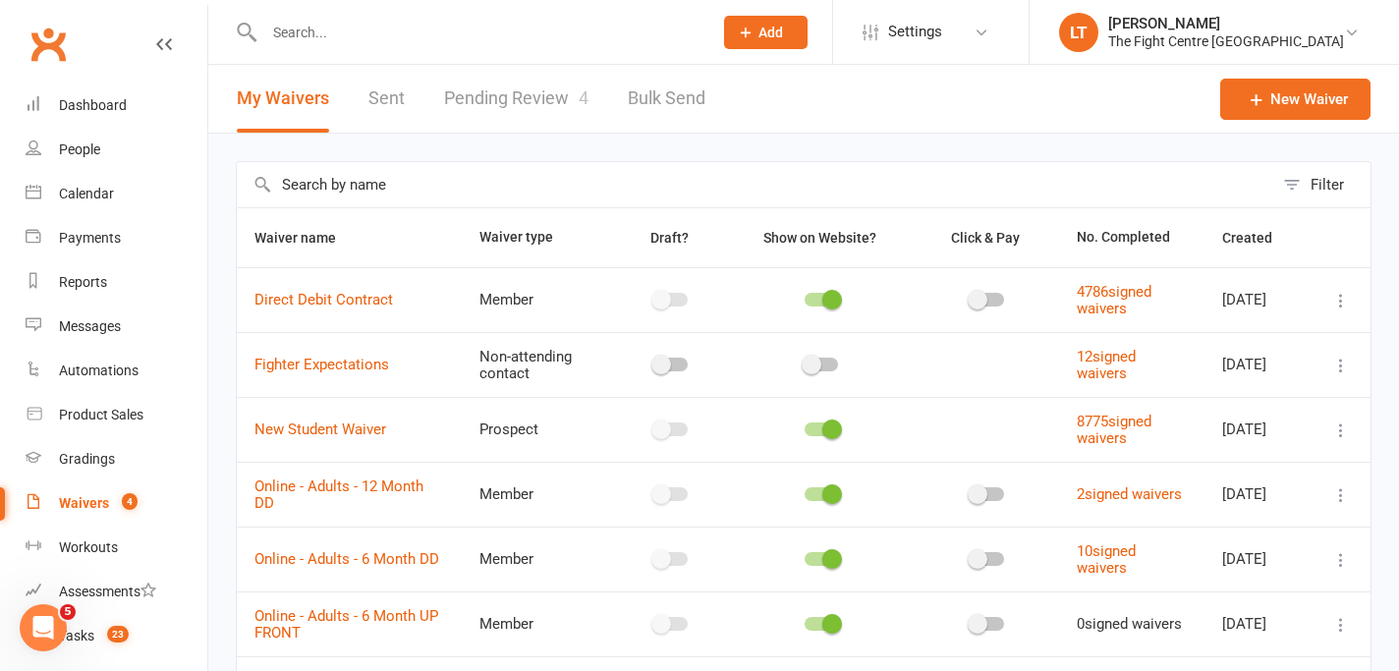
click at [510, 109] on link "Pending Review 4" at bounding box center [516, 99] width 144 height 68
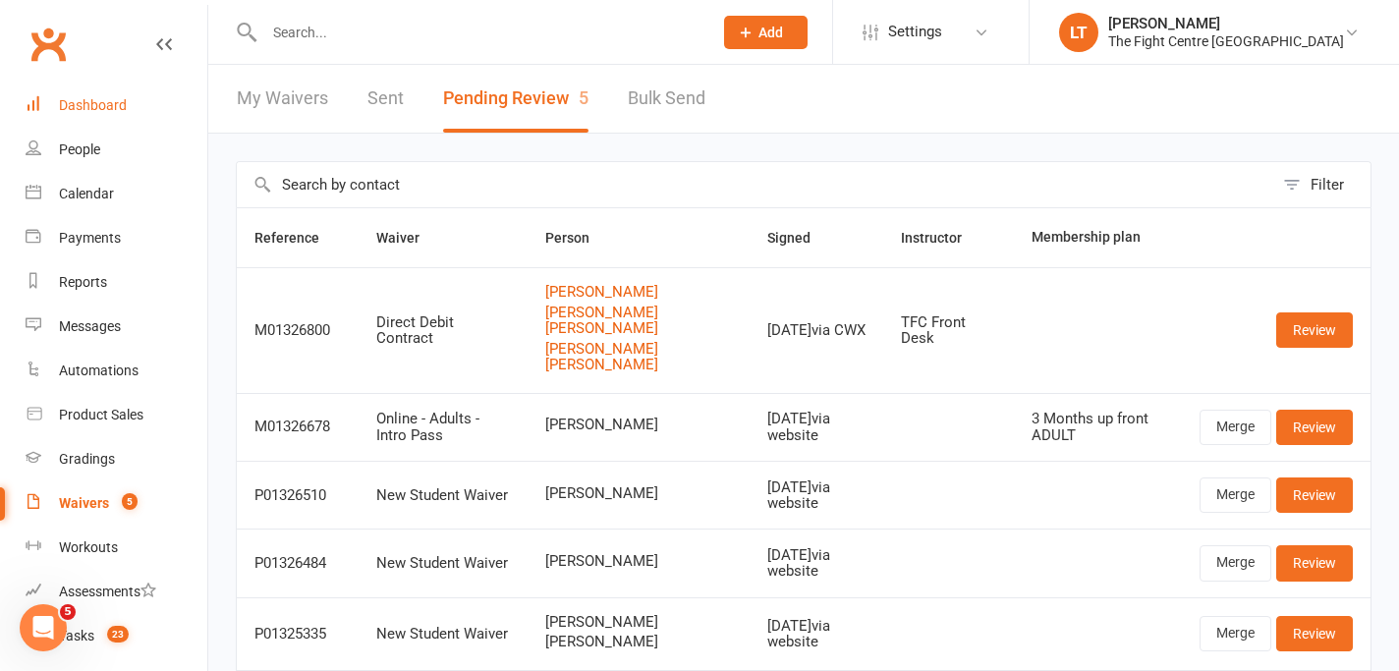
click at [92, 102] on div "Dashboard" at bounding box center [93, 105] width 68 height 16
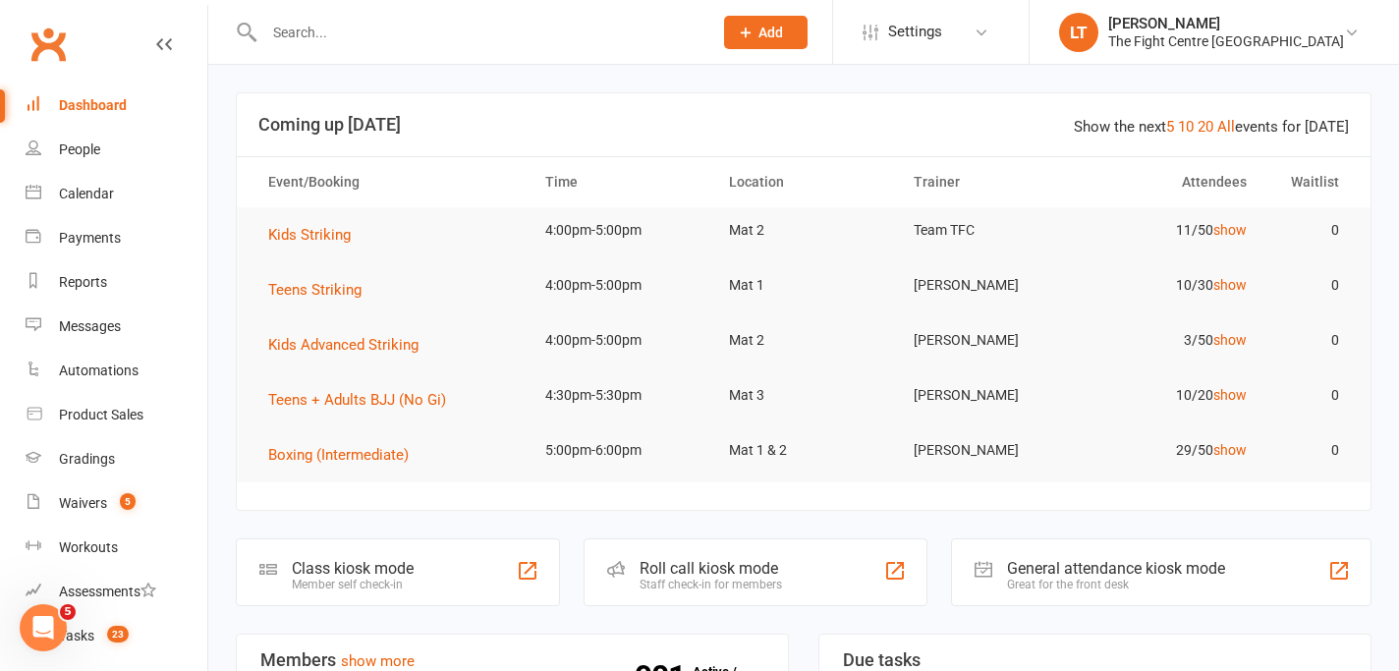
scroll to position [261, 0]
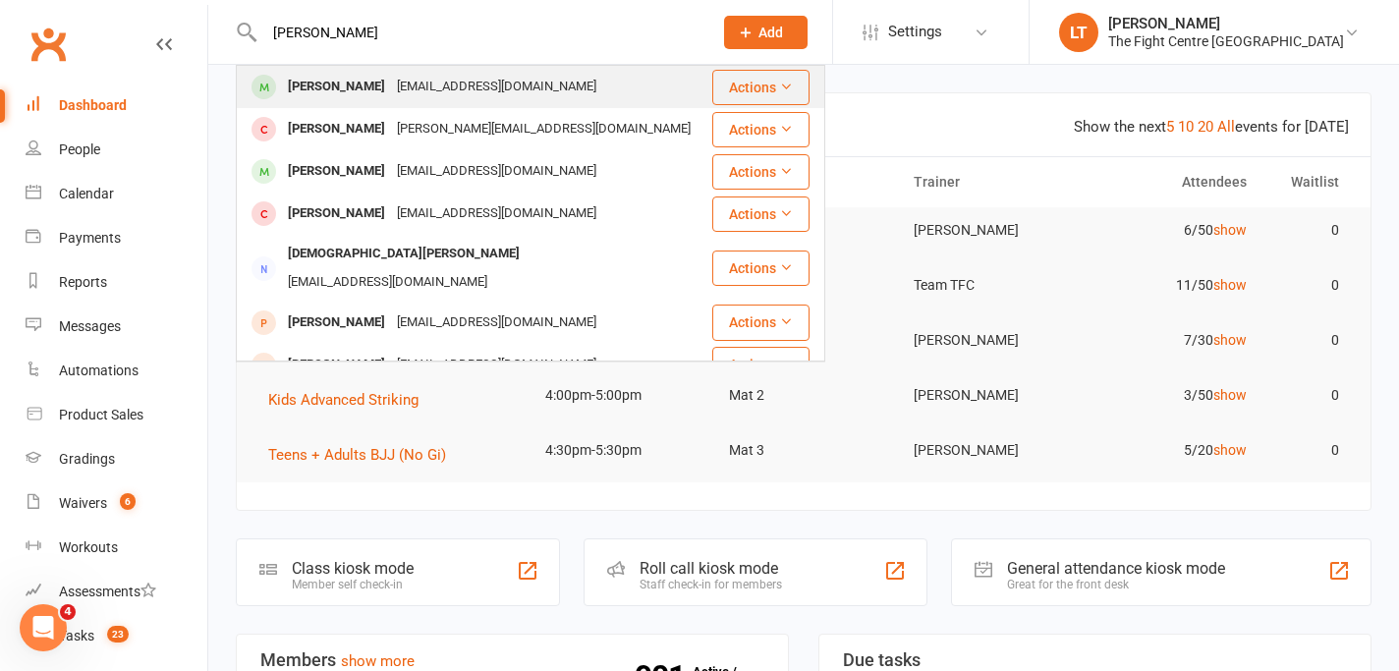
type input "[PERSON_NAME]"
click at [327, 81] on div "[PERSON_NAME]" at bounding box center [336, 87] width 109 height 28
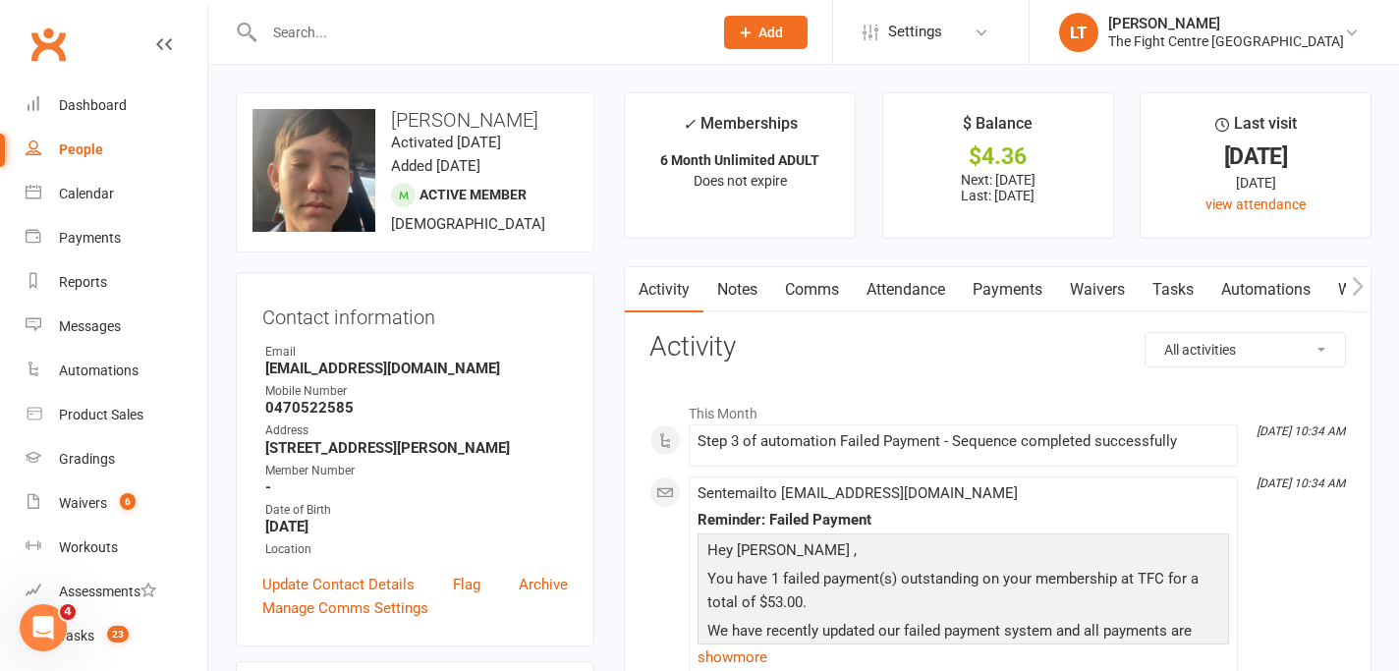
click at [1005, 285] on link "Payments" at bounding box center [1007, 289] width 97 height 45
